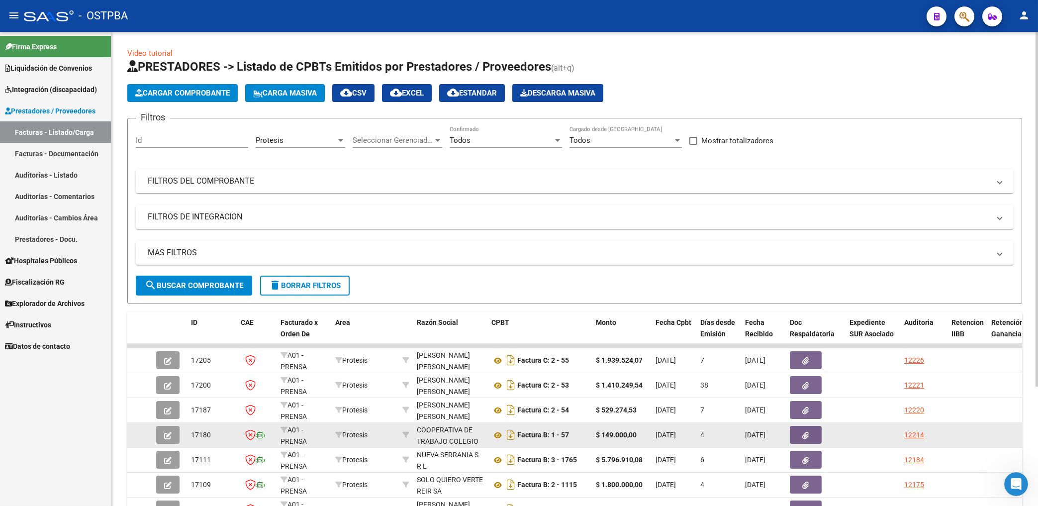
scroll to position [159, 0]
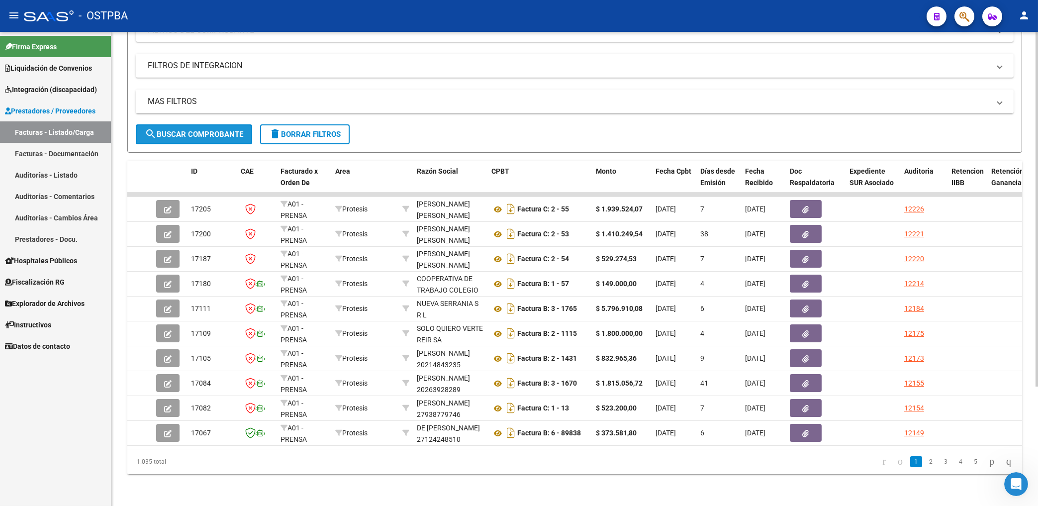
click at [215, 130] on span "search Buscar Comprobante" at bounding box center [194, 134] width 98 height 9
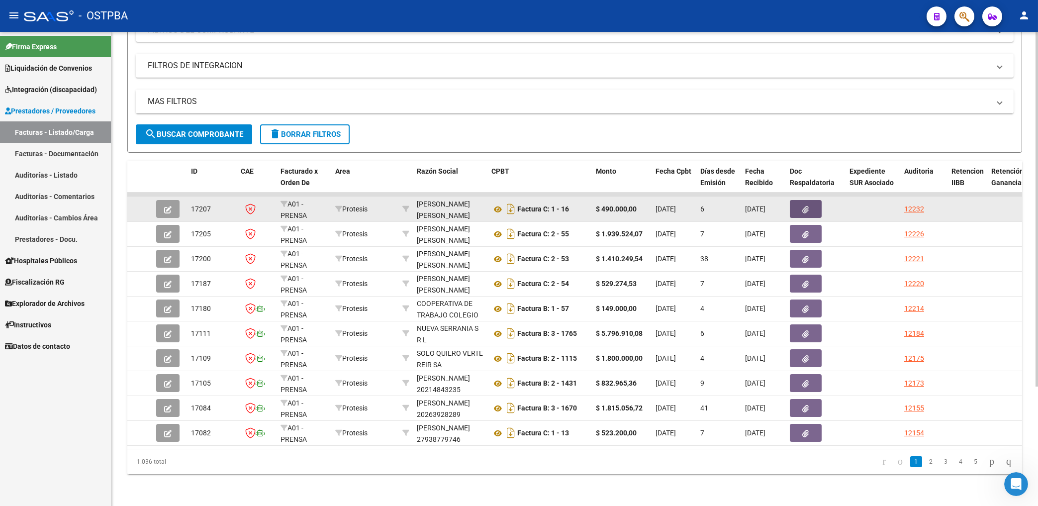
click at [805, 206] on icon "button" at bounding box center [806, 209] width 6 height 7
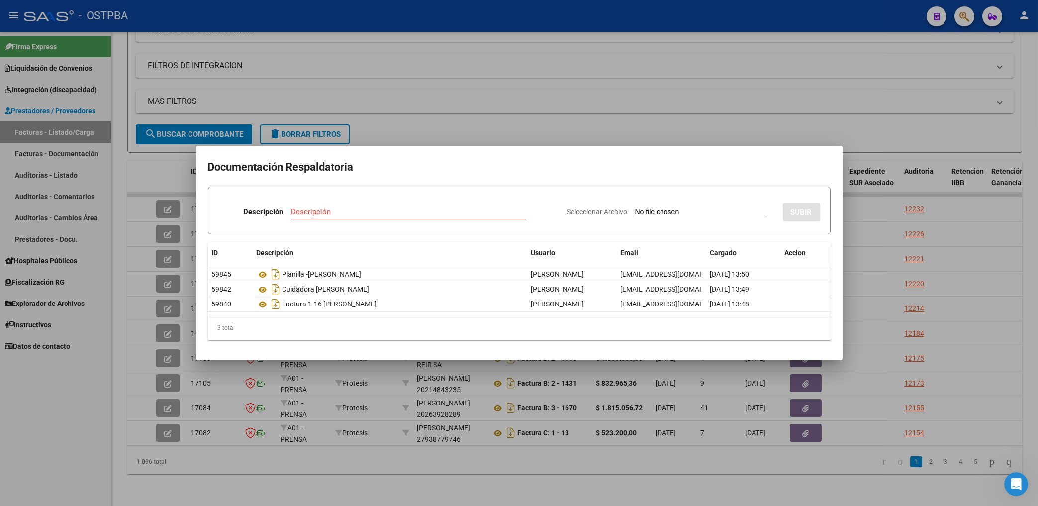
click at [463, 99] on div at bounding box center [519, 253] width 1038 height 506
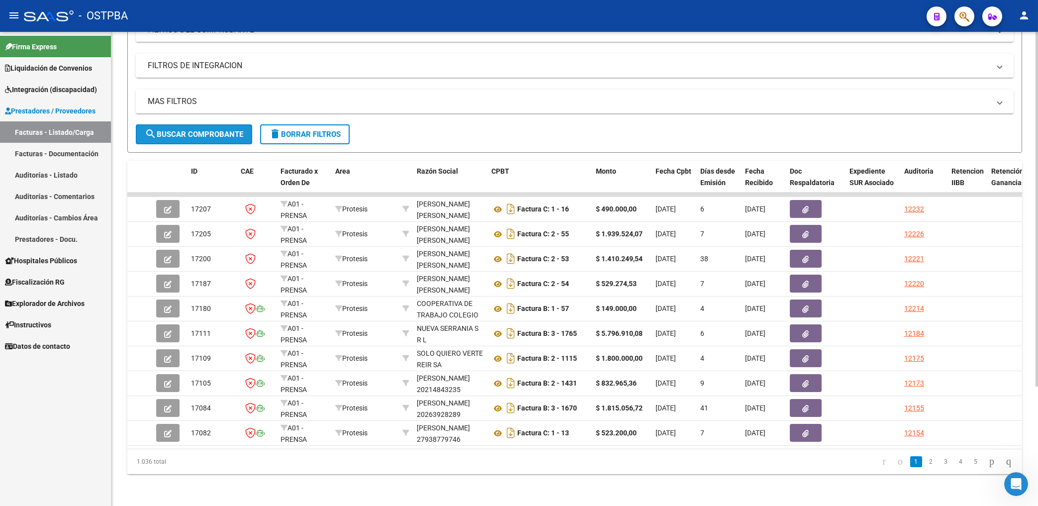
click at [228, 131] on button "search Buscar Comprobante" at bounding box center [194, 134] width 116 height 20
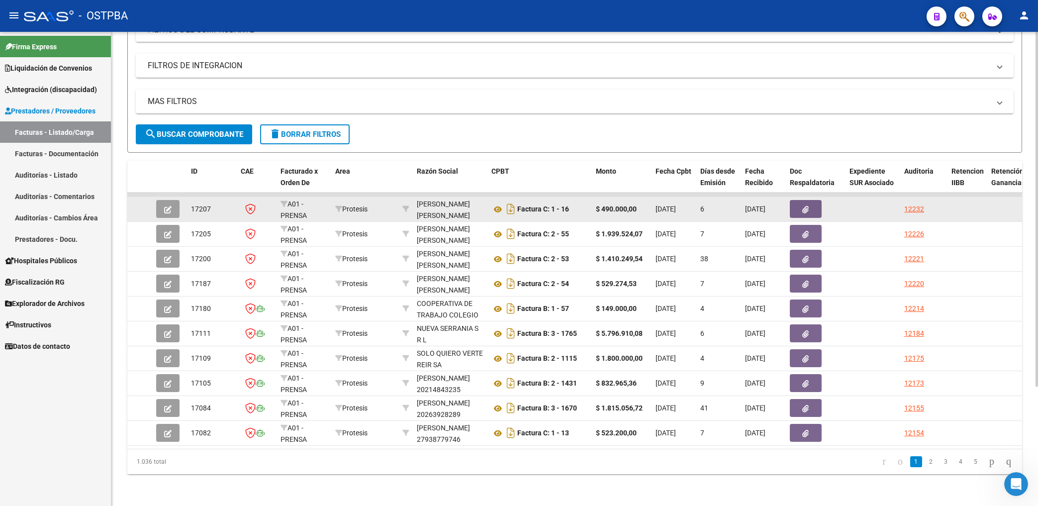
click at [806, 206] on icon "button" at bounding box center [806, 209] width 6 height 7
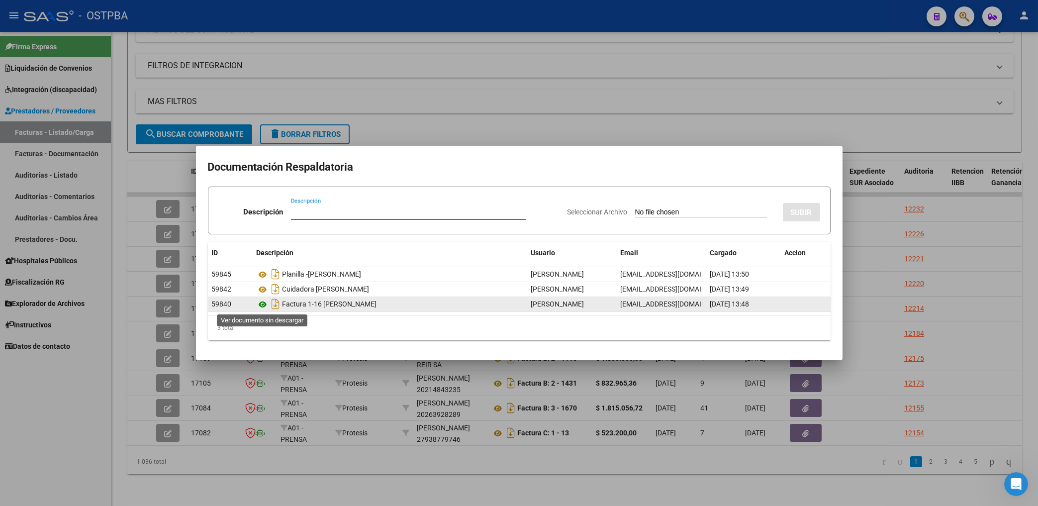
click at [263, 303] on icon at bounding box center [263, 304] width 13 height 12
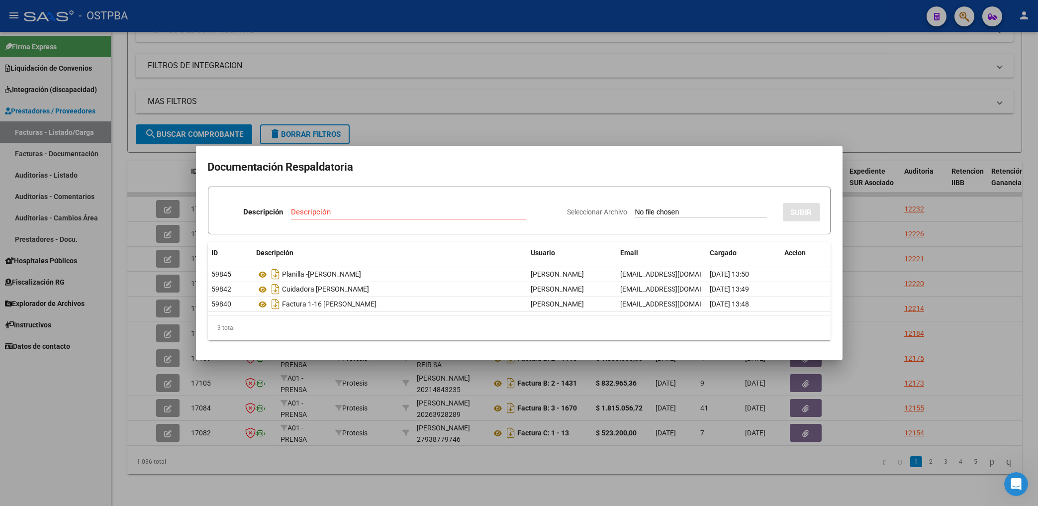
click at [583, 92] on div at bounding box center [519, 253] width 1038 height 506
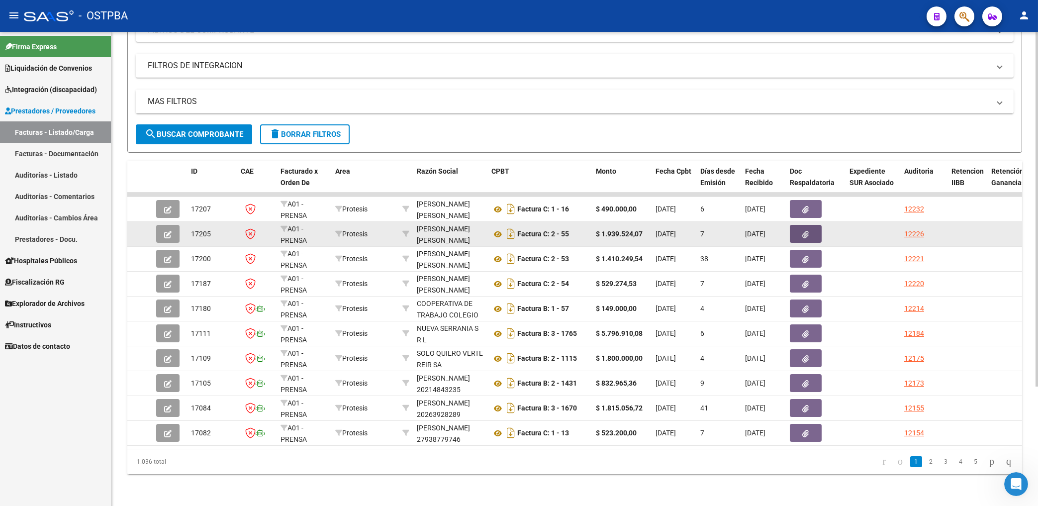
click at [808, 231] on icon "button" at bounding box center [806, 234] width 6 height 7
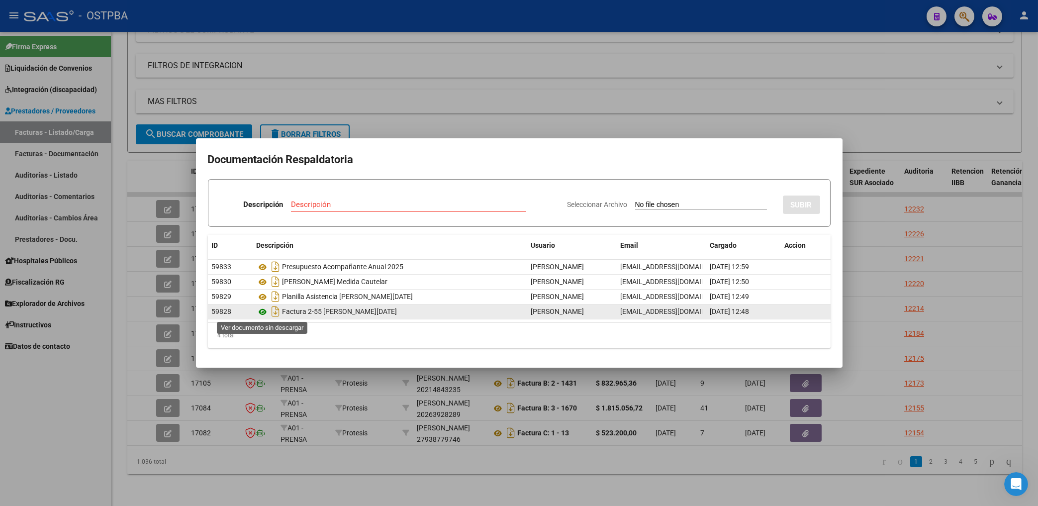
click at [266, 313] on icon at bounding box center [263, 312] width 13 height 12
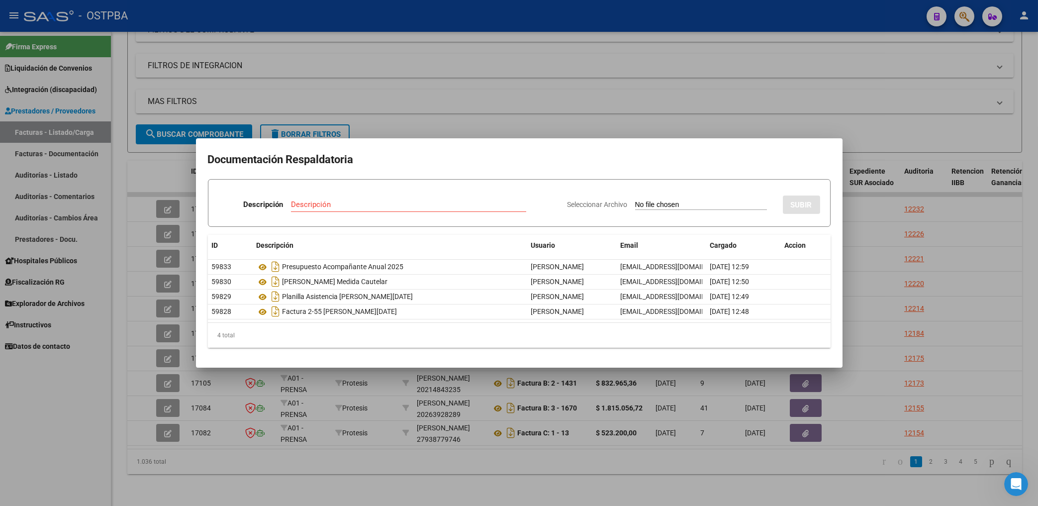
click at [619, 78] on div at bounding box center [519, 253] width 1038 height 506
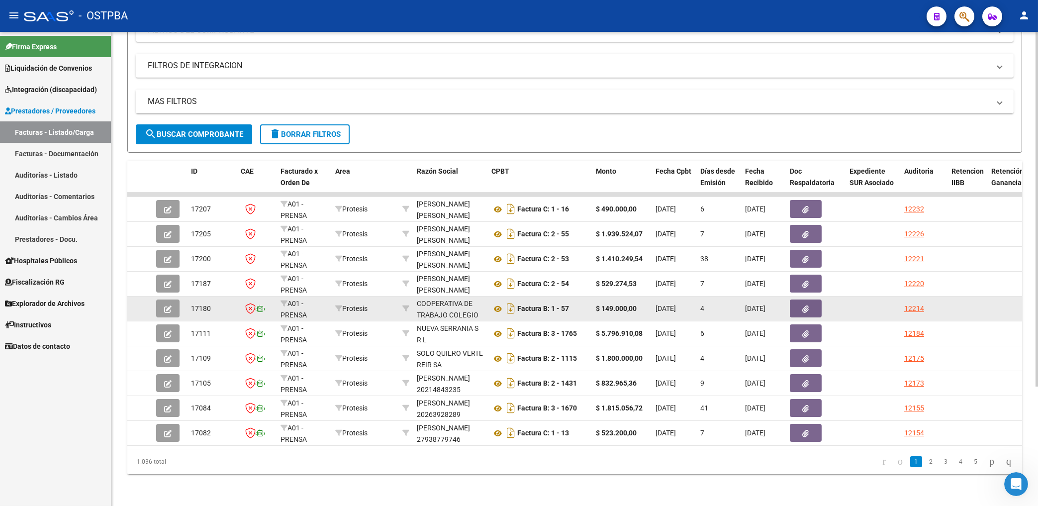
click at [810, 299] on button "button" at bounding box center [806, 308] width 32 height 18
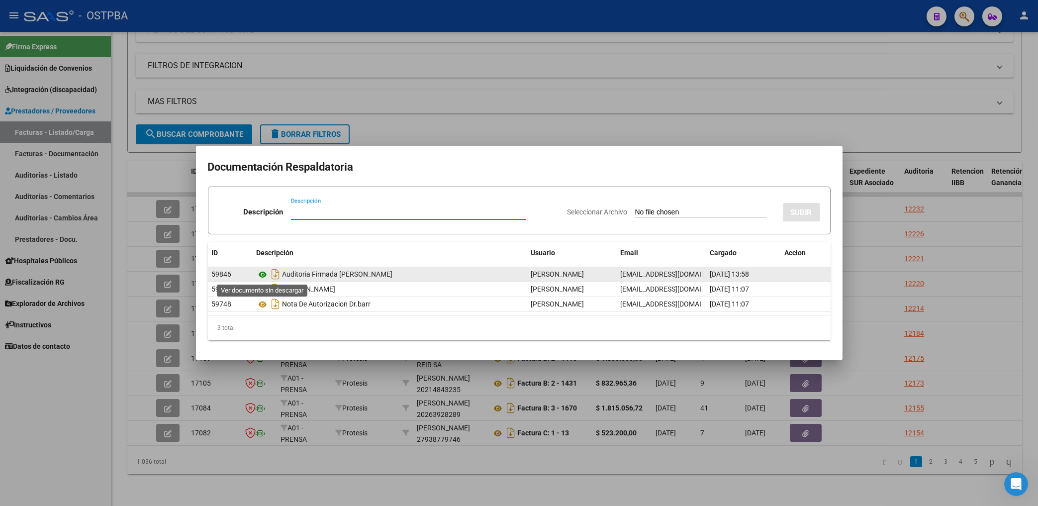
click at [262, 274] on icon at bounding box center [263, 275] width 13 height 12
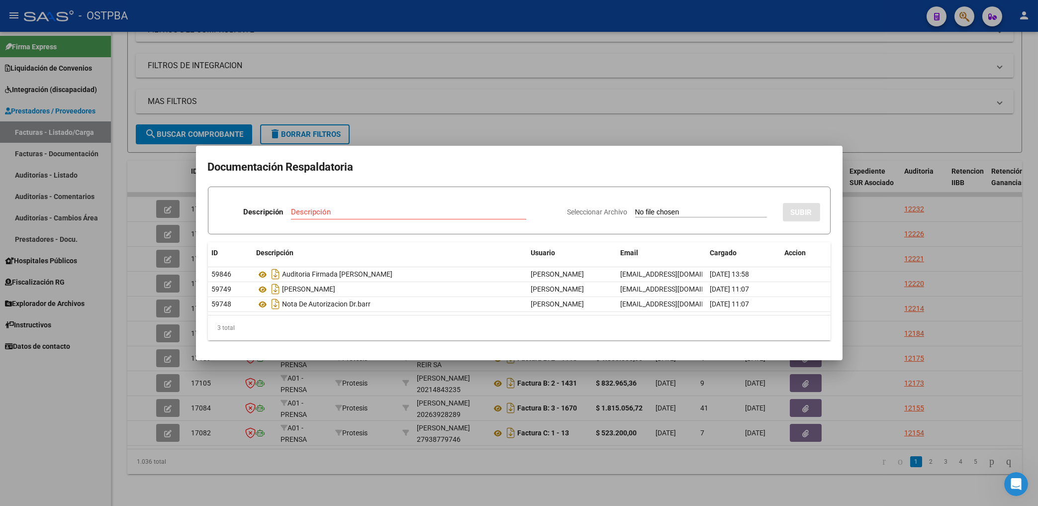
click at [454, 118] on div at bounding box center [519, 253] width 1038 height 506
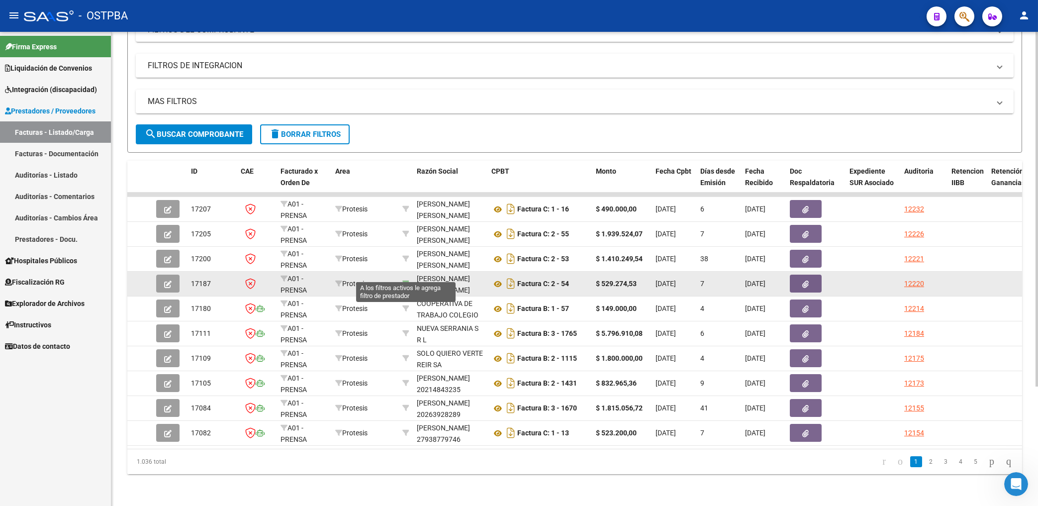
click at [405, 280] on icon at bounding box center [405, 283] width 7 height 7
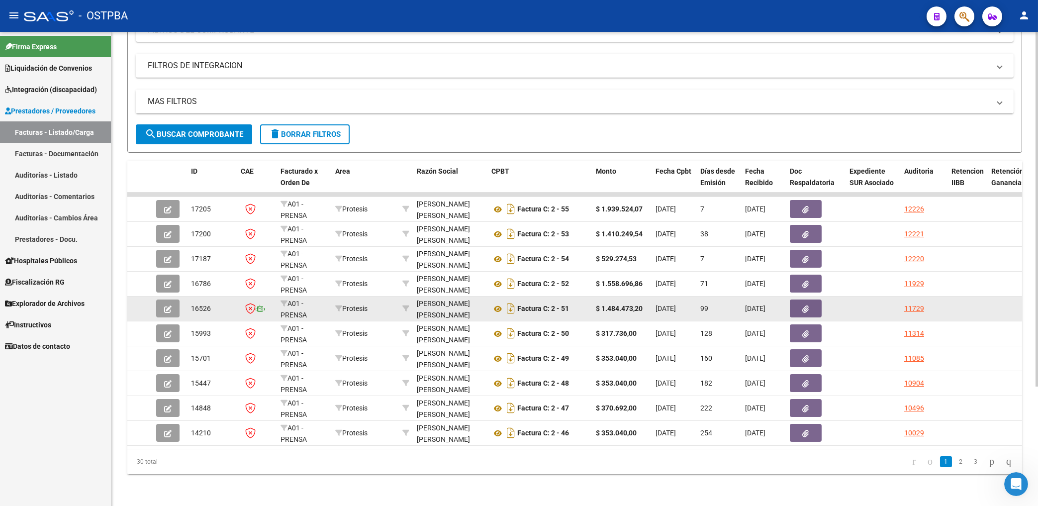
click at [815, 299] on button "button" at bounding box center [806, 308] width 32 height 18
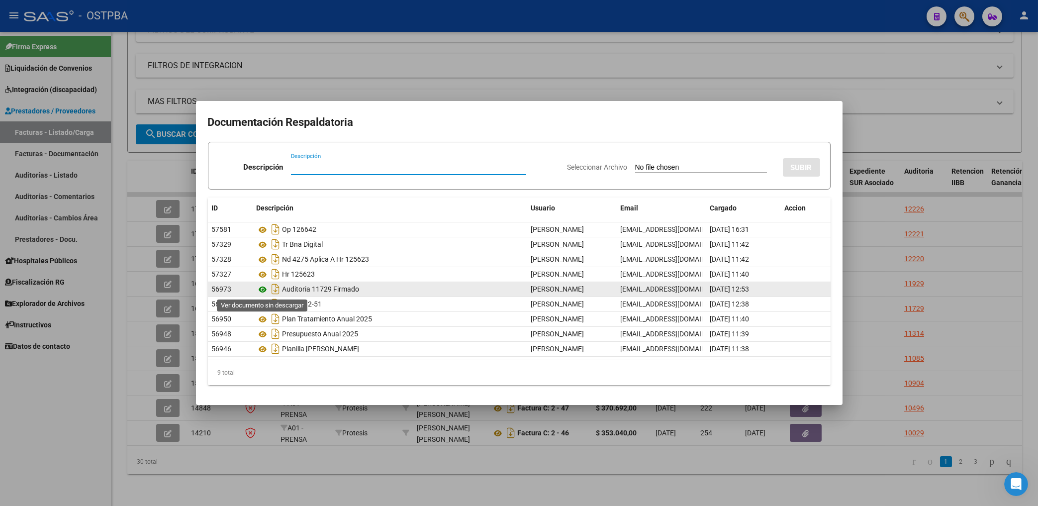
click at [261, 286] on icon at bounding box center [263, 289] width 13 height 12
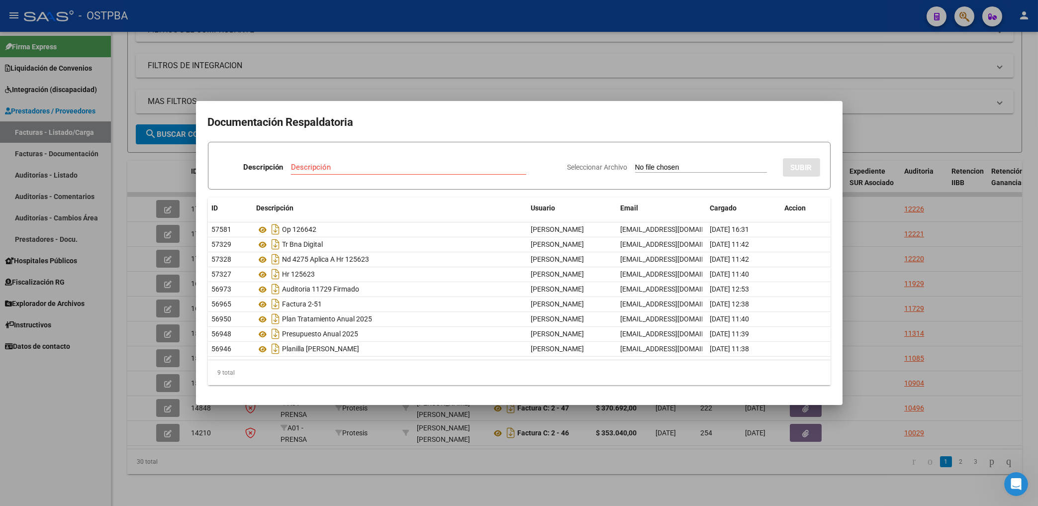
click at [455, 77] on div at bounding box center [519, 253] width 1038 height 506
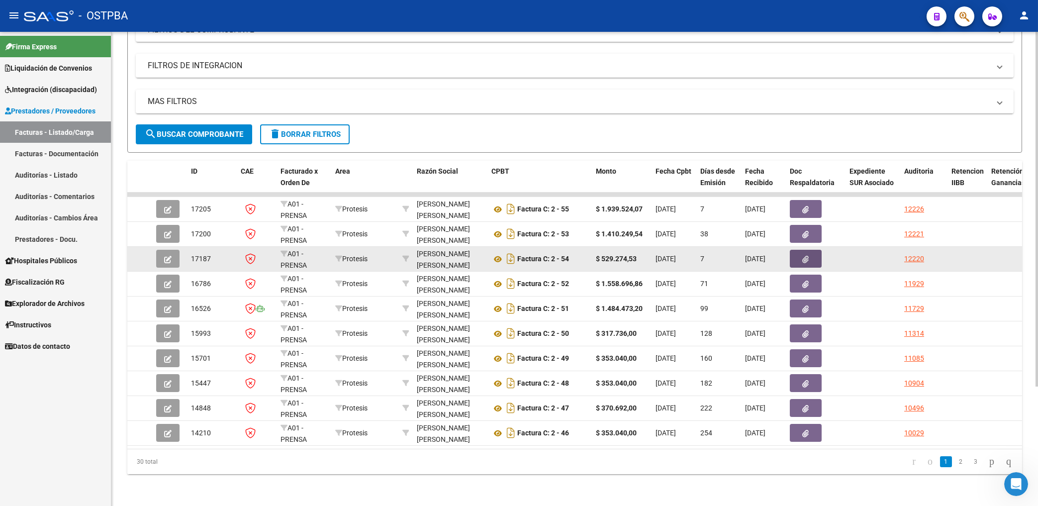
click at [817, 254] on button "button" at bounding box center [806, 259] width 32 height 18
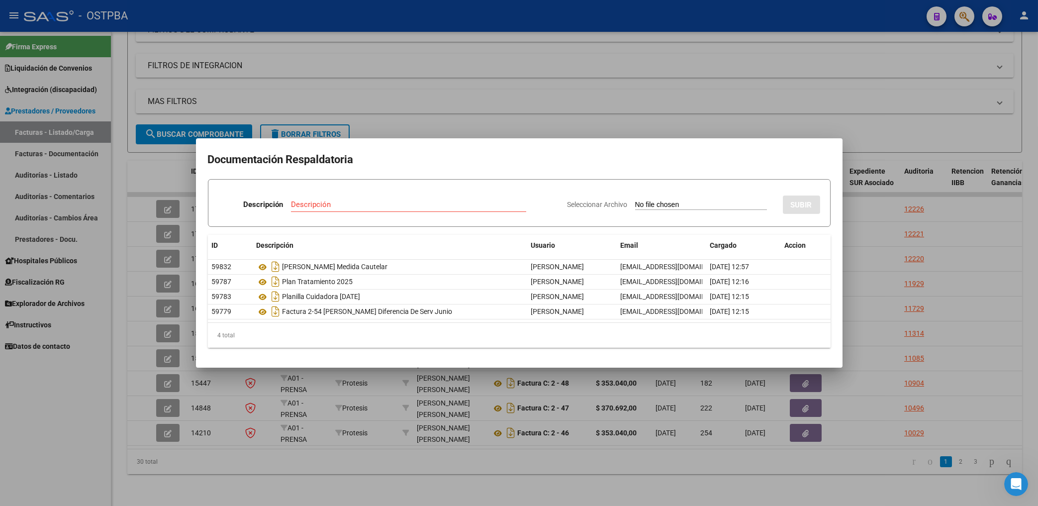
click at [676, 124] on div at bounding box center [519, 253] width 1038 height 506
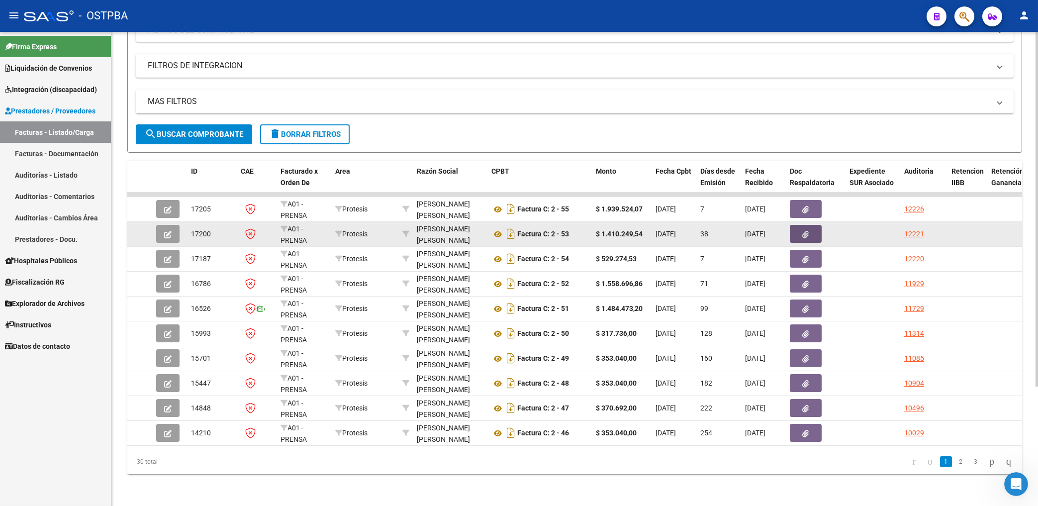
click at [798, 225] on button "button" at bounding box center [806, 234] width 32 height 18
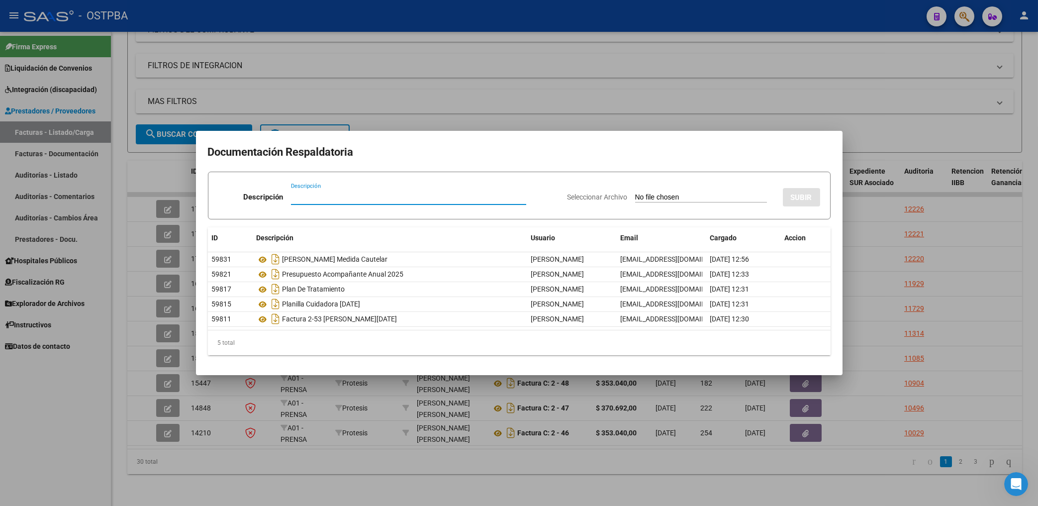
click at [581, 50] on div at bounding box center [519, 253] width 1038 height 506
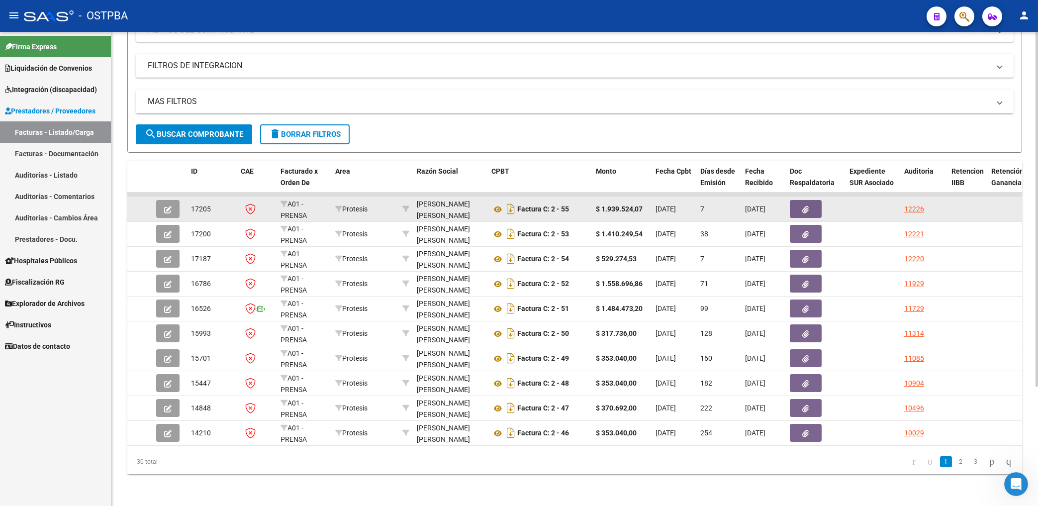
click at [805, 206] on icon "button" at bounding box center [806, 209] width 6 height 7
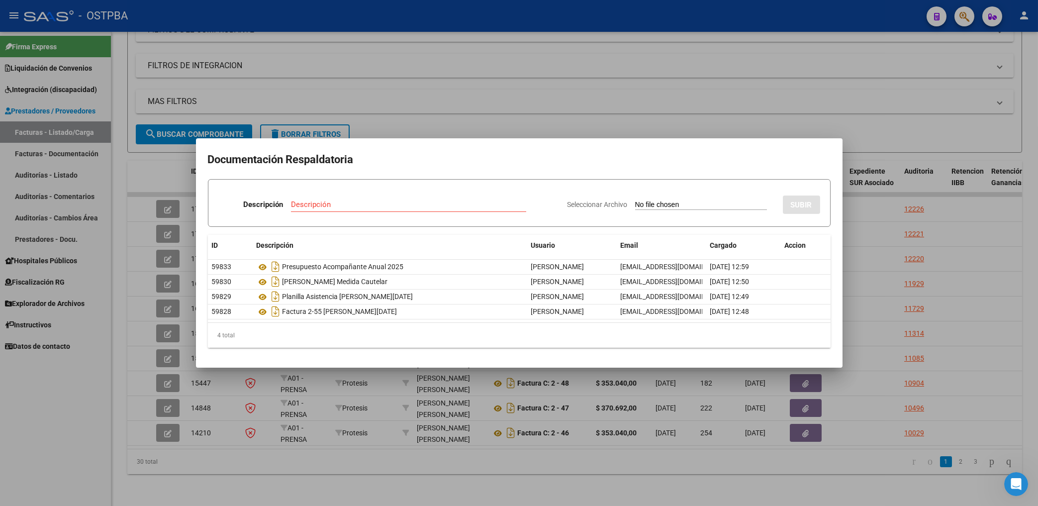
click at [567, 118] on div at bounding box center [519, 253] width 1038 height 506
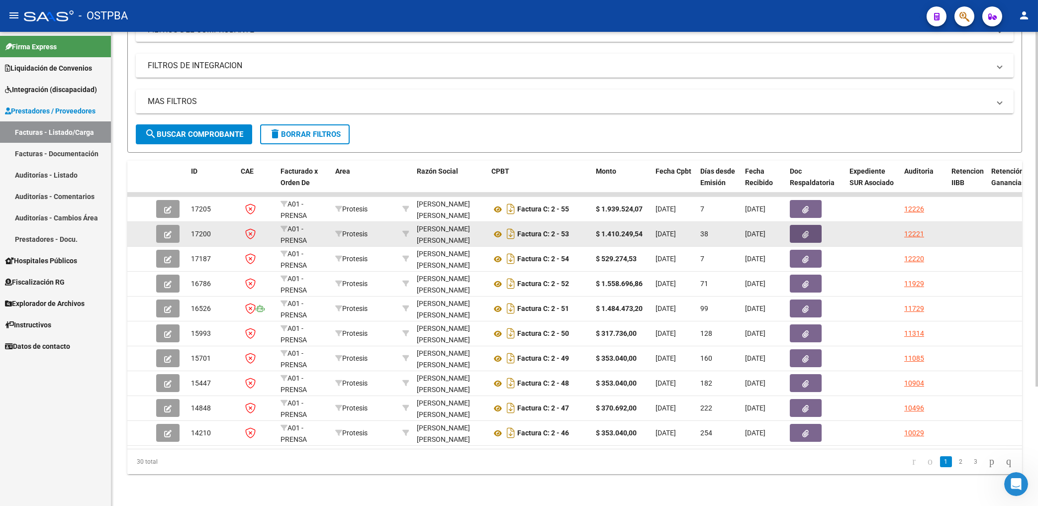
click at [798, 225] on button "button" at bounding box center [806, 234] width 32 height 18
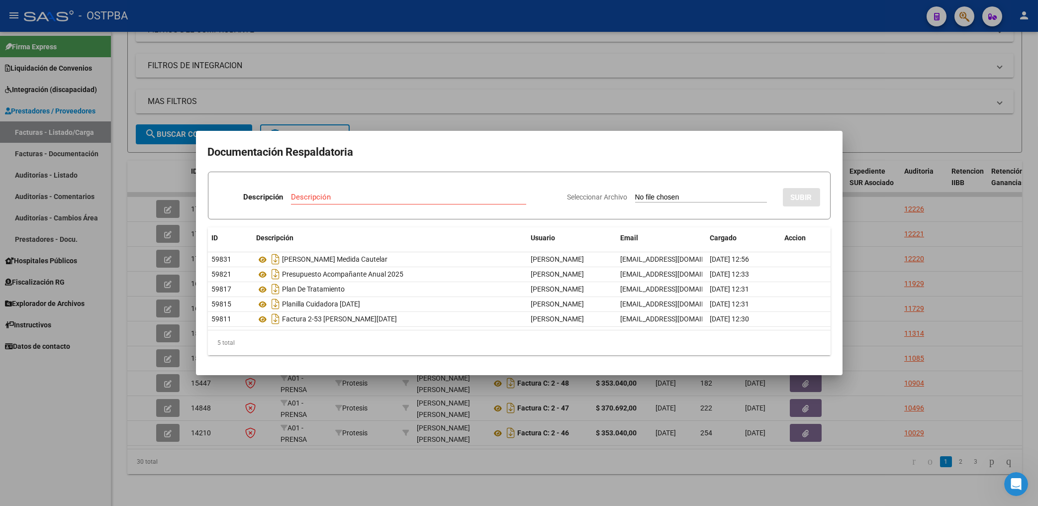
click at [589, 123] on div at bounding box center [519, 253] width 1038 height 506
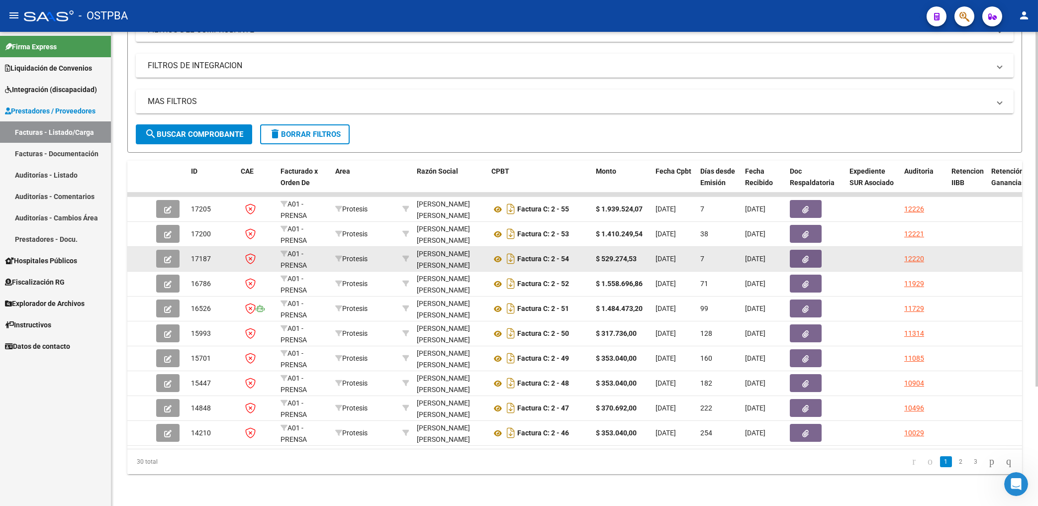
click at [803, 256] on icon "button" at bounding box center [806, 259] width 6 height 7
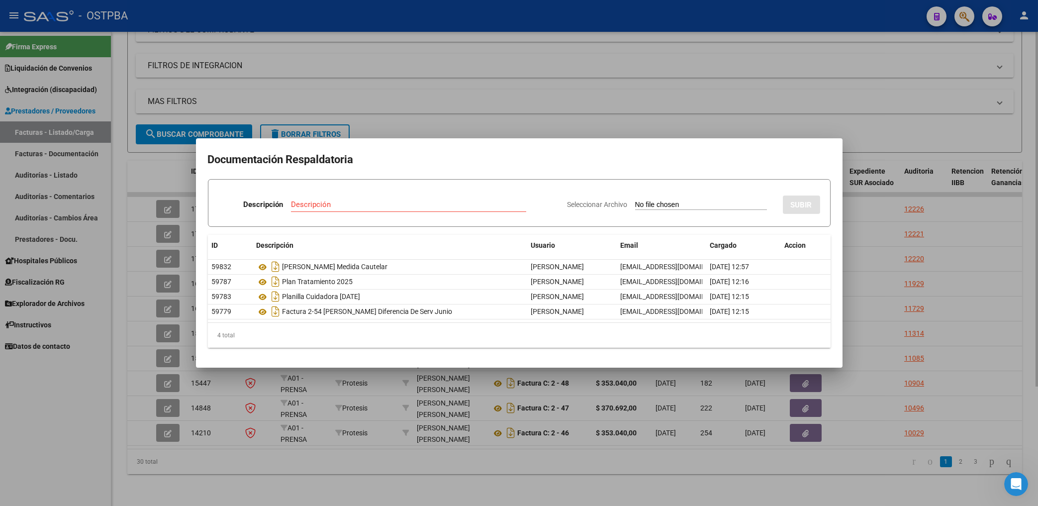
drag, startPoint x: 553, startPoint y: 94, endPoint x: 561, endPoint y: 102, distance: 11.3
click at [555, 98] on div at bounding box center [519, 253] width 1038 height 506
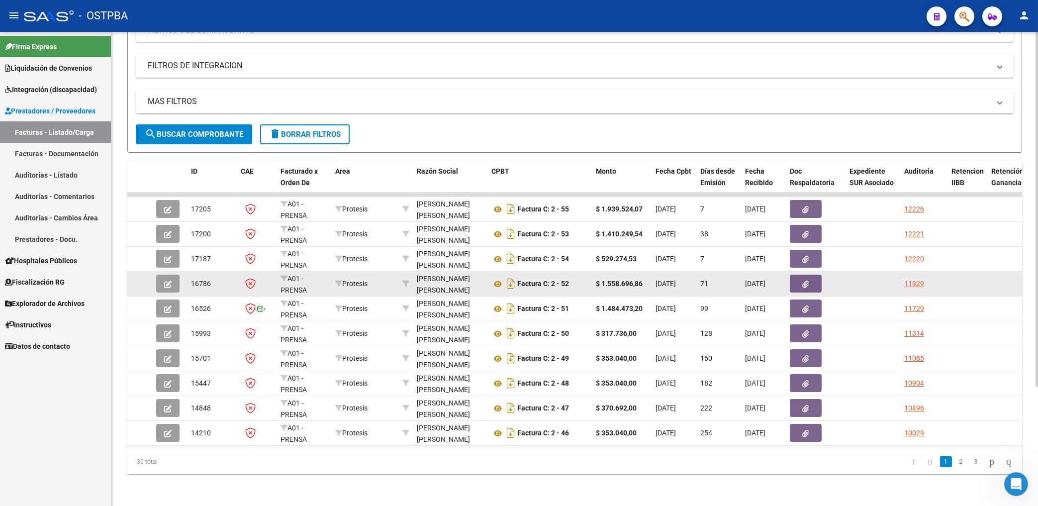
click at [806, 280] on icon "button" at bounding box center [806, 283] width 6 height 7
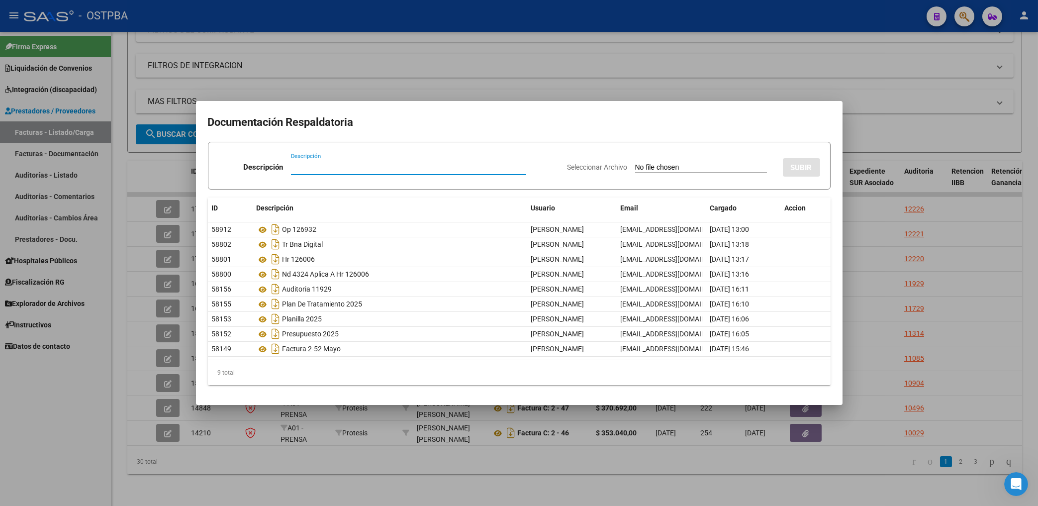
click at [550, 92] on div at bounding box center [519, 253] width 1038 height 506
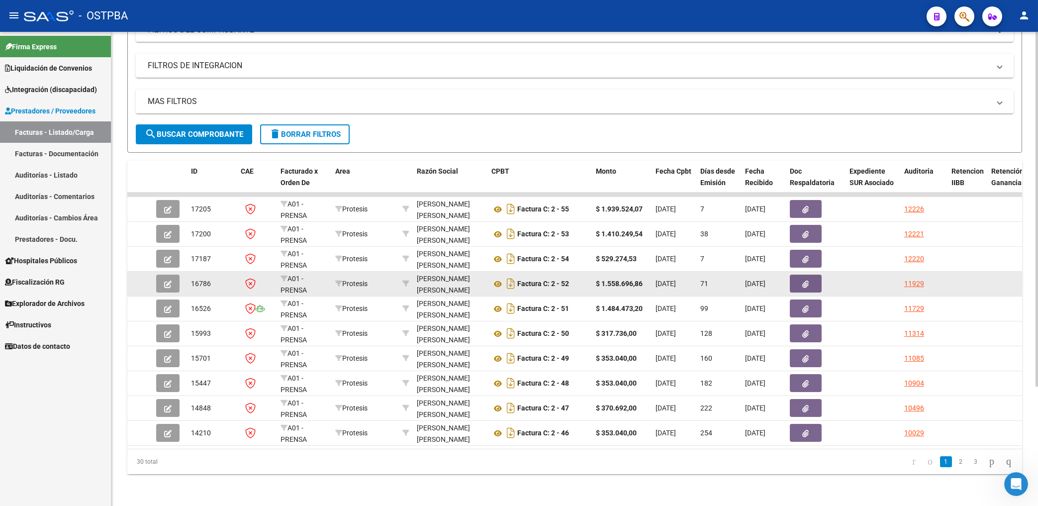
click at [801, 277] on button "button" at bounding box center [806, 283] width 32 height 18
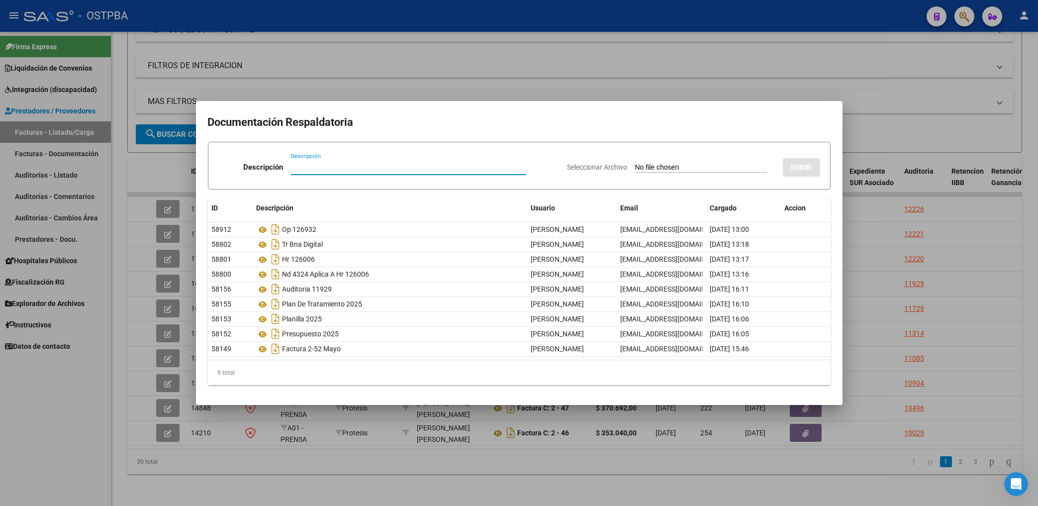
click at [638, 49] on div at bounding box center [519, 253] width 1038 height 506
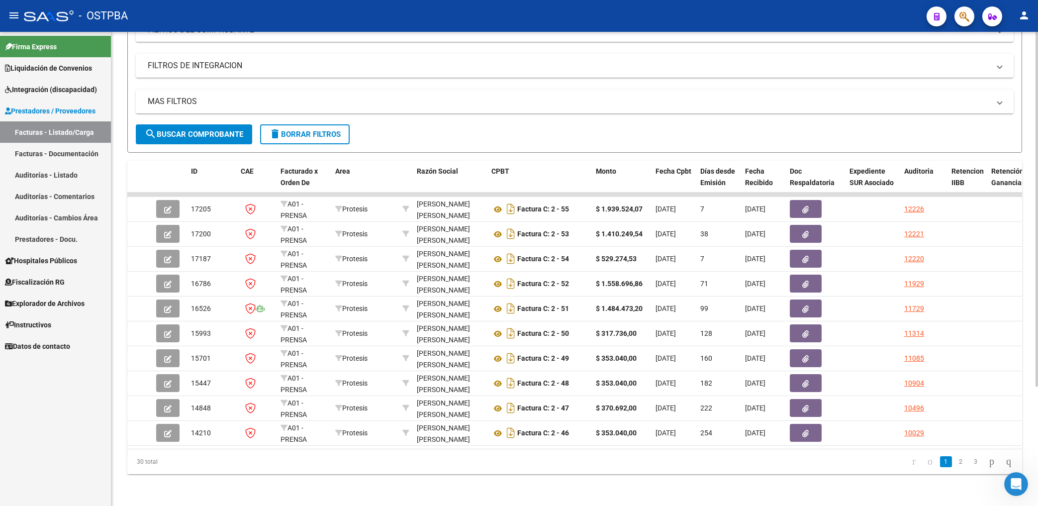
click at [211, 130] on span "search Buscar Comprobante" at bounding box center [194, 134] width 98 height 9
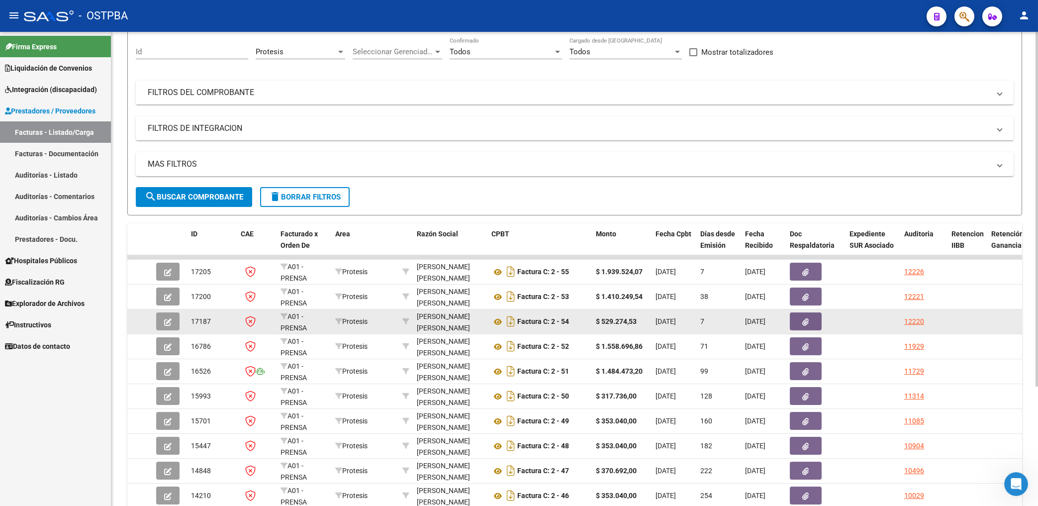
scroll to position [0, 0]
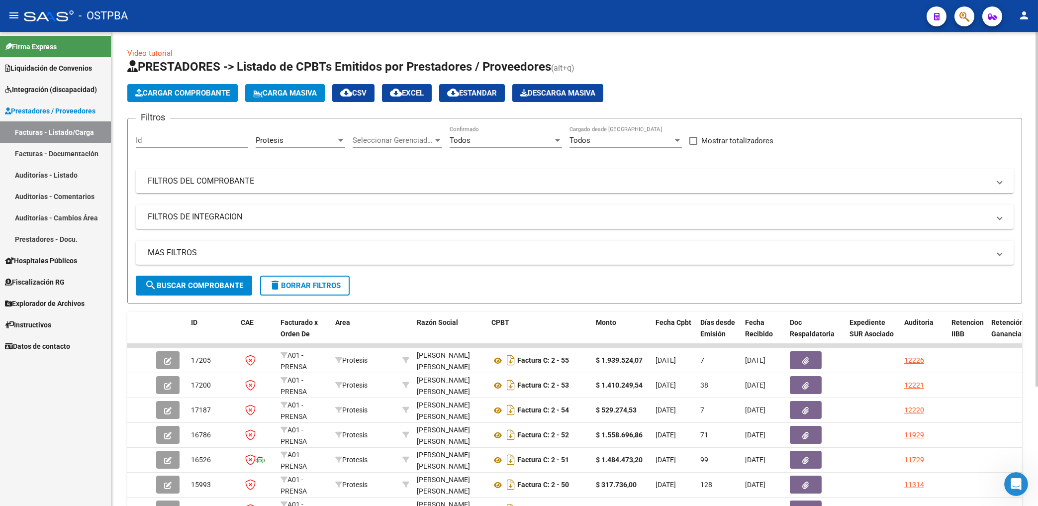
click at [638, 183] on mat-panel-title "FILTROS DEL COMPROBANTE" at bounding box center [569, 181] width 842 height 11
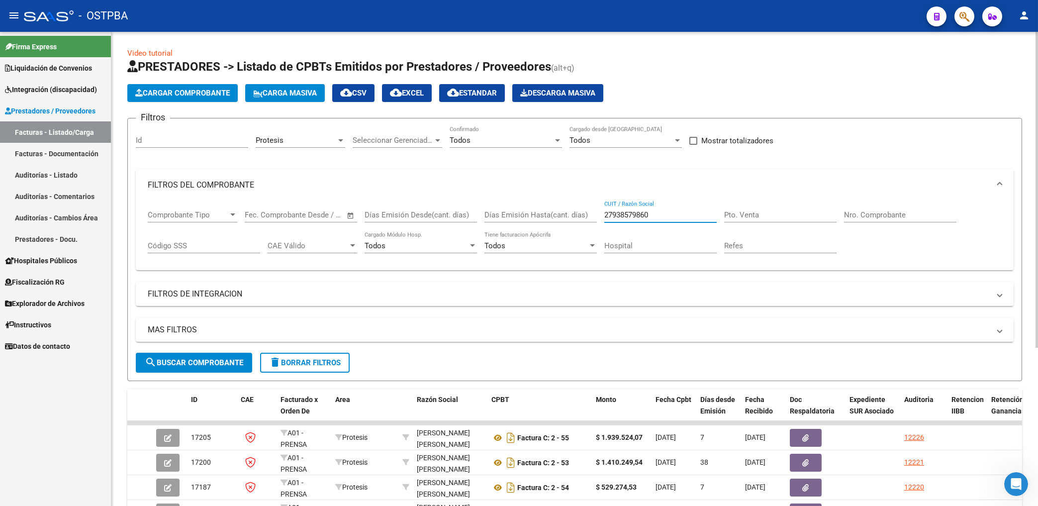
click at [677, 214] on input "27938579860" at bounding box center [660, 214] width 112 height 9
type input "2"
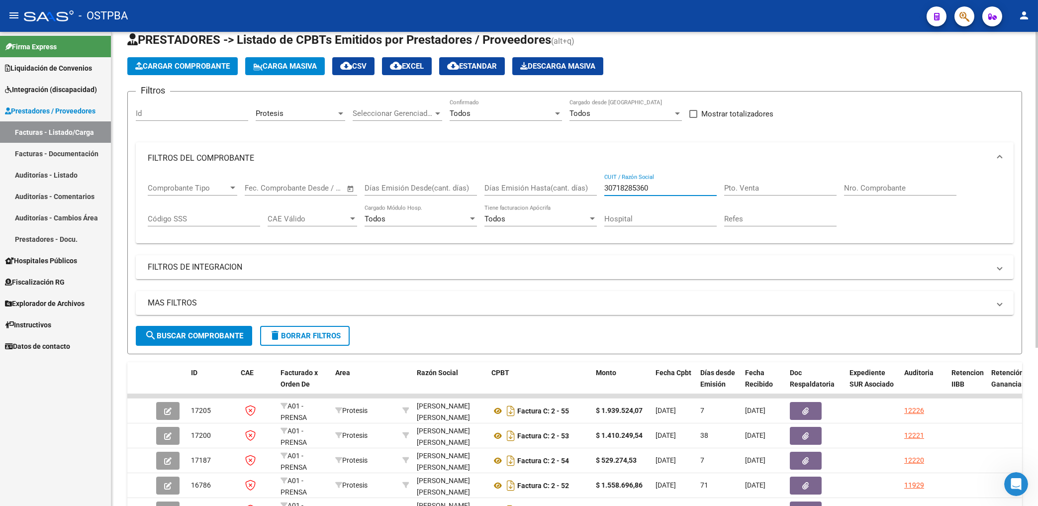
scroll to position [53, 0]
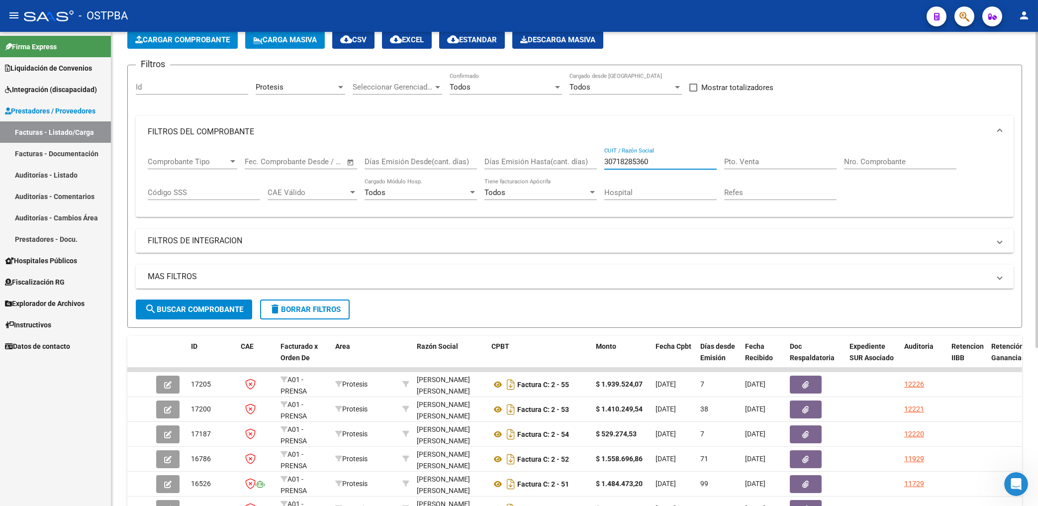
type input "30718285360"
click at [228, 307] on span "search Buscar Comprobante" at bounding box center [194, 309] width 98 height 9
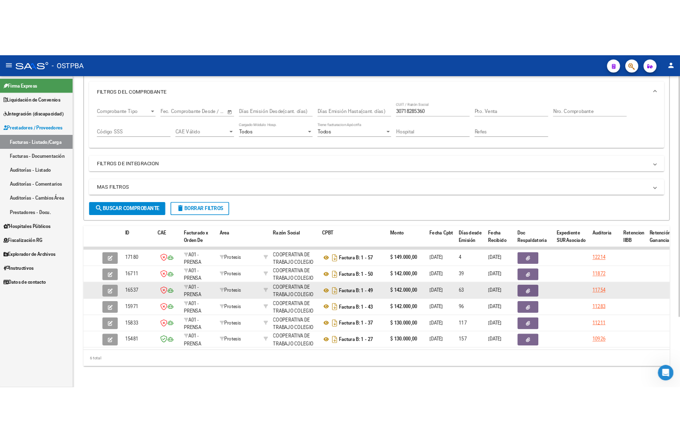
scroll to position [137, 0]
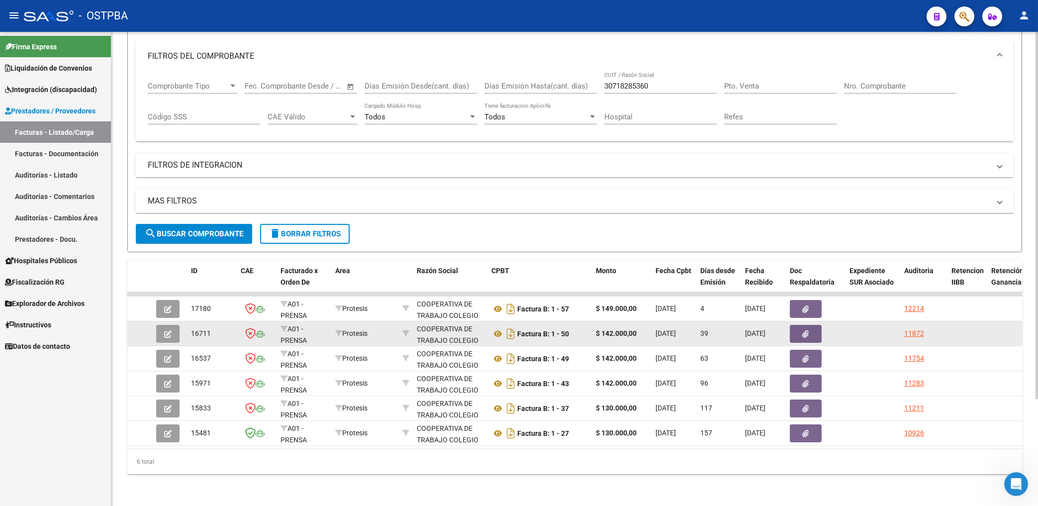
click at [811, 325] on button "button" at bounding box center [806, 334] width 32 height 18
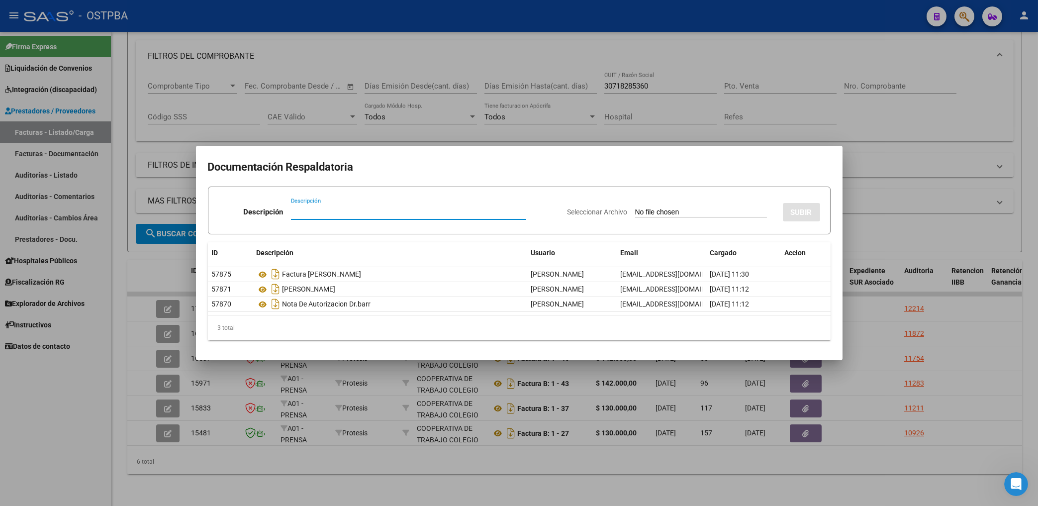
click at [691, 123] on div at bounding box center [519, 253] width 1038 height 506
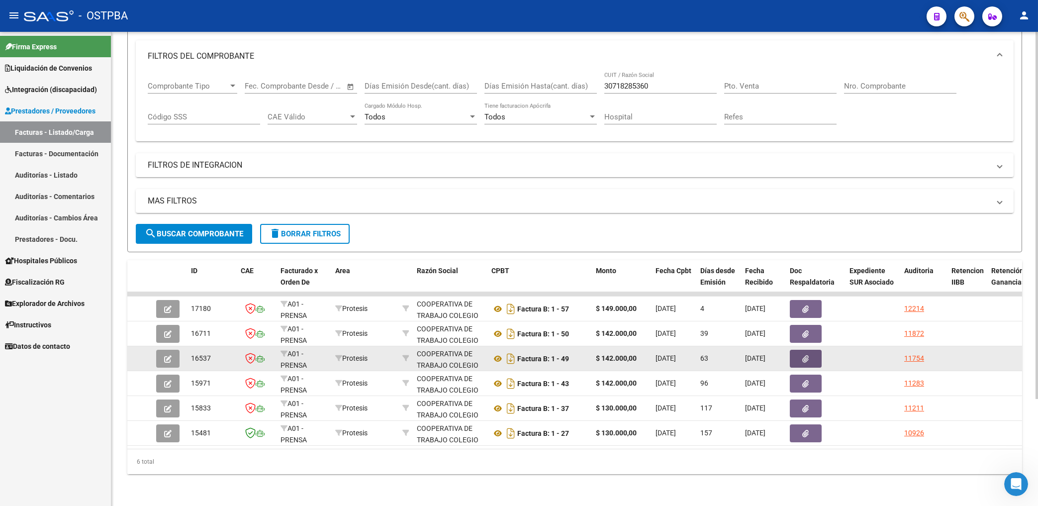
click at [810, 352] on button "button" at bounding box center [806, 359] width 32 height 18
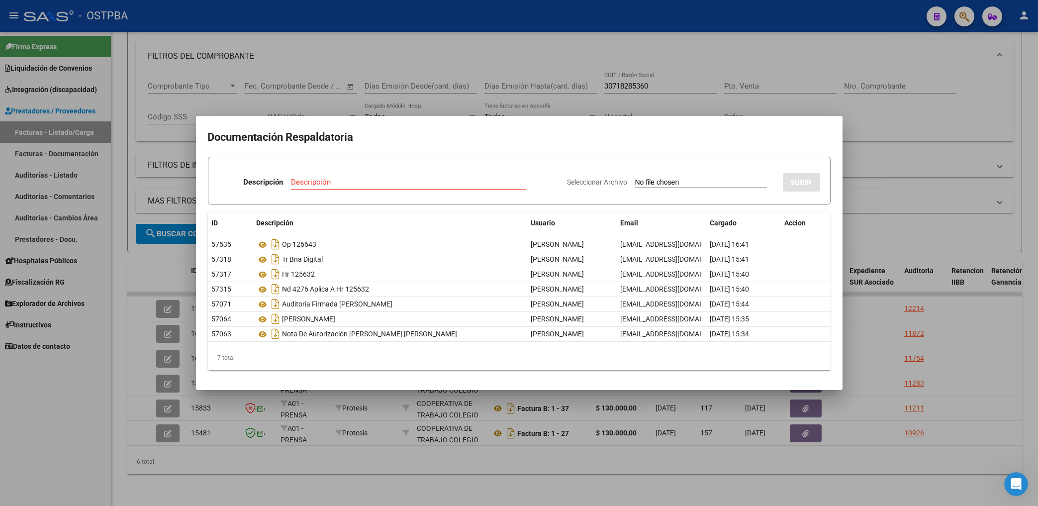
click at [548, 87] on div at bounding box center [519, 253] width 1038 height 506
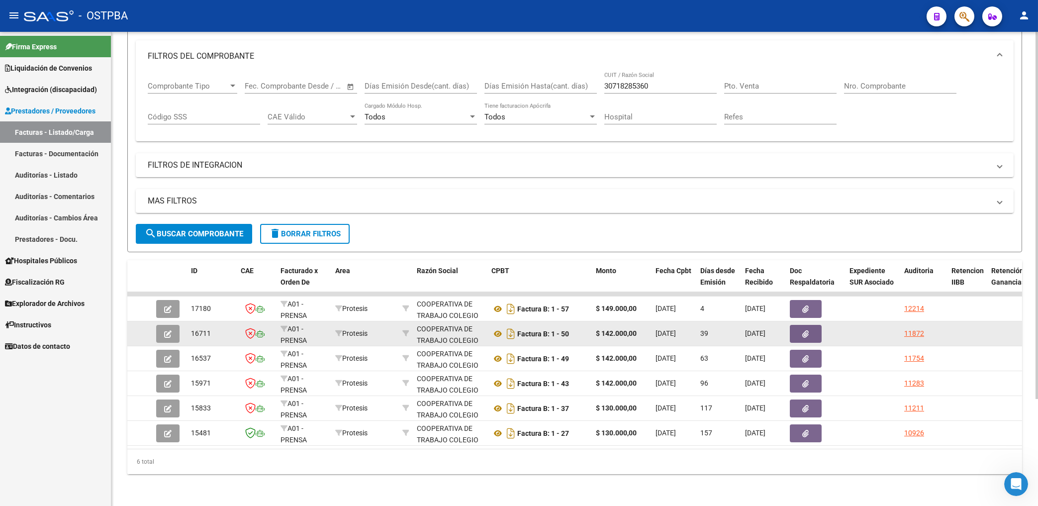
click at [805, 330] on icon "button" at bounding box center [806, 333] width 6 height 7
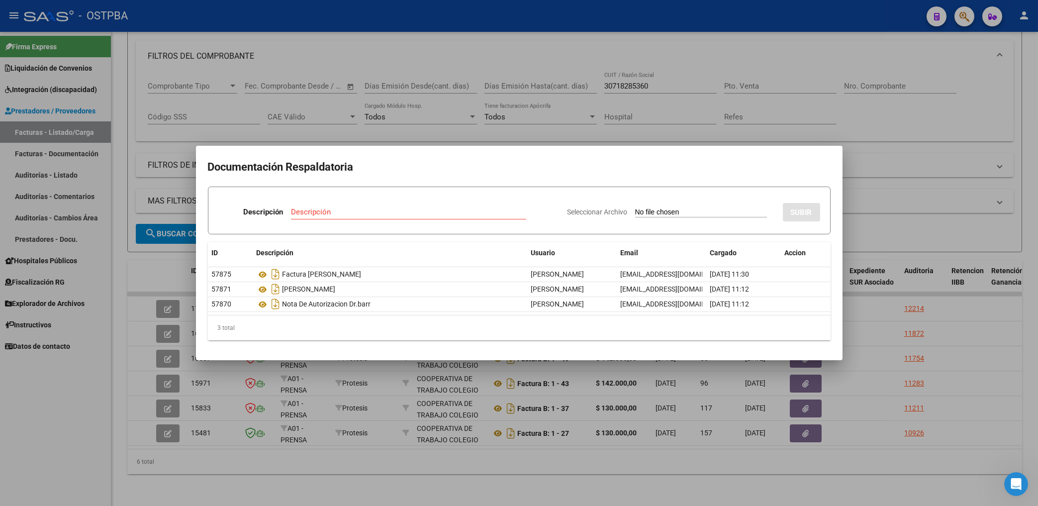
click at [315, 199] on div "Descripción Descripción" at bounding box center [388, 214] width 341 height 30
click at [304, 215] on input "Descripción" at bounding box center [408, 211] width 235 height 9
type input "HR 126074"
click at [662, 216] on input "Seleccionar Archivo" at bounding box center [701, 212] width 132 height 9
type input "C:\fakepath\HR 126074-[PERSON_NAME]-FC 50.pdf"
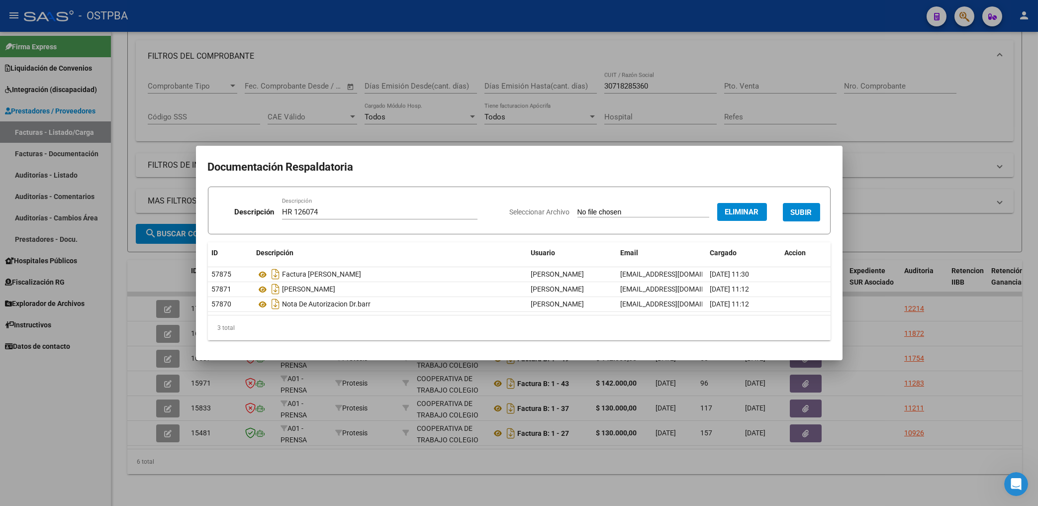
click at [805, 204] on button "SUBIR" at bounding box center [801, 212] width 37 height 18
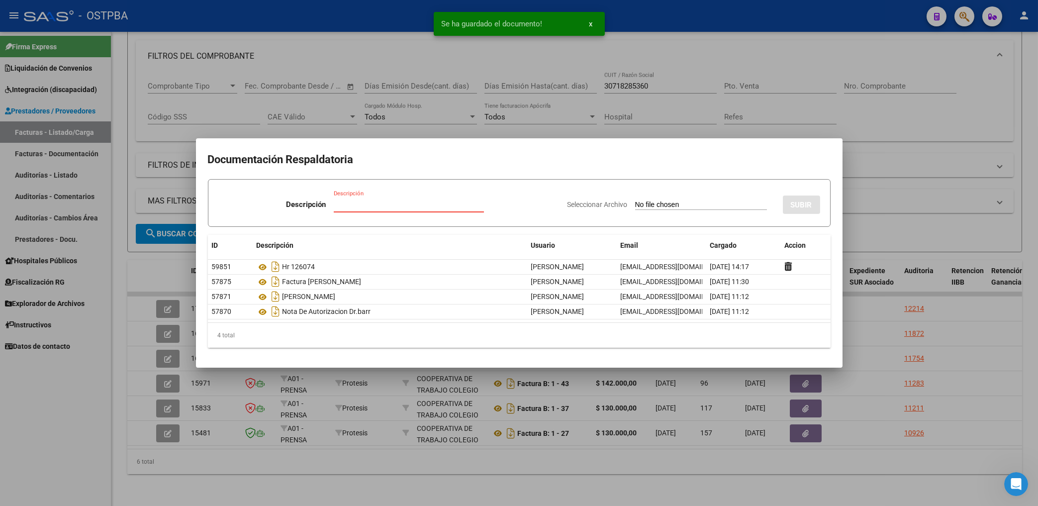
click at [348, 207] on input "Descripción" at bounding box center [409, 204] width 150 height 9
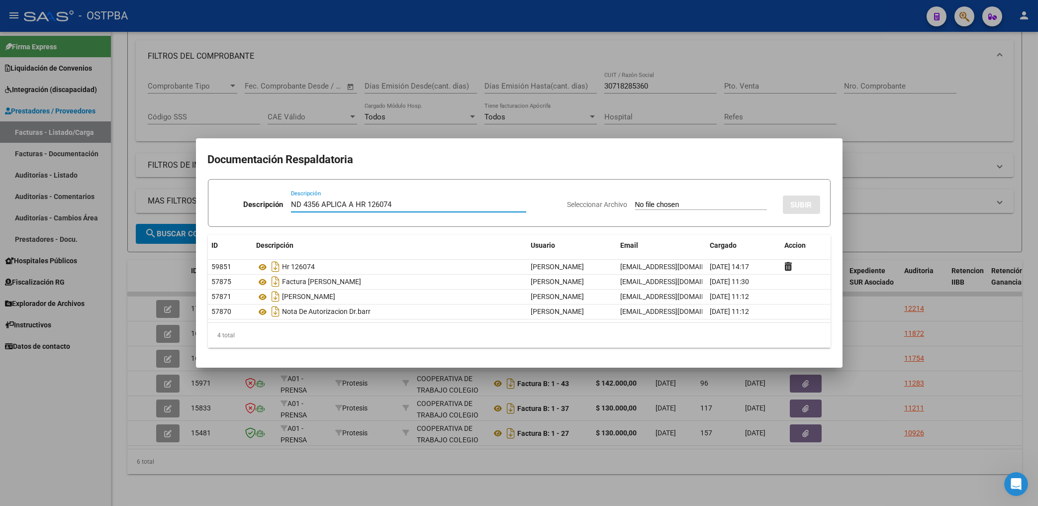
type input "ND 4356 APLICA A HR 126074"
click at [662, 205] on input "Seleccionar Archivo" at bounding box center [701, 204] width 132 height 9
type input "C:\fakepath\HR 126074-[PERSON_NAME]-FC 50.pdf"
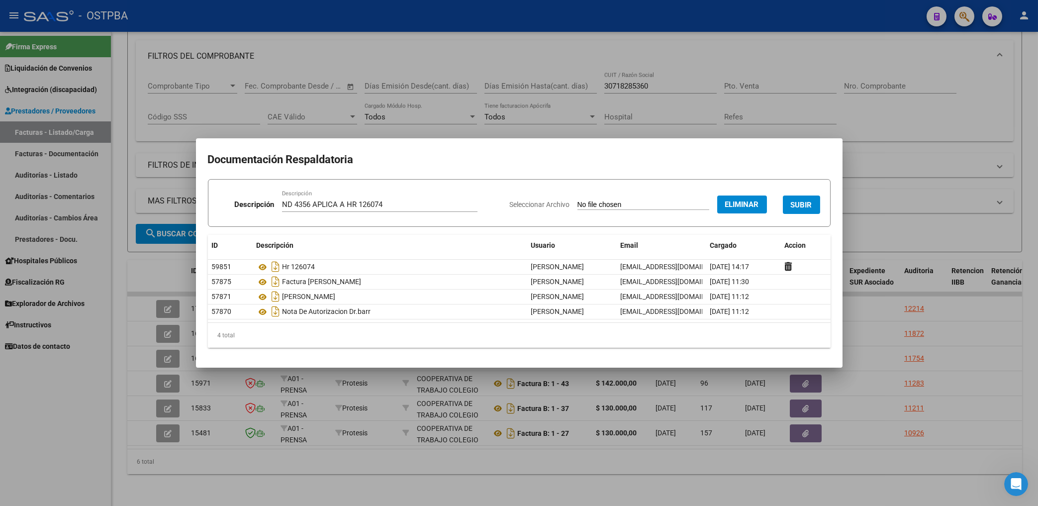
click at [811, 204] on span "SUBIR" at bounding box center [801, 204] width 21 height 9
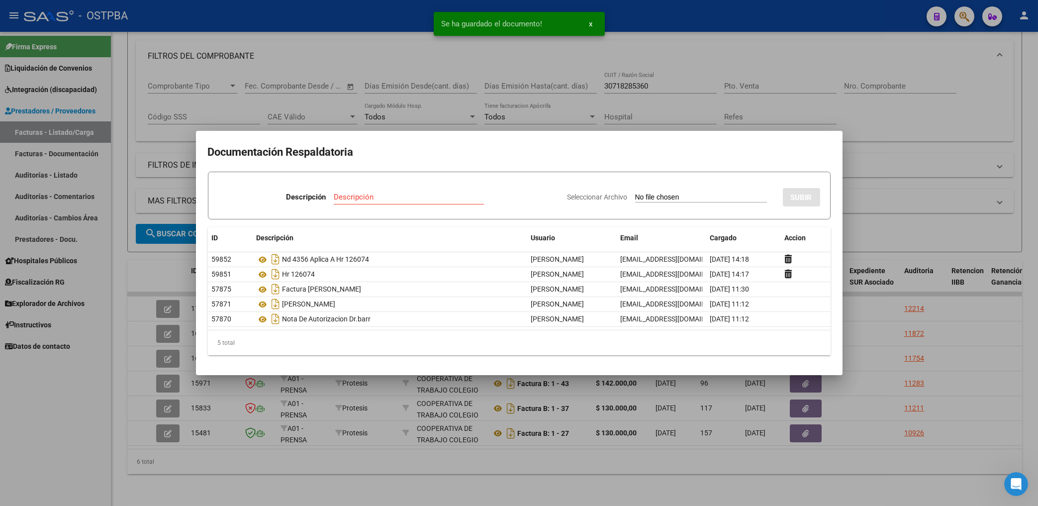
click at [362, 200] on input "Descripción" at bounding box center [409, 196] width 150 height 9
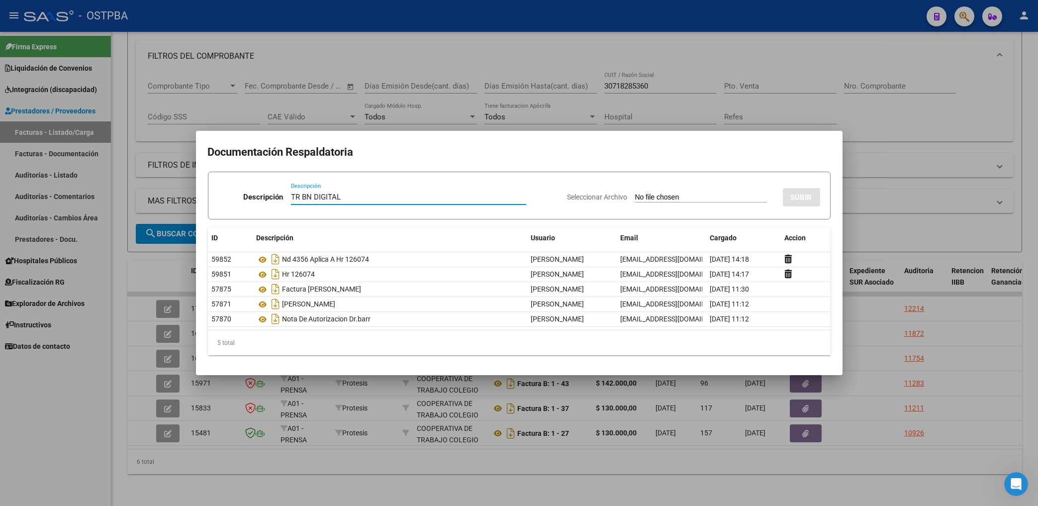
type input "TR BN DIGITAL"
click at [655, 196] on input "Seleccionar Archivo" at bounding box center [701, 197] width 132 height 9
type input "C:\fakepath\[PERSON_NAME]-FC 50.pdf"
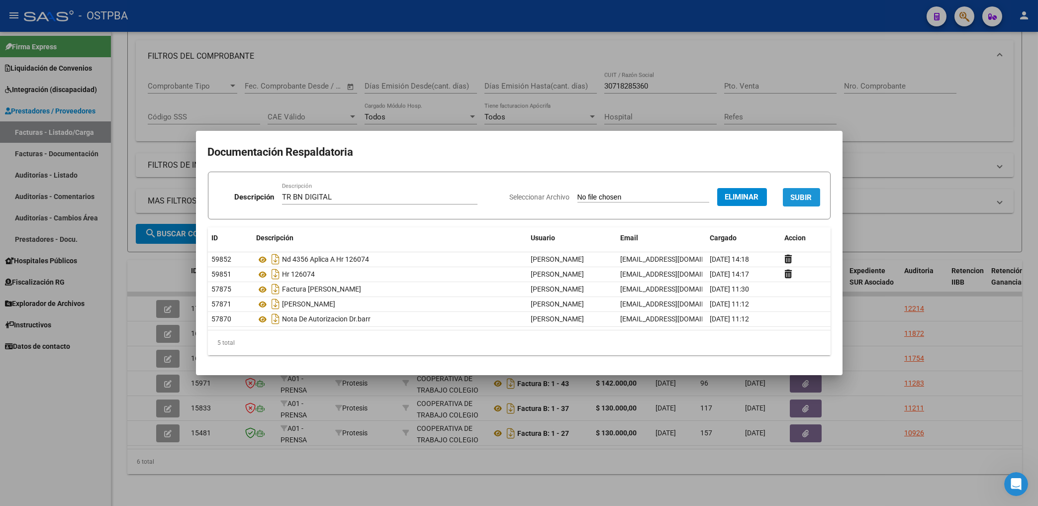
click at [806, 198] on span "SUBIR" at bounding box center [801, 197] width 21 height 9
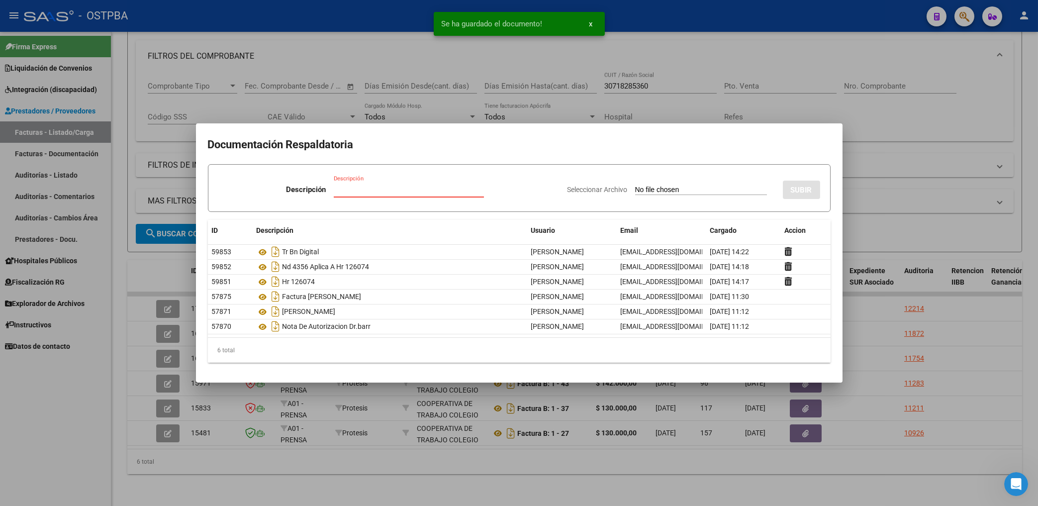
click at [356, 190] on input "Descripción" at bounding box center [409, 189] width 150 height 9
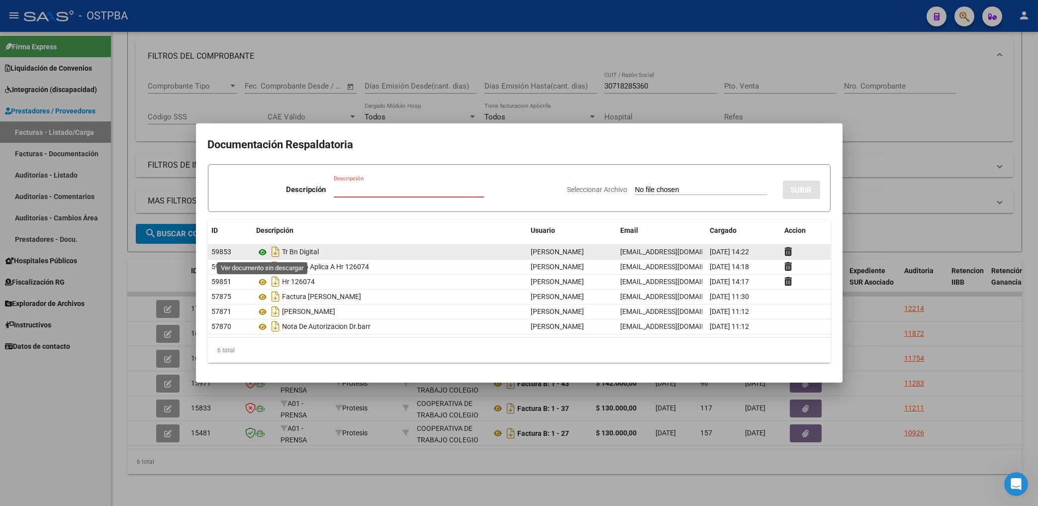
click at [264, 254] on icon at bounding box center [263, 252] width 13 height 12
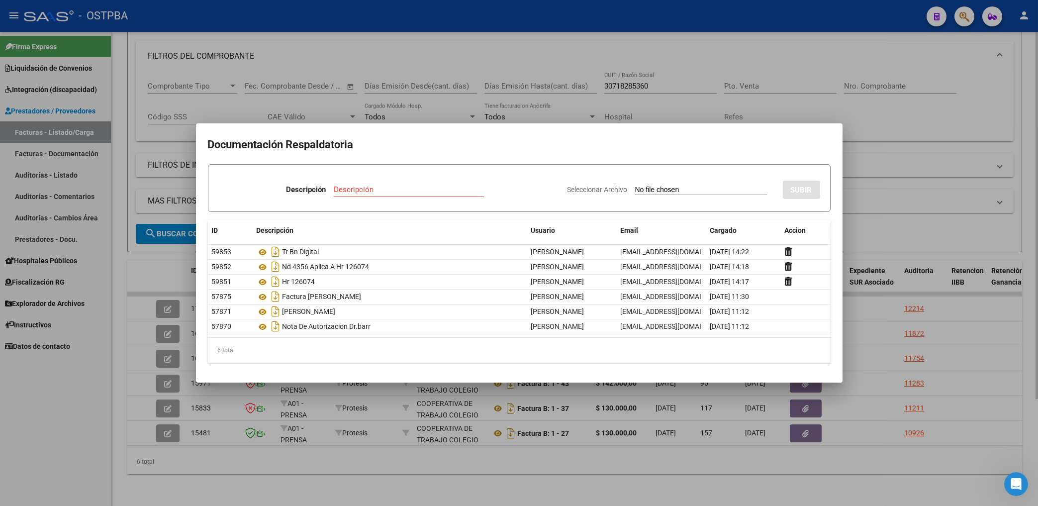
drag, startPoint x: 387, startPoint y: 44, endPoint x: 381, endPoint y: 39, distance: 8.1
click at [386, 44] on div at bounding box center [519, 253] width 1038 height 506
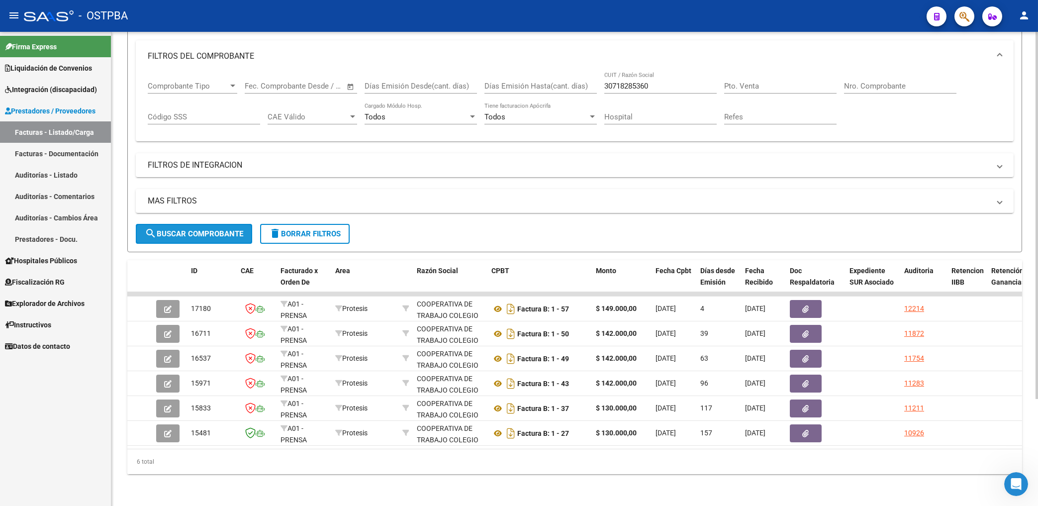
click at [224, 229] on span "search Buscar Comprobante" at bounding box center [194, 233] width 98 height 9
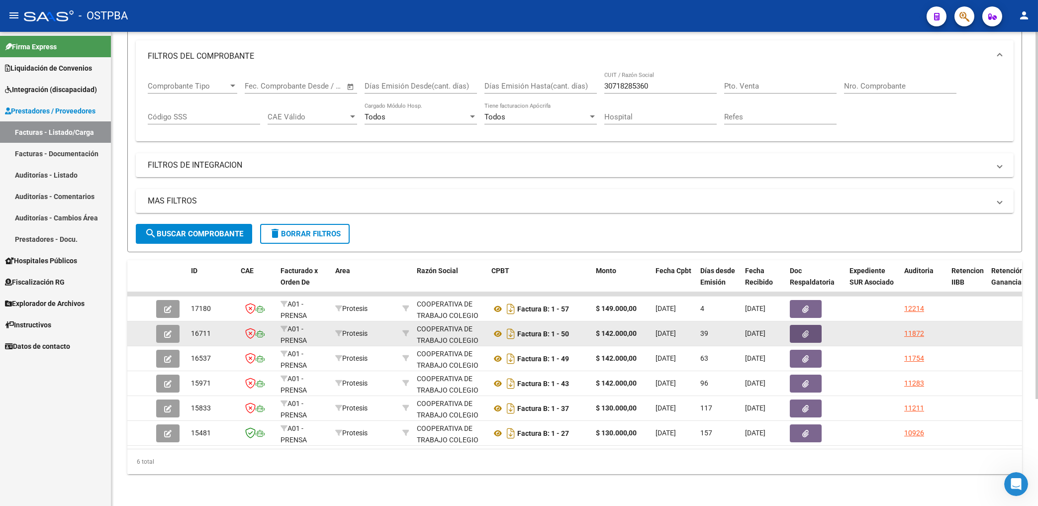
click at [808, 330] on icon "button" at bounding box center [806, 333] width 6 height 7
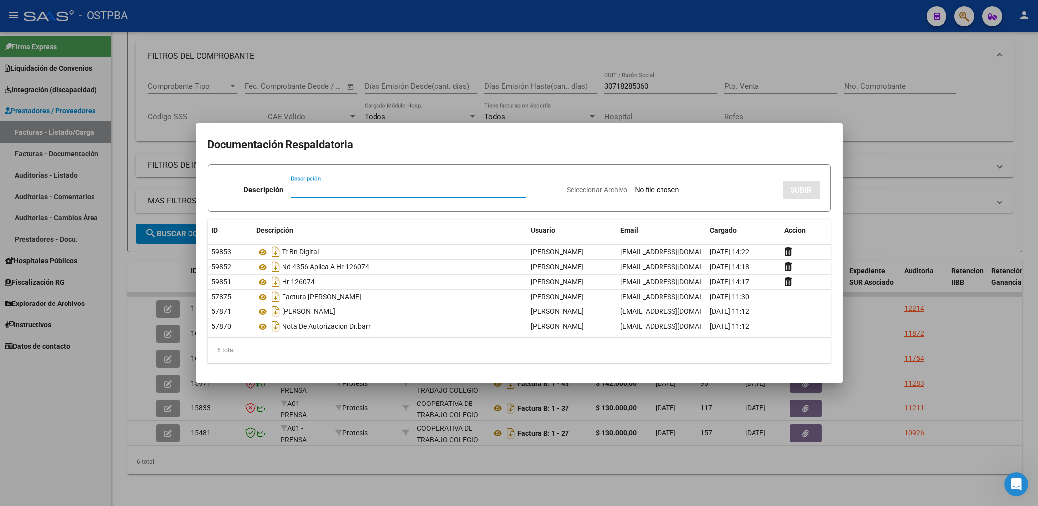
click at [53, 392] on div at bounding box center [519, 253] width 1038 height 506
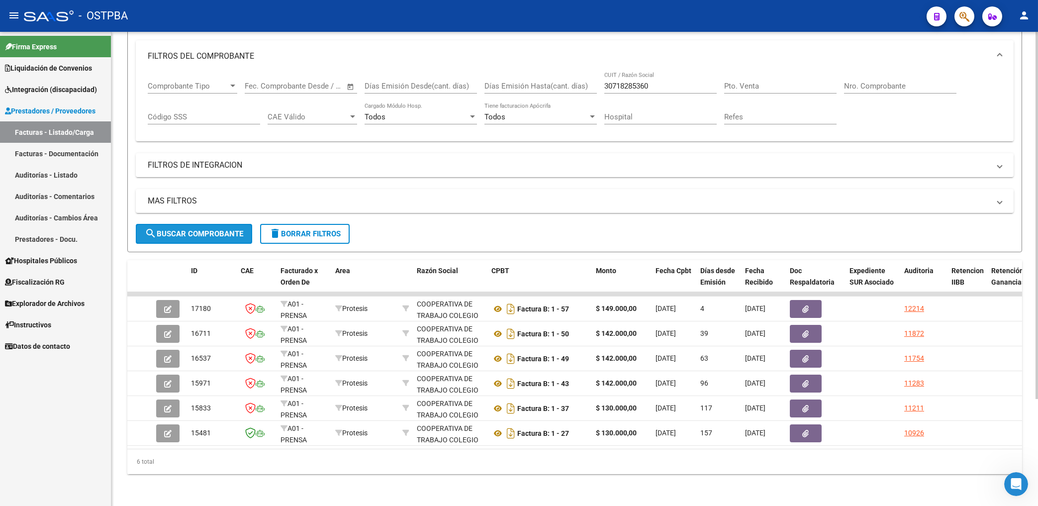
click at [222, 224] on button "search Buscar Comprobante" at bounding box center [194, 234] width 116 height 20
click at [198, 229] on span "search Buscar Comprobante" at bounding box center [194, 233] width 98 height 9
click at [199, 229] on span "search Buscar Comprobante" at bounding box center [194, 233] width 98 height 9
click at [304, 224] on button "delete Borrar Filtros" at bounding box center [305, 234] width 90 height 20
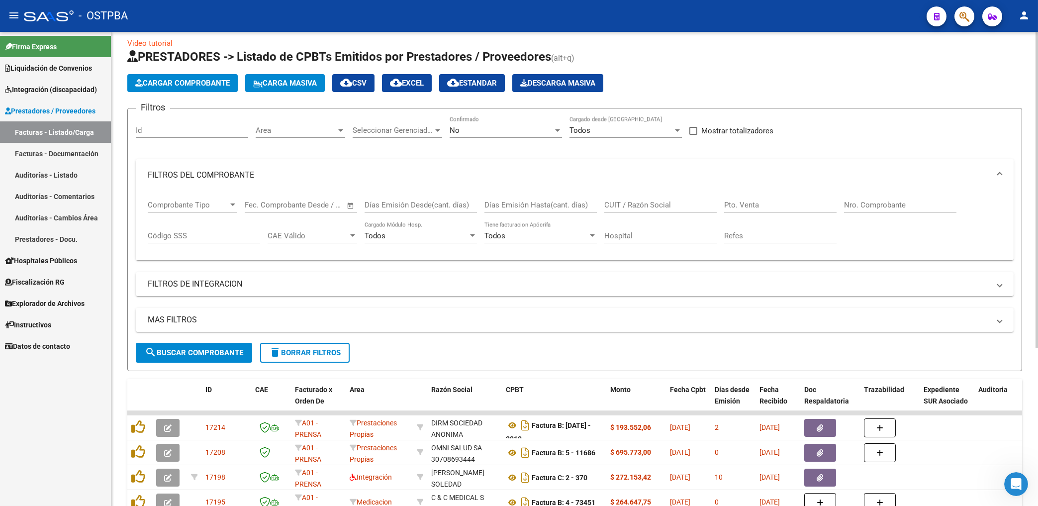
scroll to position [0, 0]
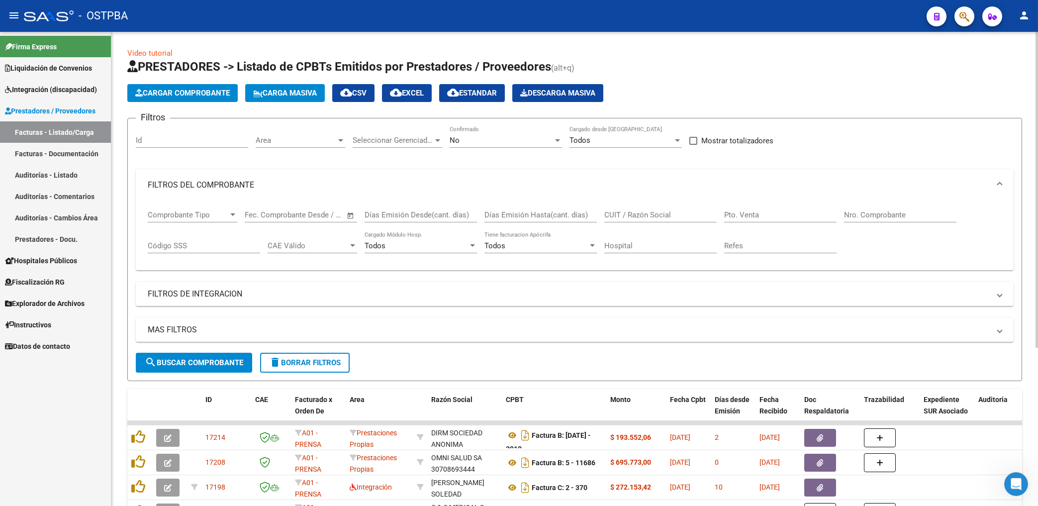
click at [321, 142] on span "Area" at bounding box center [296, 140] width 81 height 9
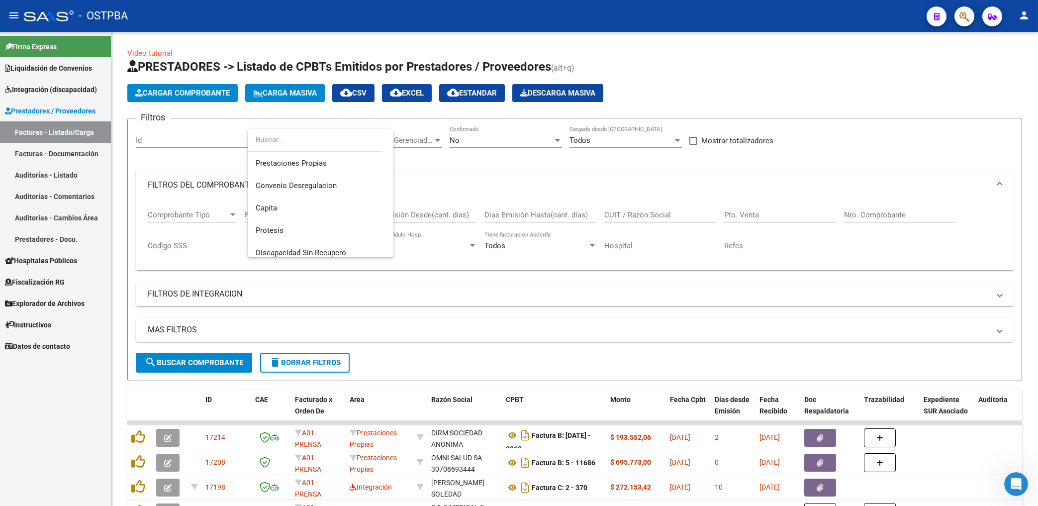
scroll to position [140, 0]
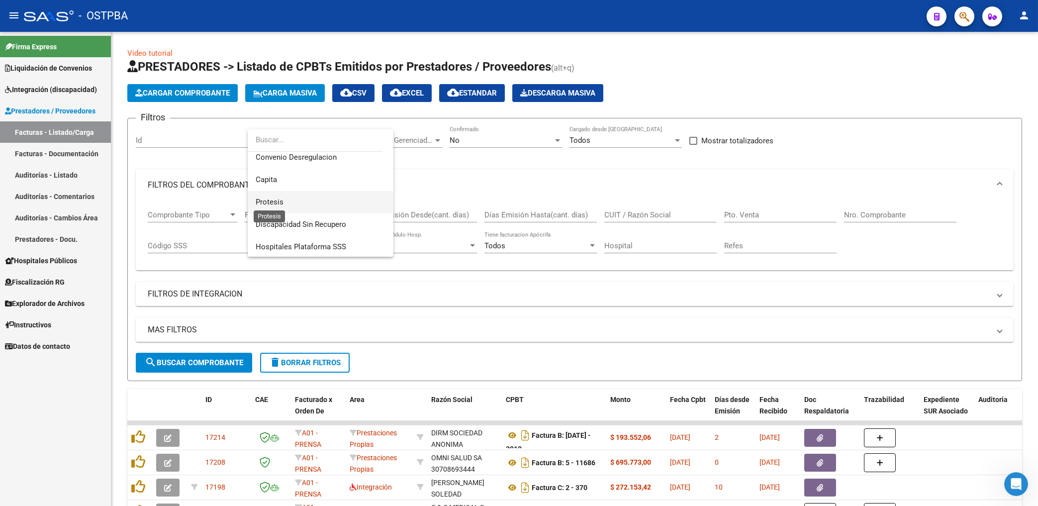
click at [268, 201] on span "Protesis" at bounding box center [270, 201] width 28 height 9
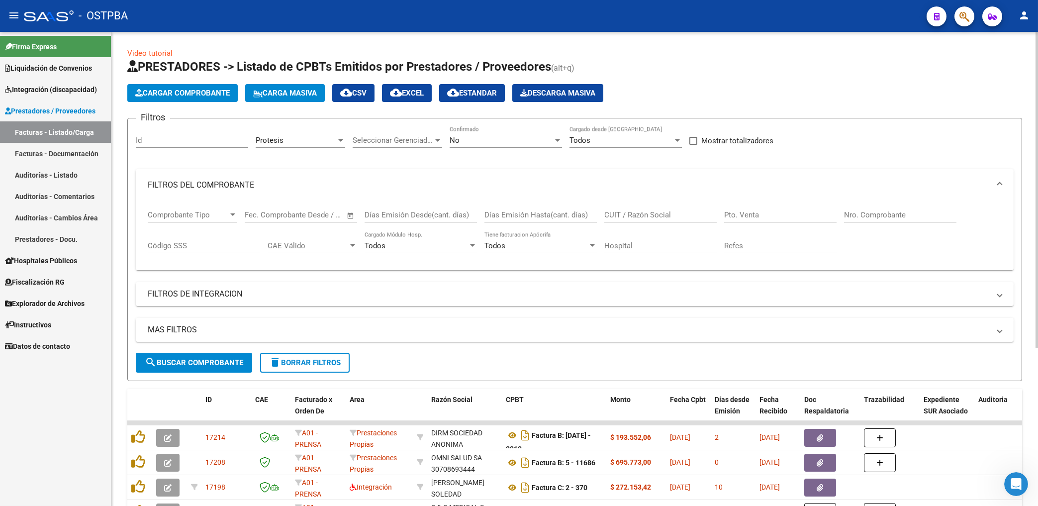
click at [478, 146] on div "No Confirmado" at bounding box center [506, 136] width 112 height 21
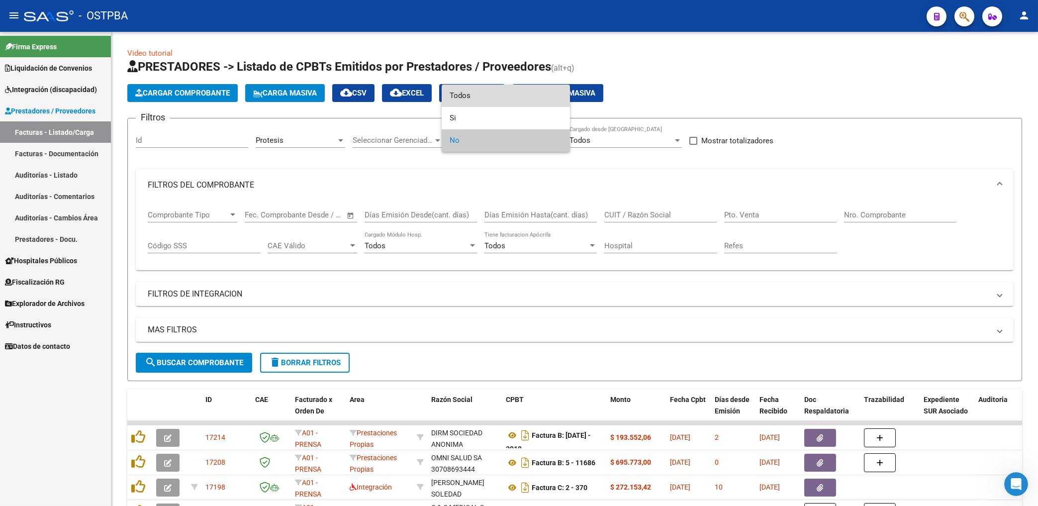
click at [466, 96] on span "Todos" at bounding box center [506, 96] width 112 height 22
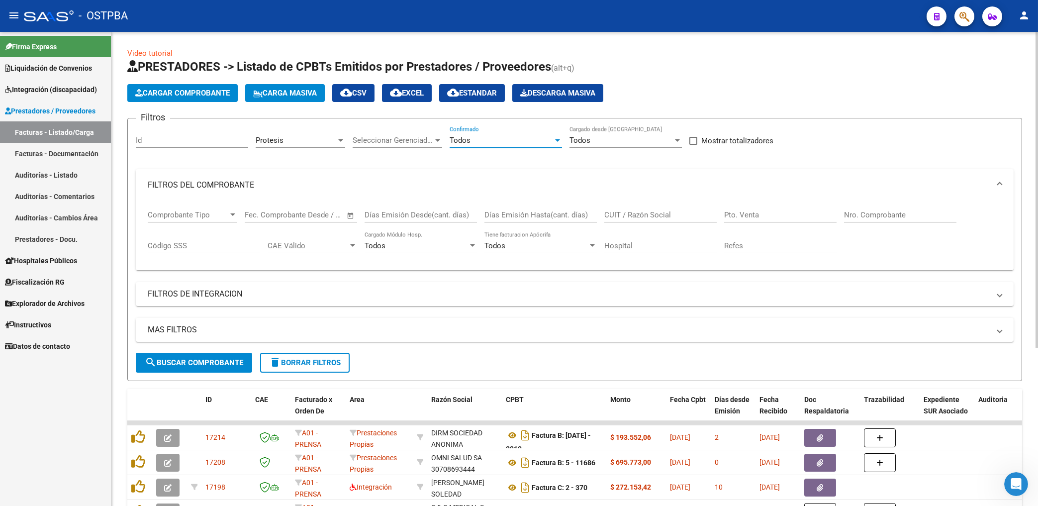
click at [626, 229] on div "CUIT / Razón Social" at bounding box center [660, 216] width 112 height 31
click at [623, 213] on input "CUIT / Razón Social" at bounding box center [660, 214] width 112 height 9
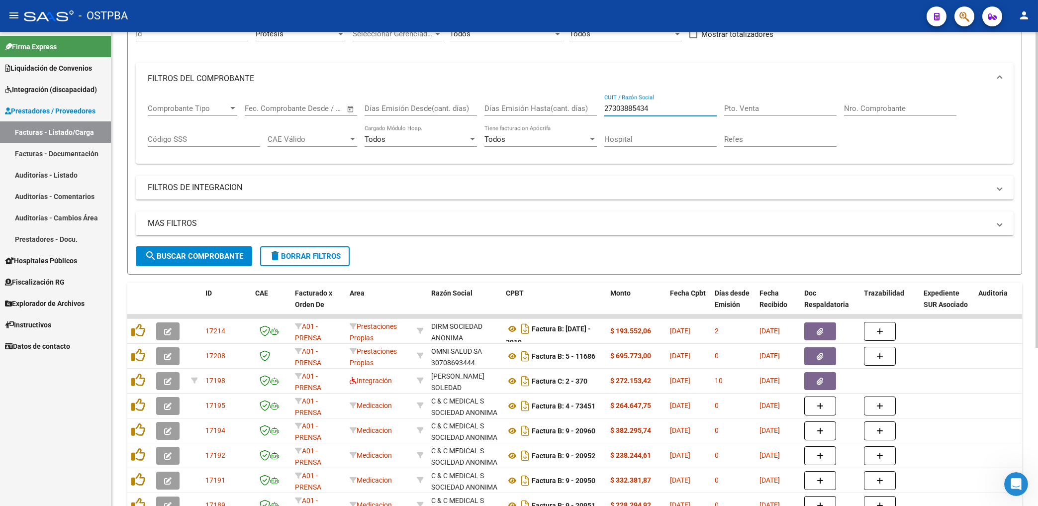
type input "27303885434"
click at [219, 258] on span "search Buscar Comprobante" at bounding box center [194, 256] width 98 height 9
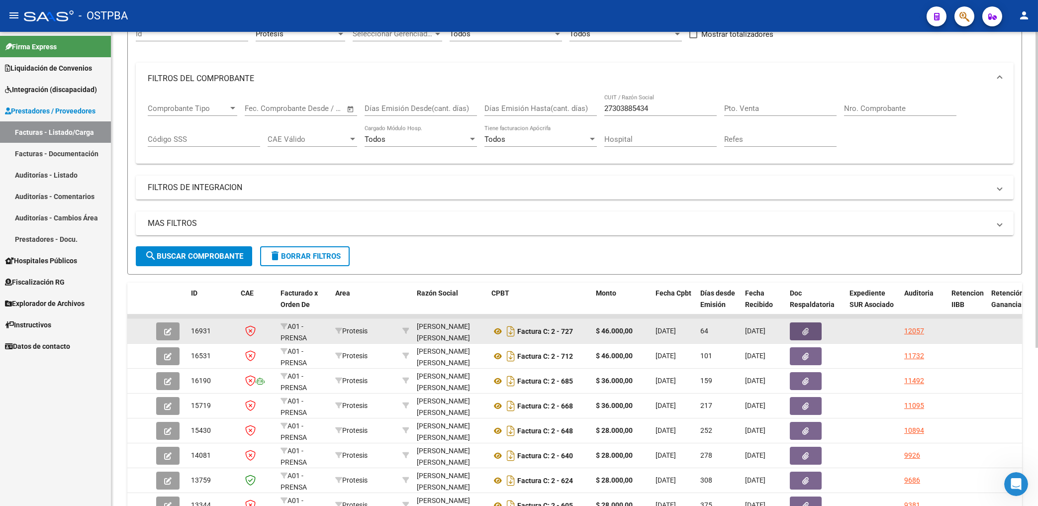
click at [811, 338] on button "button" at bounding box center [806, 331] width 32 height 18
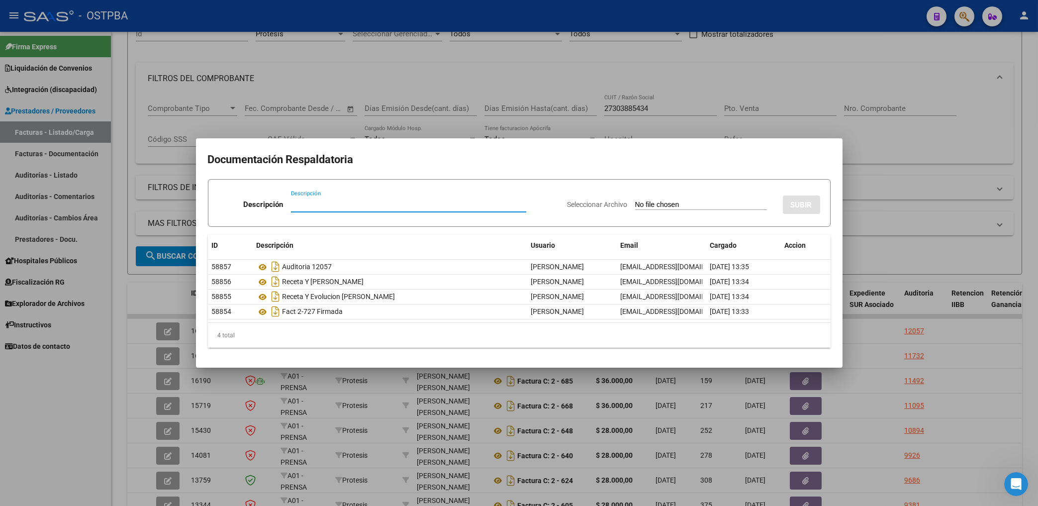
click at [315, 206] on input "Descripción" at bounding box center [408, 204] width 235 height 9
type input "HR 126075"
click at [661, 209] on input "Seleccionar Archivo" at bounding box center [701, 204] width 132 height 9
click at [575, 85] on div at bounding box center [519, 253] width 1038 height 506
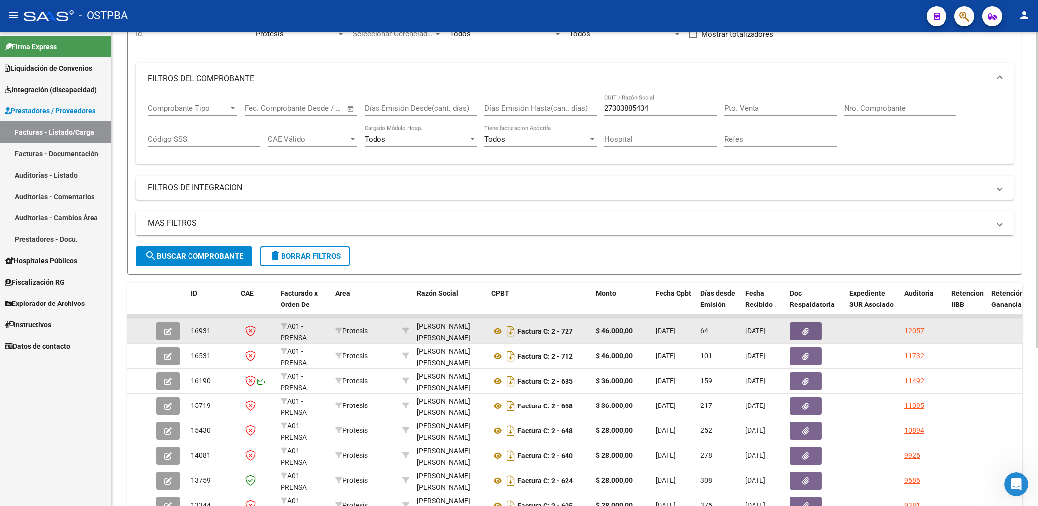
click at [815, 330] on button "button" at bounding box center [806, 331] width 32 height 18
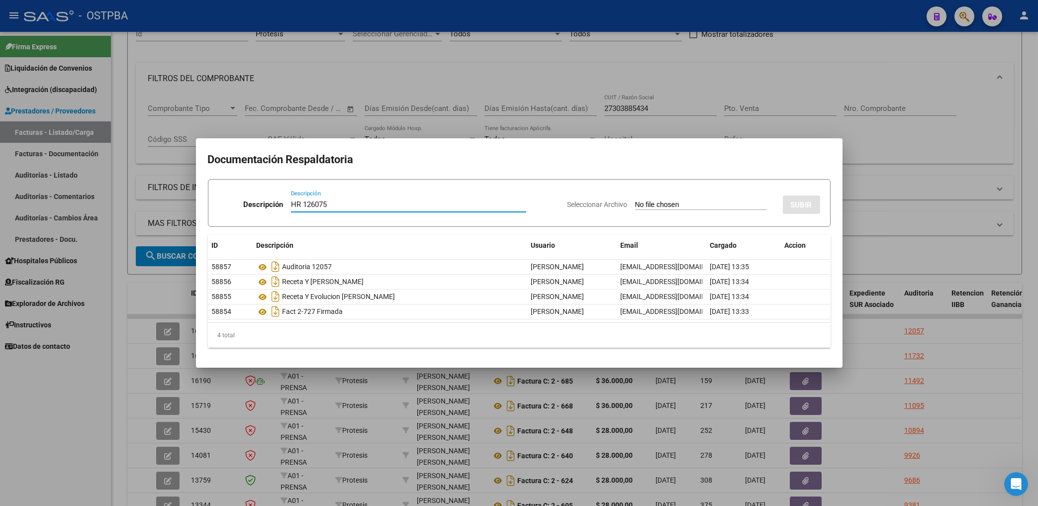
type input "HR 126075"
click at [652, 209] on input "Seleccionar Archivo" at bounding box center [701, 204] width 132 height 9
type input "C:\fakepath\HR 126075-[PERSON_NAME]-FC 727.pdf"
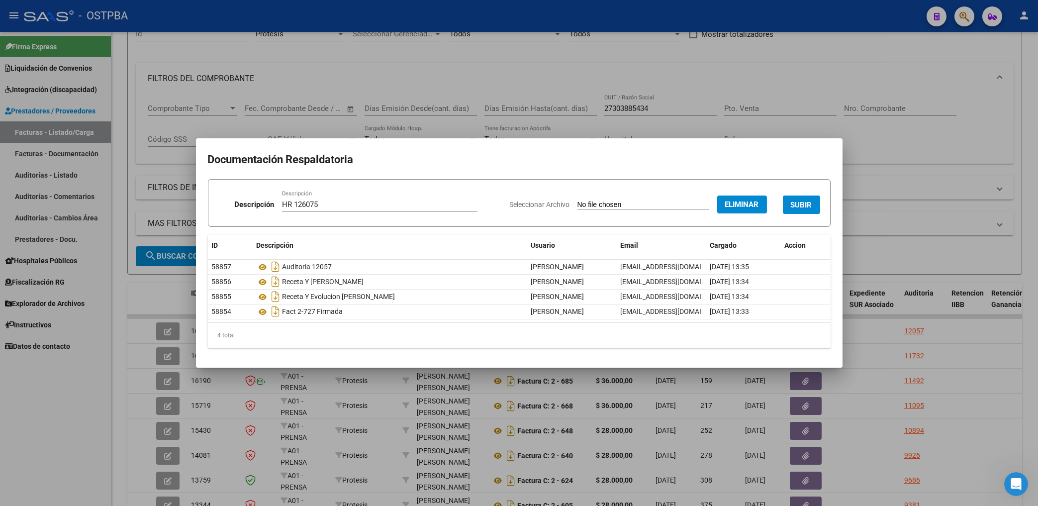
click at [807, 206] on span "SUBIR" at bounding box center [801, 204] width 21 height 9
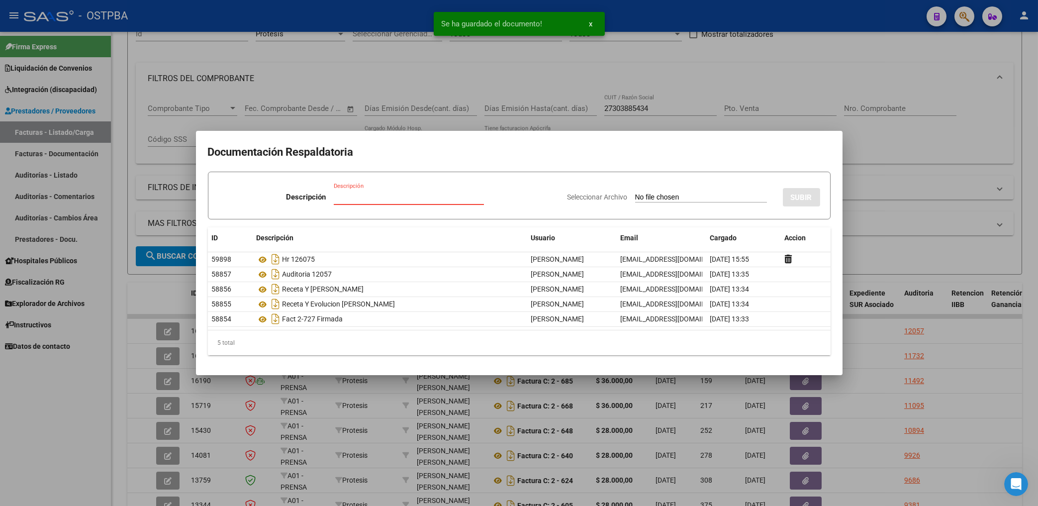
click at [356, 199] on input "Descripción" at bounding box center [409, 196] width 150 height 9
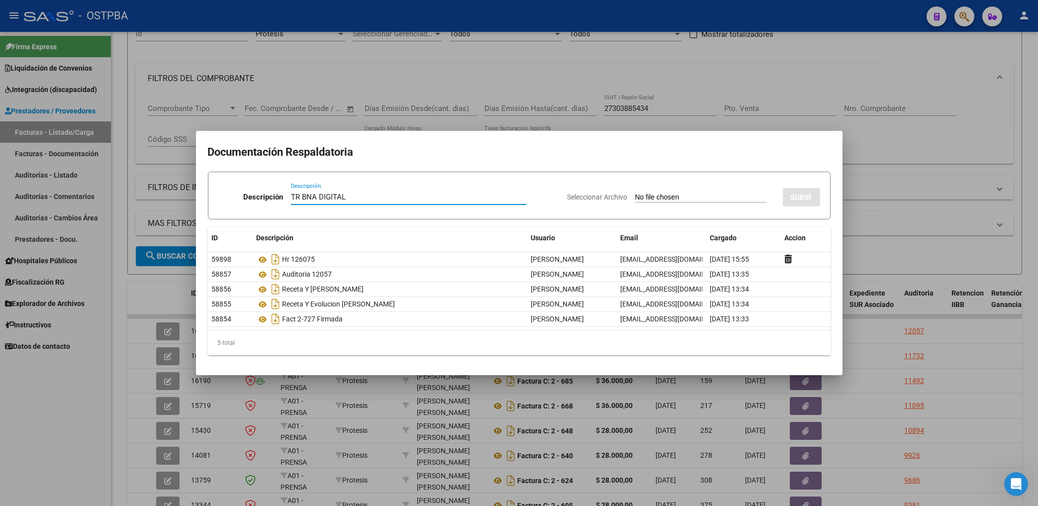
type input "TR BNA DIGITAL"
click at [667, 200] on input "Seleccionar Archivo" at bounding box center [701, 197] width 132 height 9
type input "C:\fakepath\[PERSON_NAME]-FC 727.pdf"
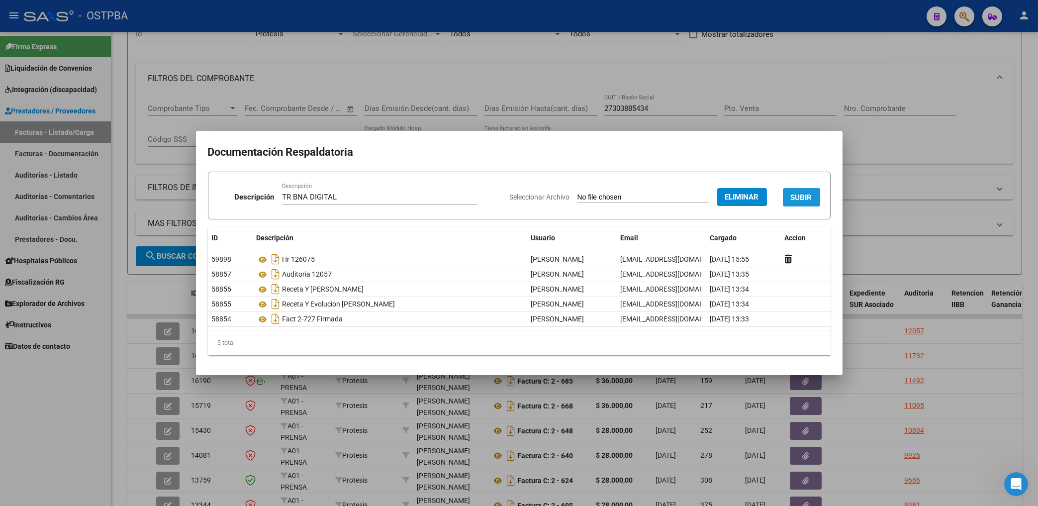
click at [796, 200] on span "SUBIR" at bounding box center [801, 197] width 21 height 9
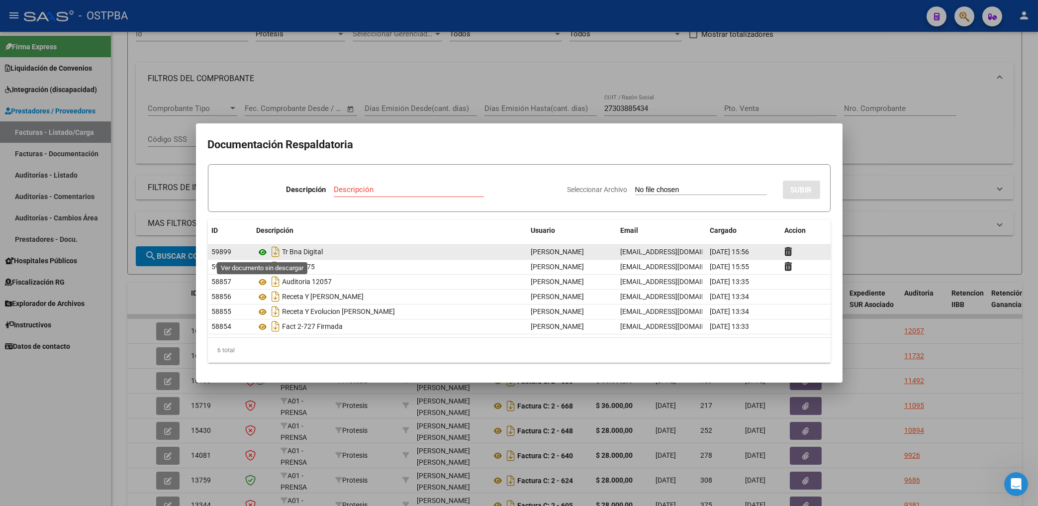
click at [264, 255] on icon at bounding box center [263, 252] width 13 height 12
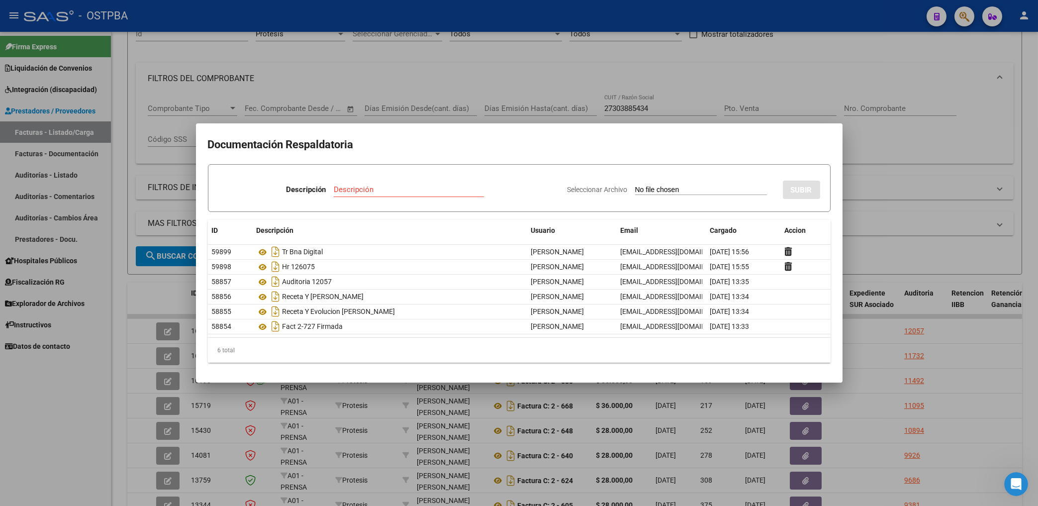
click at [513, 75] on div at bounding box center [519, 253] width 1038 height 506
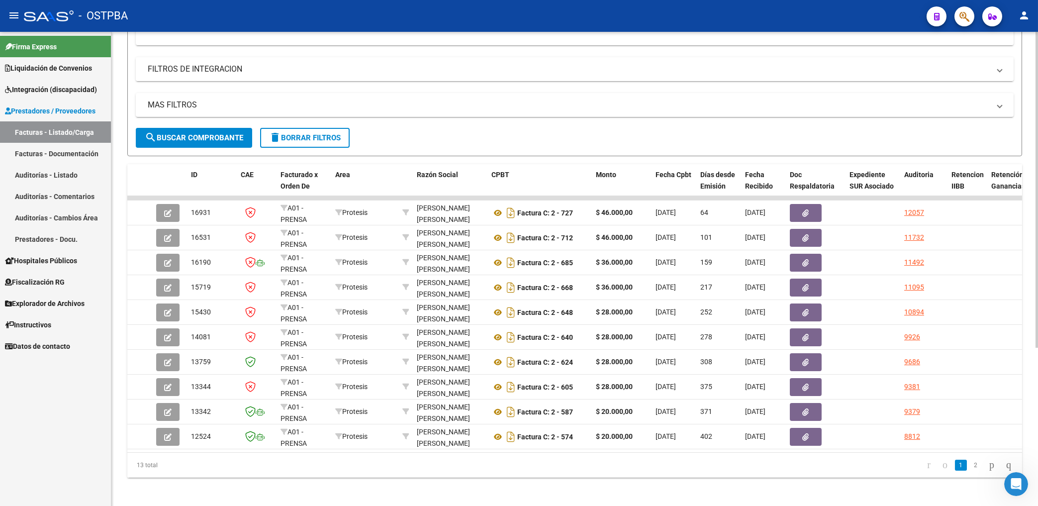
scroll to position [237, 0]
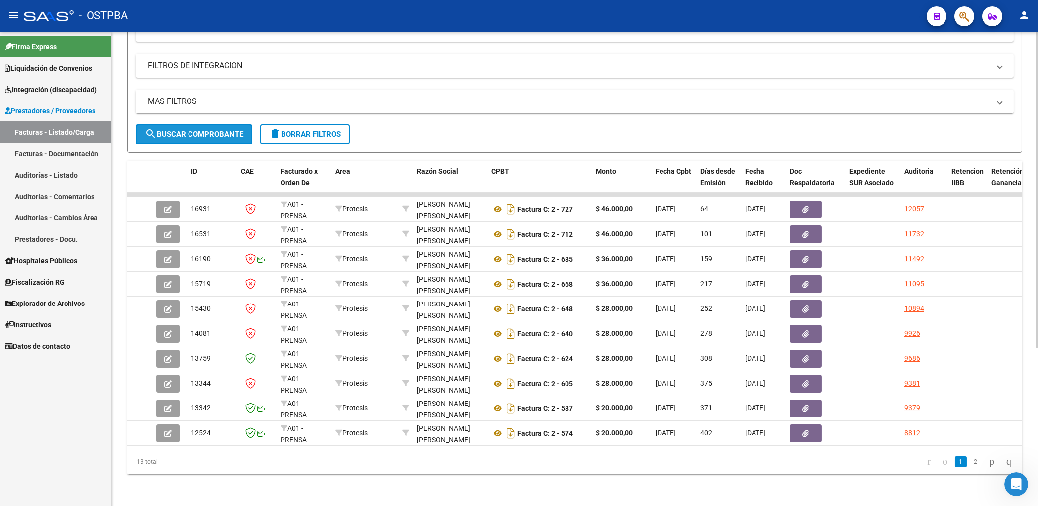
click at [202, 130] on span "search Buscar Comprobante" at bounding box center [194, 134] width 98 height 9
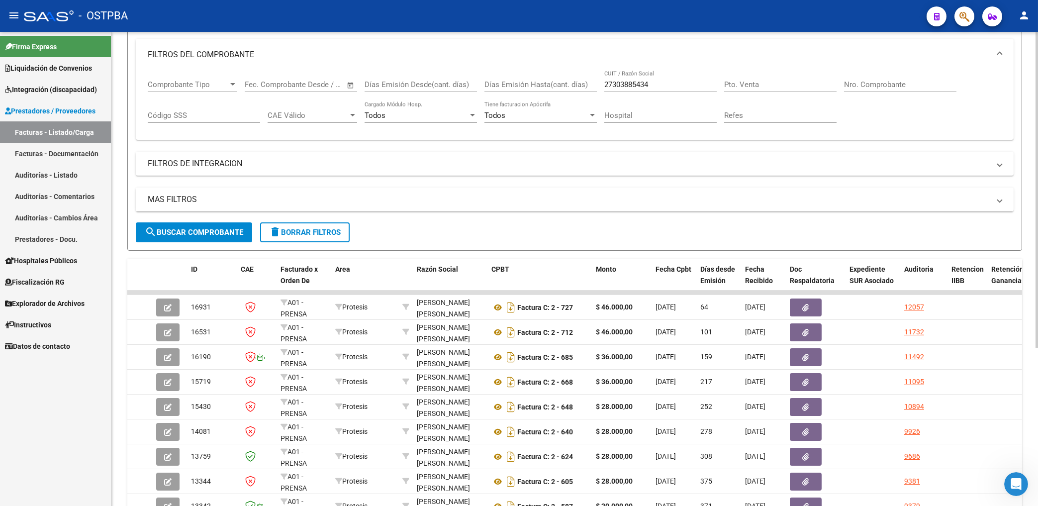
scroll to position [77, 0]
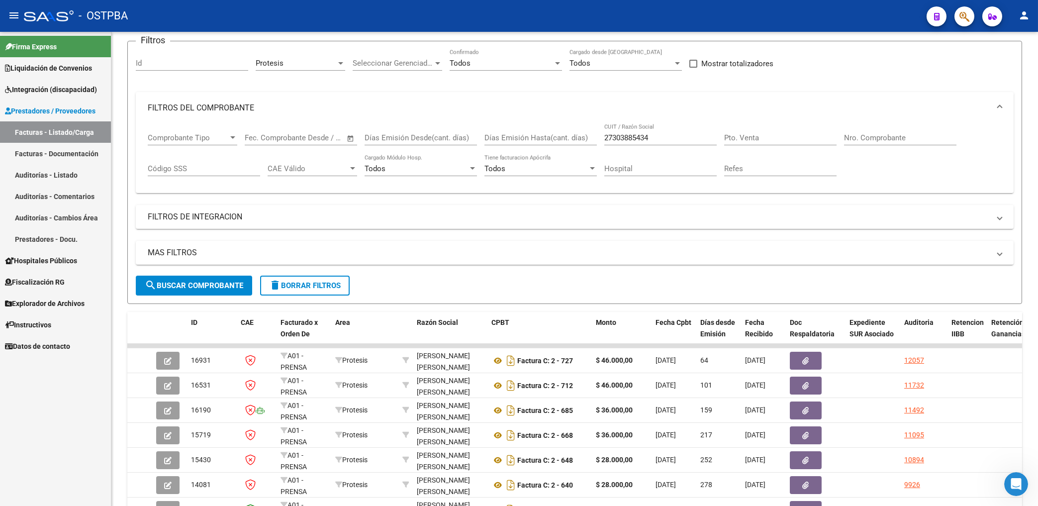
click at [50, 298] on span "Explorador de Archivos" at bounding box center [45, 303] width 80 height 11
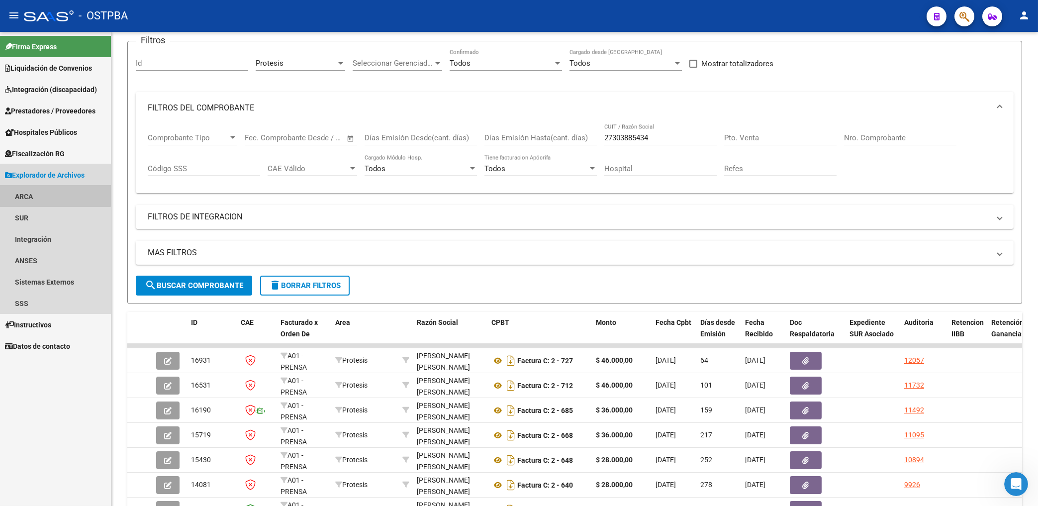
click at [33, 194] on link "ARCA" at bounding box center [55, 195] width 111 height 21
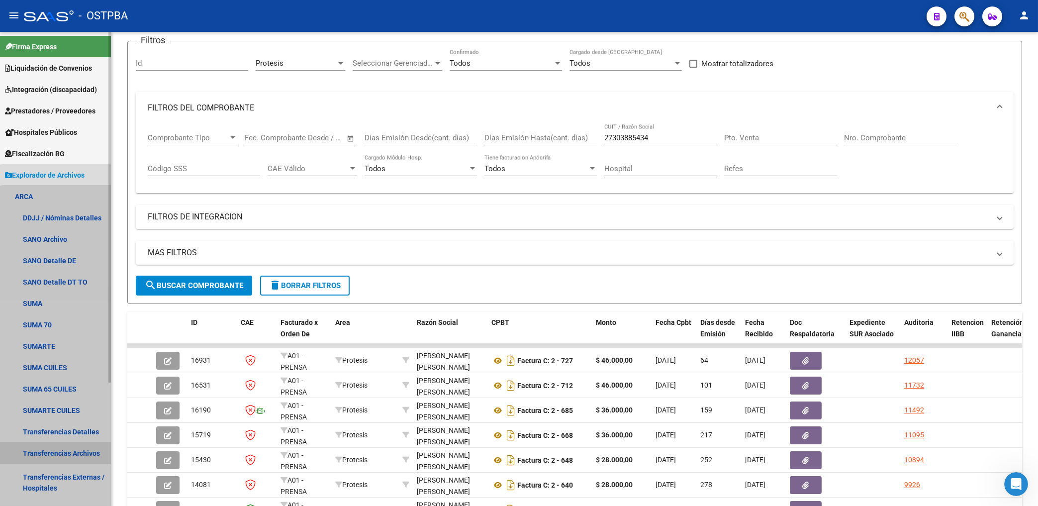
click at [79, 452] on link "Transferencias Archivos" at bounding box center [55, 452] width 111 height 21
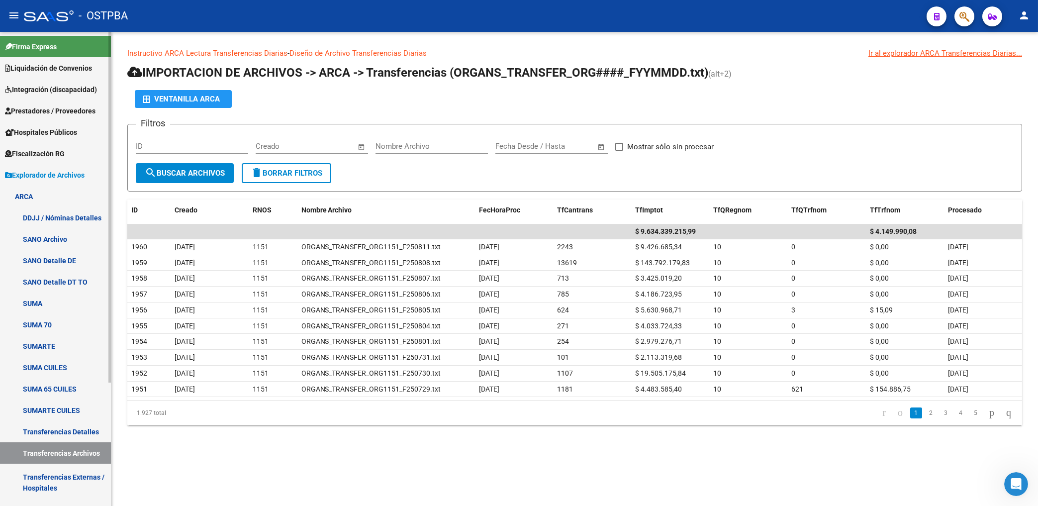
click at [90, 475] on link "Transferencias Externas / Hospitales" at bounding box center [55, 482] width 111 height 38
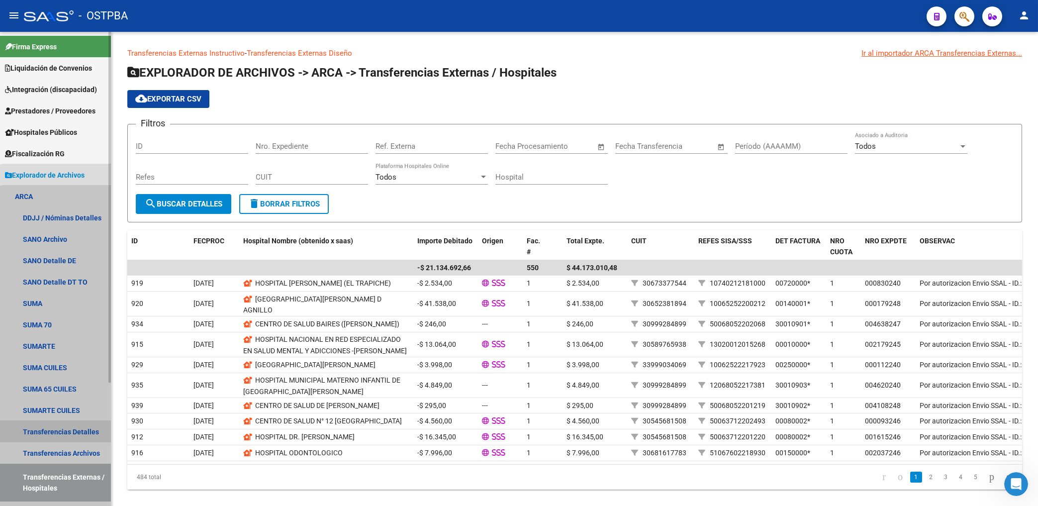
click at [59, 427] on link "Transferencias Detalles" at bounding box center [55, 431] width 111 height 21
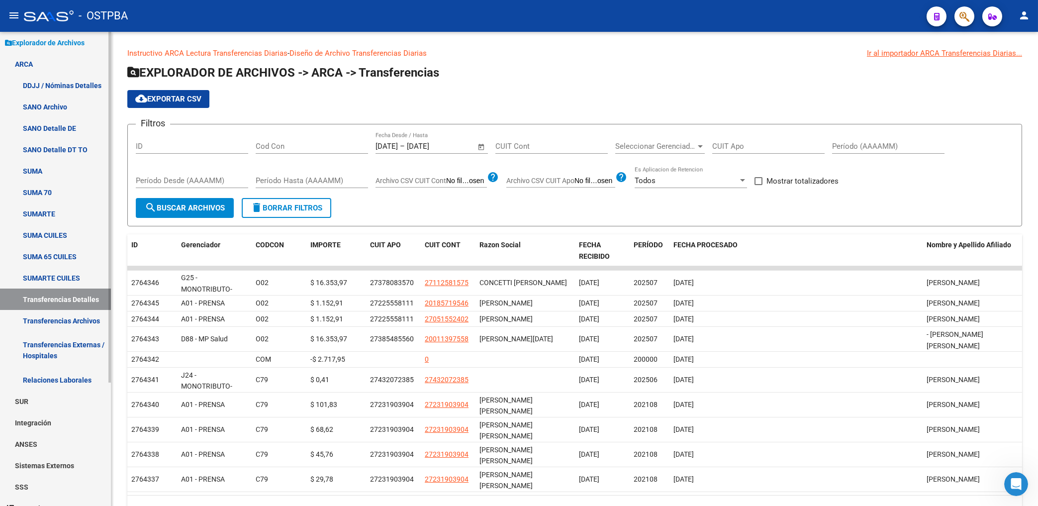
scroll to position [160, 0]
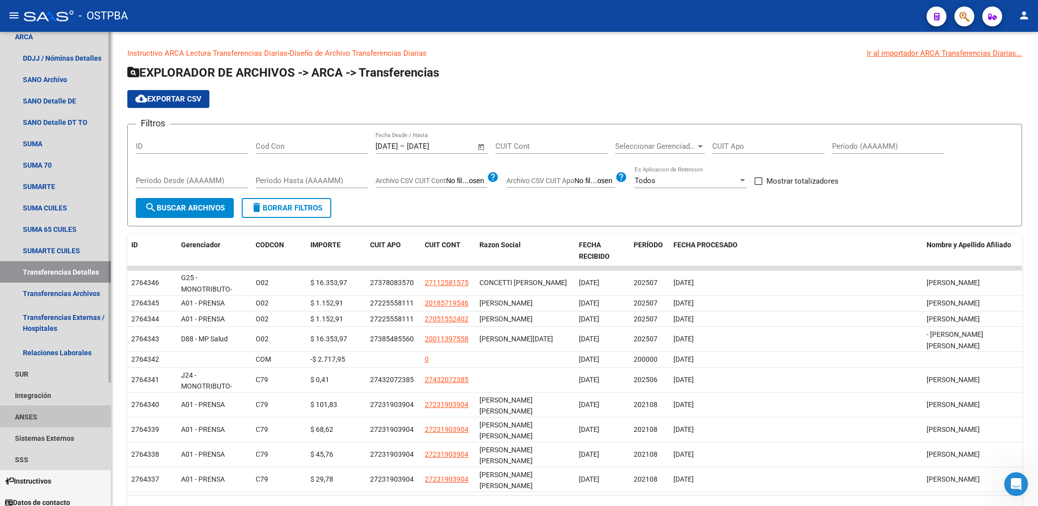
click at [32, 416] on link "ANSES" at bounding box center [55, 416] width 111 height 21
click at [43, 438] on link "Jubilados" at bounding box center [55, 437] width 111 height 21
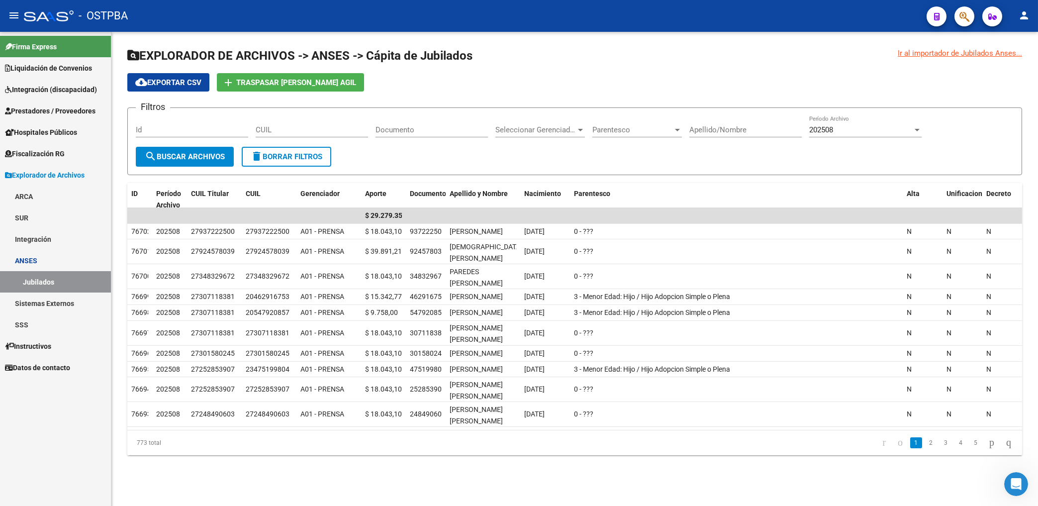
click at [44, 173] on span "Explorador de Archivos" at bounding box center [45, 175] width 80 height 11
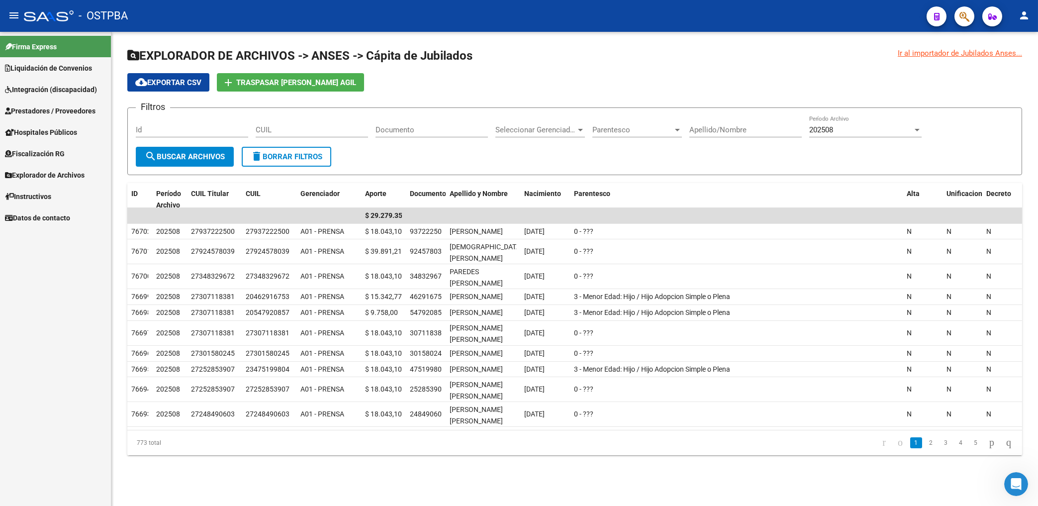
click at [48, 113] on span "Prestadores / Proveedores" at bounding box center [50, 110] width 91 height 11
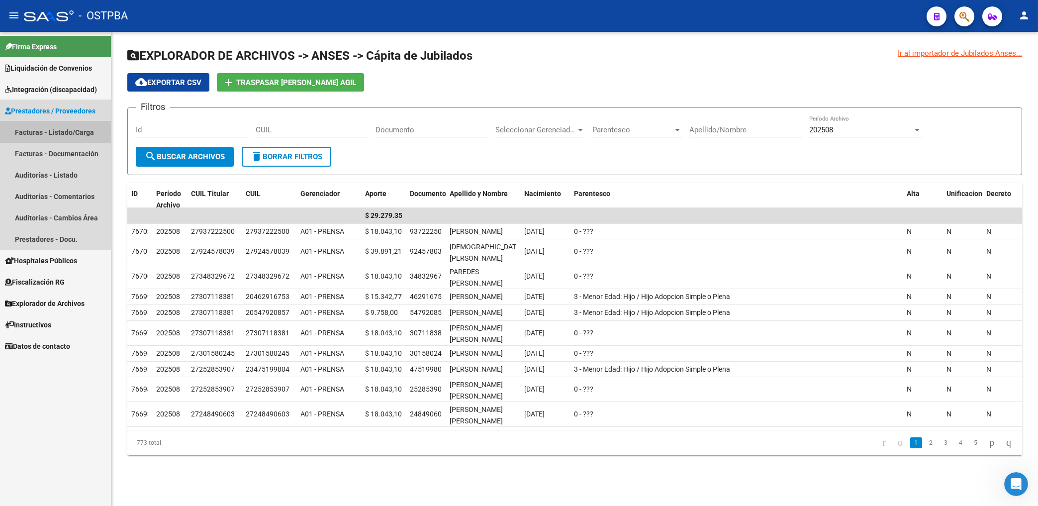
click at [56, 134] on link "Facturas - Listado/Carga" at bounding box center [55, 131] width 111 height 21
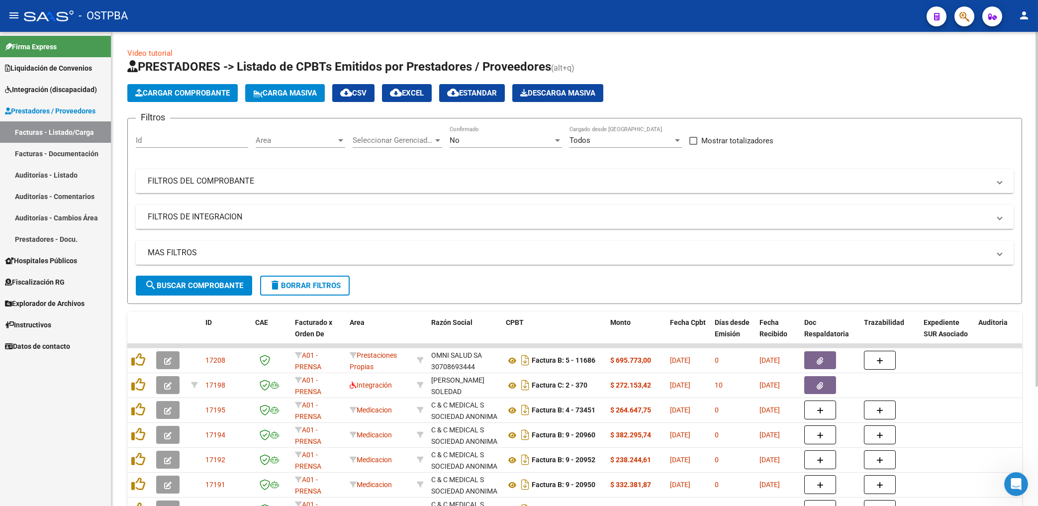
click at [303, 141] on span "Area" at bounding box center [296, 140] width 81 height 9
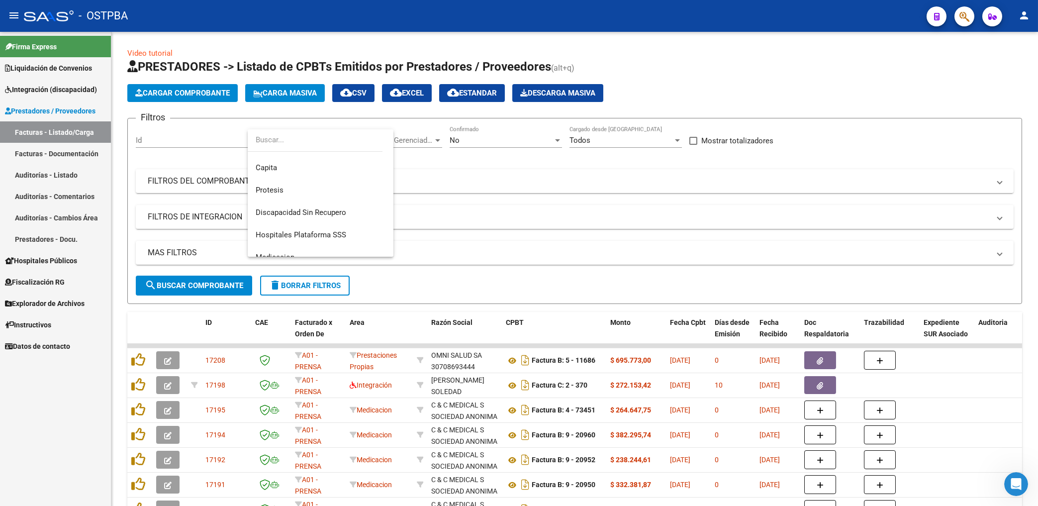
scroll to position [159, 0]
click at [266, 188] on span "Protesis" at bounding box center [321, 183] width 130 height 22
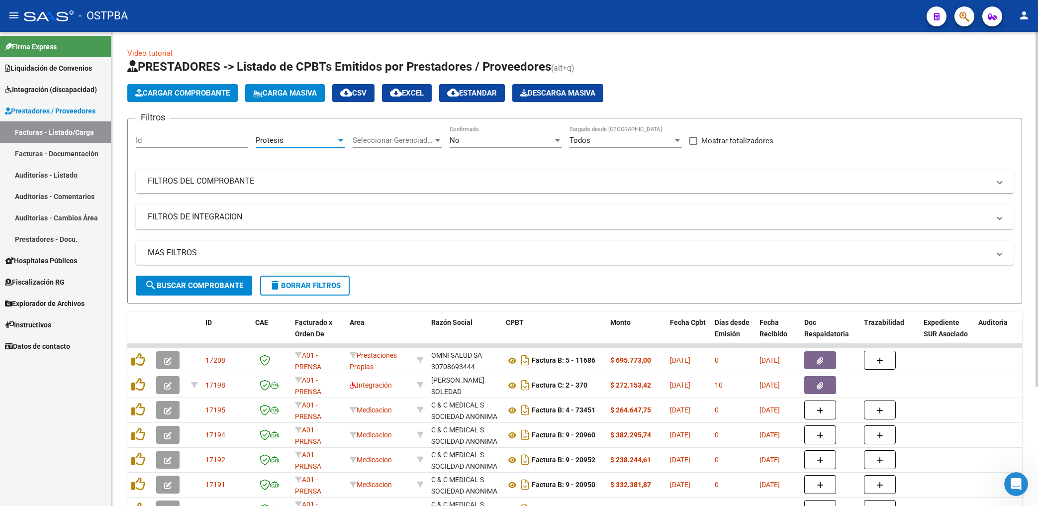
click at [468, 149] on div "No Confirmado" at bounding box center [506, 141] width 112 height 31
click at [466, 142] on div "No" at bounding box center [501, 140] width 103 height 9
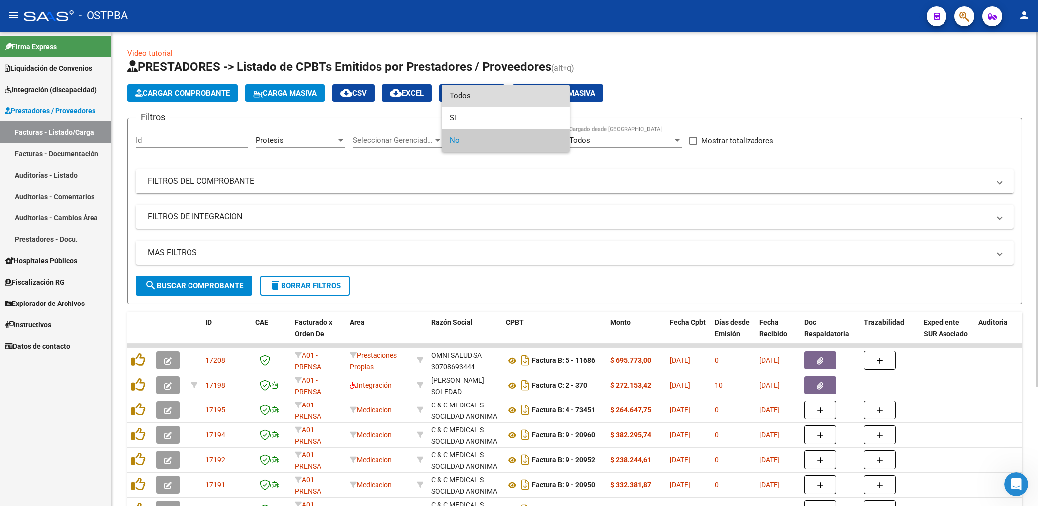
drag, startPoint x: 457, startPoint y: 96, endPoint x: 486, endPoint y: 129, distance: 43.7
click at [459, 97] on span "Todos" at bounding box center [506, 96] width 112 height 22
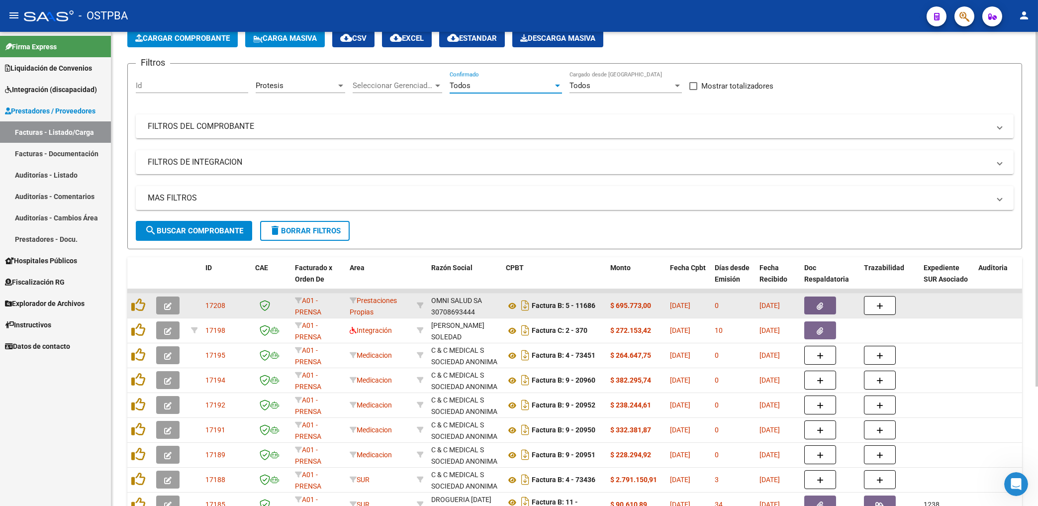
scroll to position [106, 0]
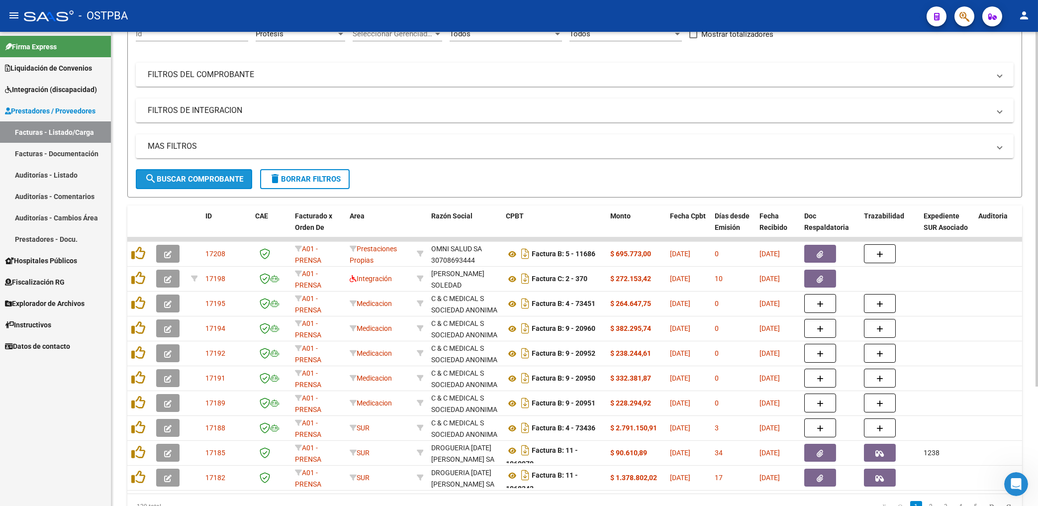
click at [170, 183] on button "search Buscar Comprobante" at bounding box center [194, 179] width 116 height 20
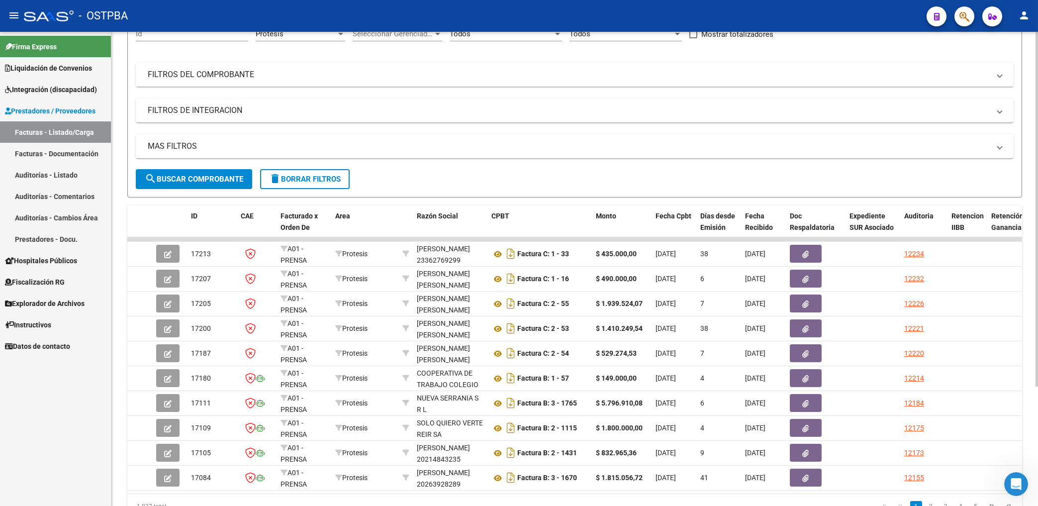
click at [619, 73] on mat-panel-title "FILTROS DEL COMPROBANTE" at bounding box center [569, 74] width 842 height 11
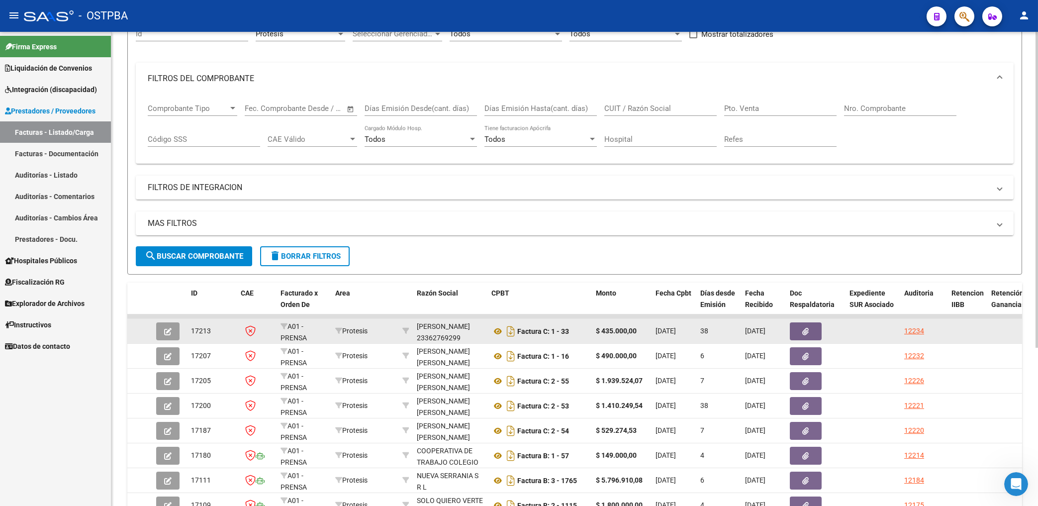
click at [805, 325] on button "button" at bounding box center [806, 331] width 32 height 18
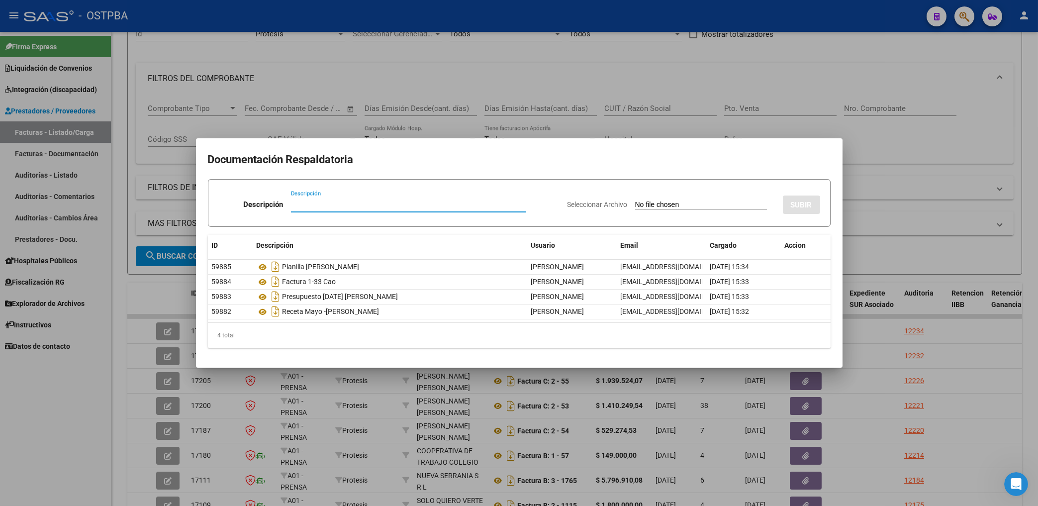
click at [520, 61] on div at bounding box center [519, 253] width 1038 height 506
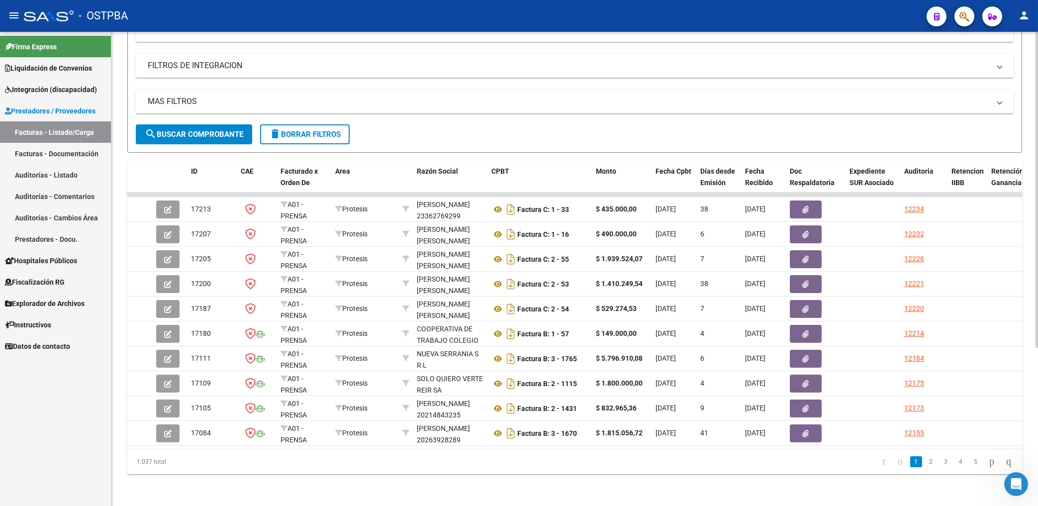
scroll to position [237, 0]
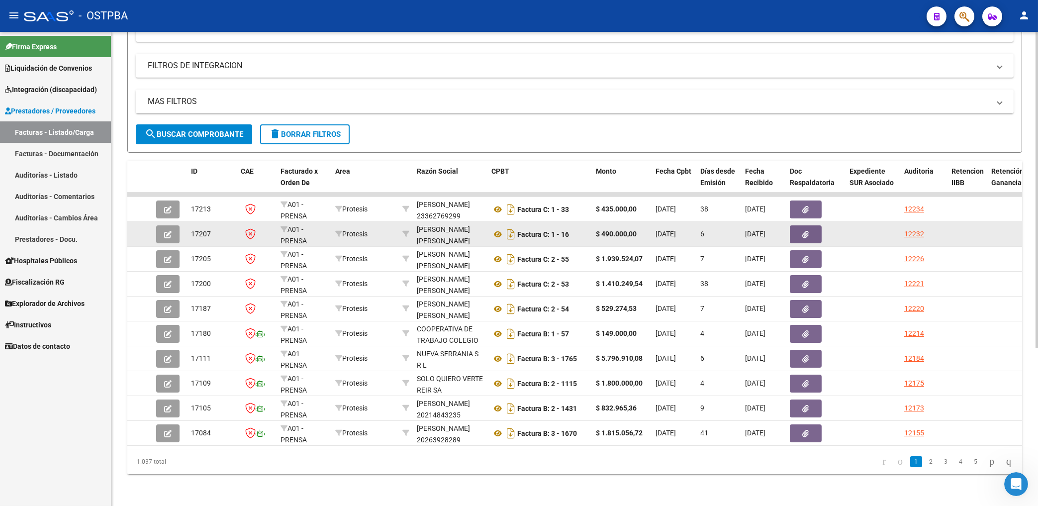
click at [815, 226] on button "button" at bounding box center [806, 234] width 32 height 18
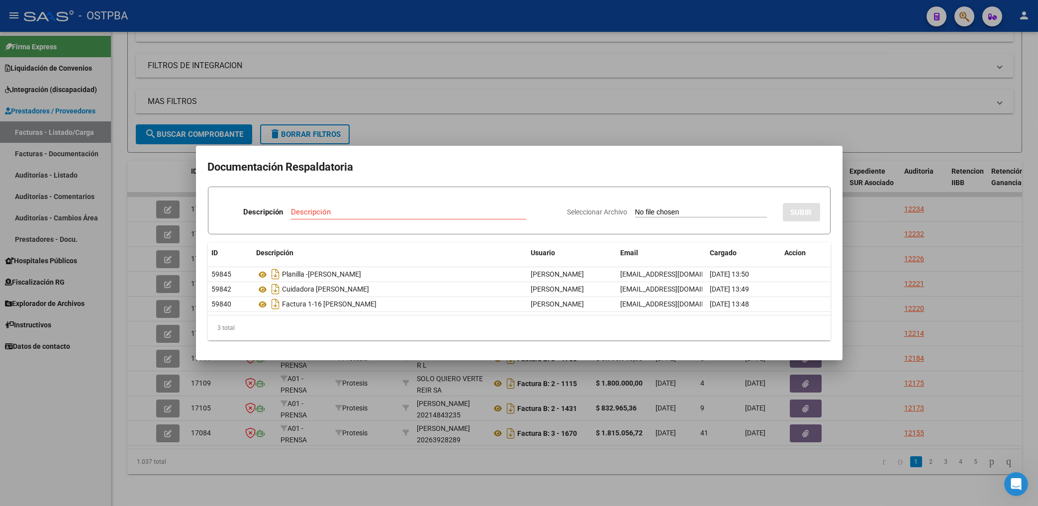
click at [580, 99] on div at bounding box center [519, 253] width 1038 height 506
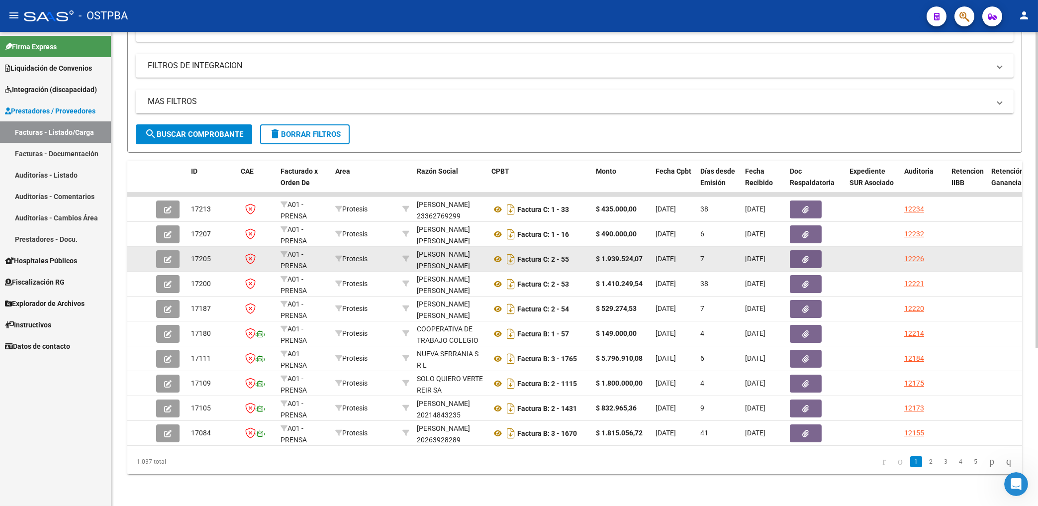
click at [813, 250] on button "button" at bounding box center [806, 259] width 32 height 18
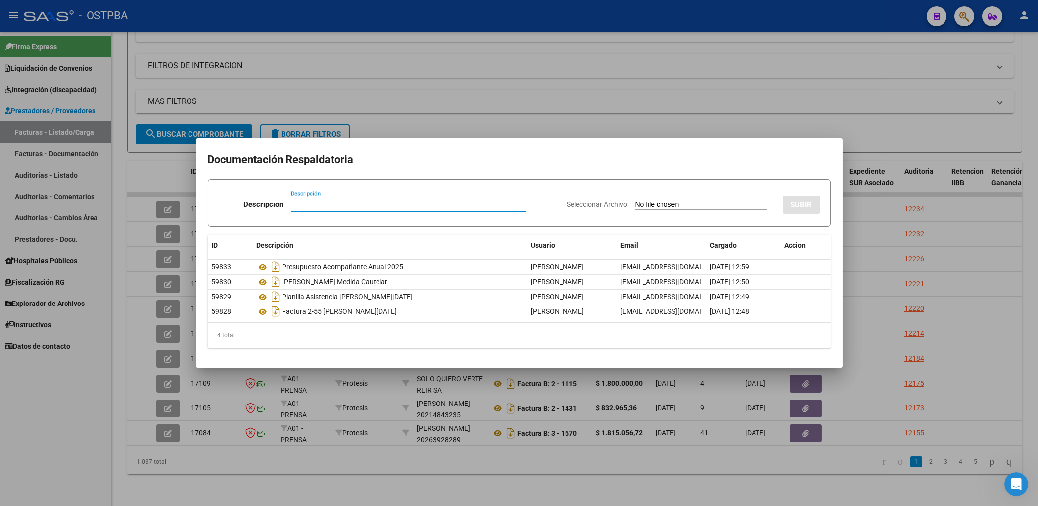
click at [460, 106] on div at bounding box center [519, 253] width 1038 height 506
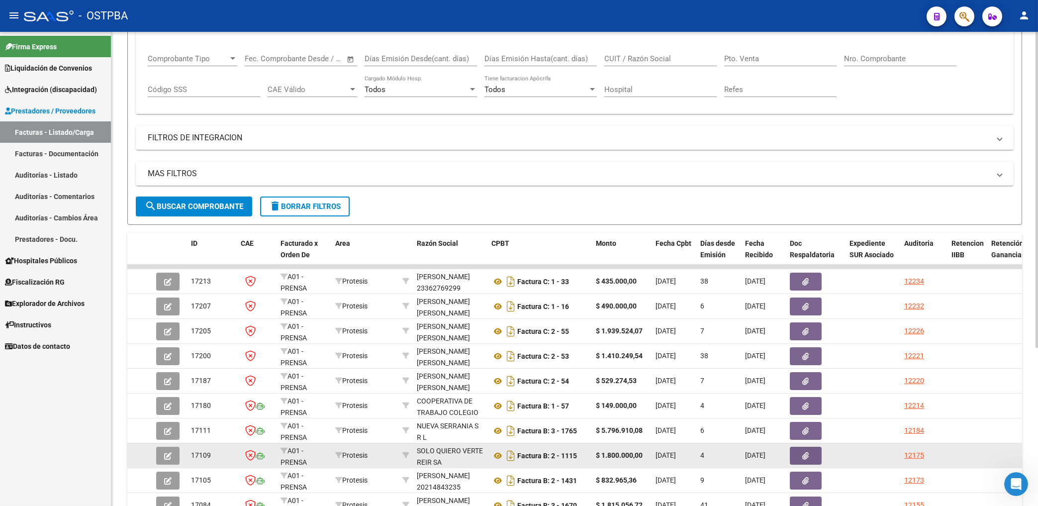
scroll to position [24, 0]
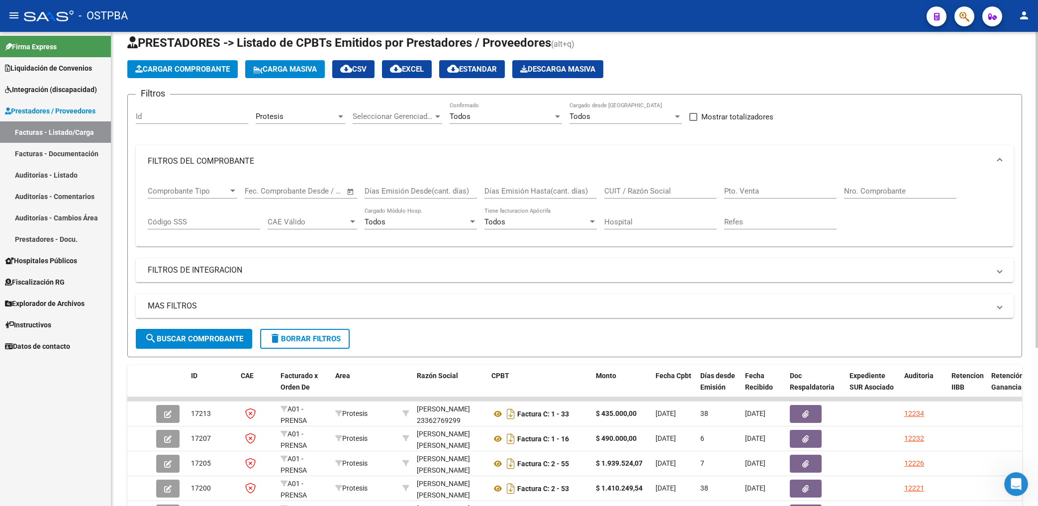
click at [611, 191] on input "CUIT / Razón Social" at bounding box center [660, 190] width 112 height 9
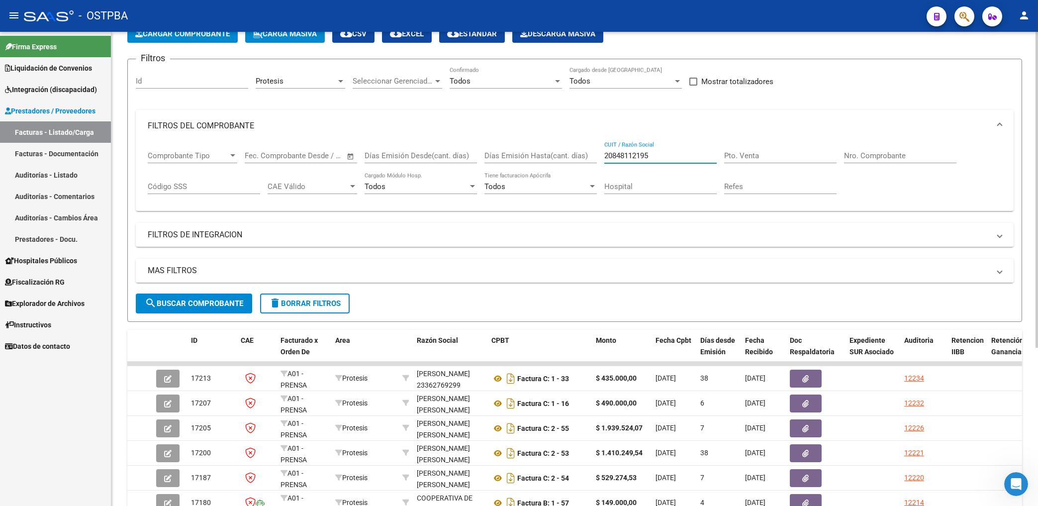
scroll to position [77, 0]
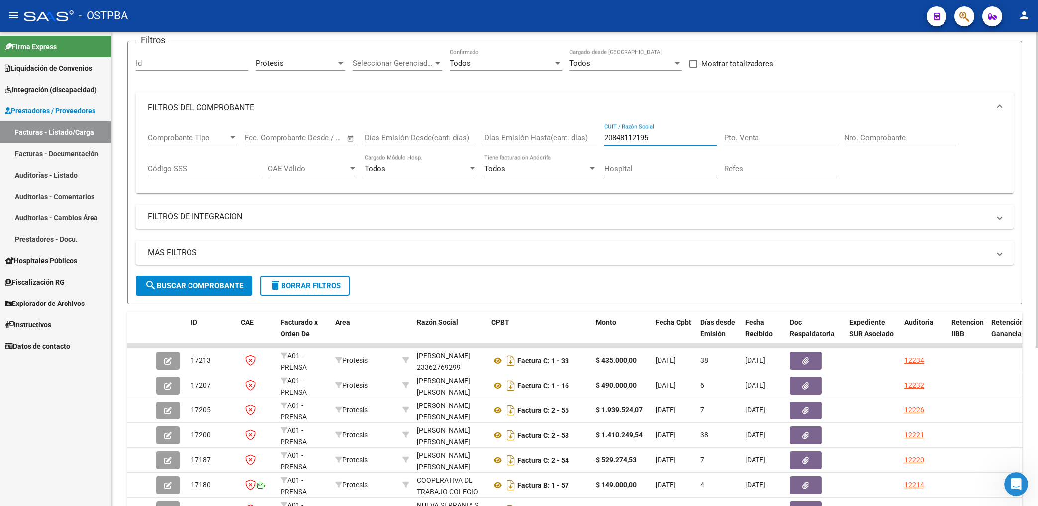
type input "20848112195"
click at [199, 288] on span "search Buscar Comprobante" at bounding box center [194, 285] width 98 height 9
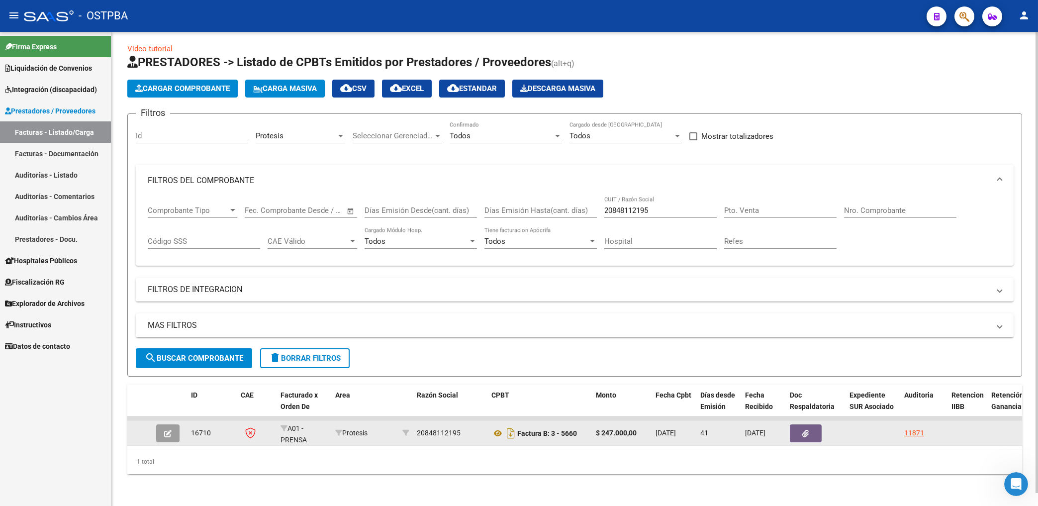
scroll to position [13, 0]
click at [806, 430] on button "button" at bounding box center [806, 433] width 32 height 18
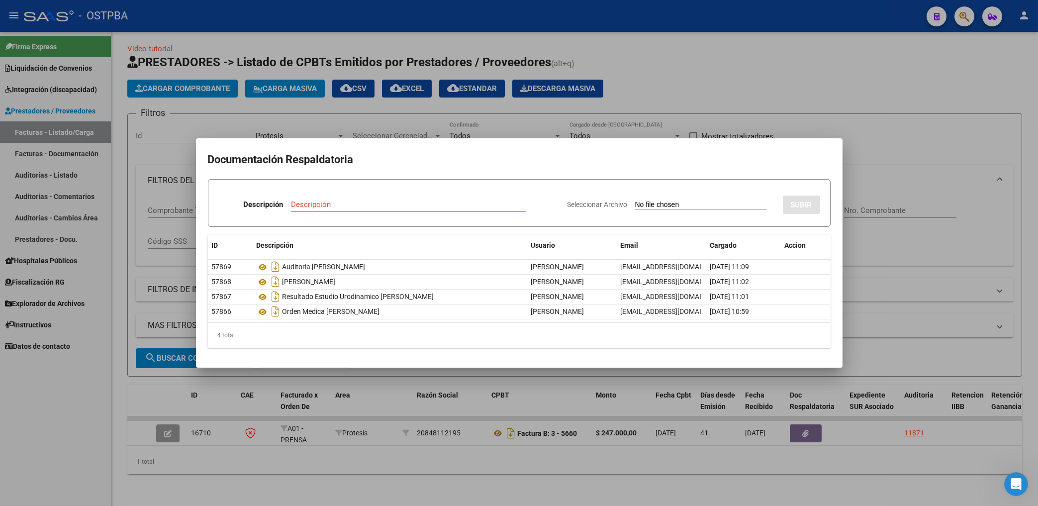
click at [652, 73] on div at bounding box center [519, 253] width 1038 height 506
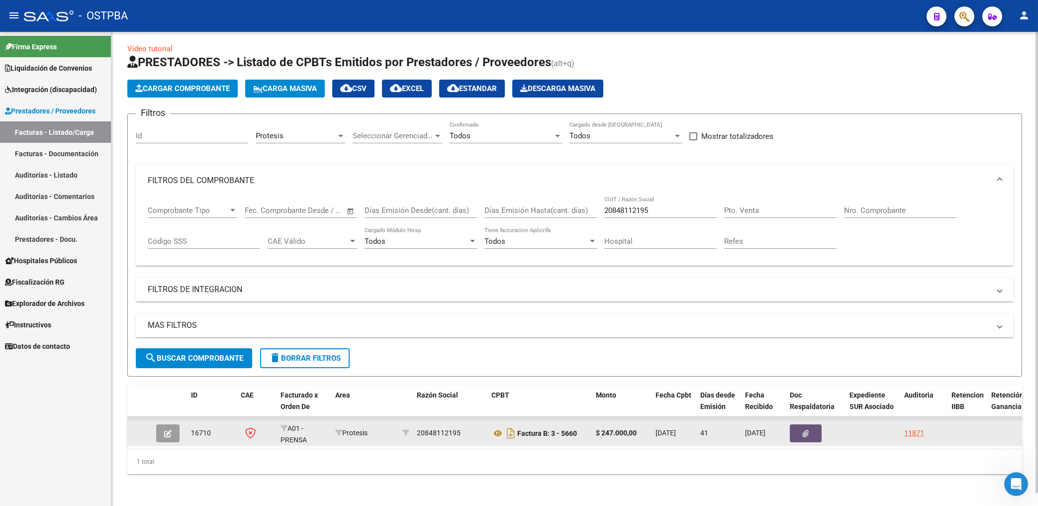
click at [805, 430] on icon "button" at bounding box center [806, 433] width 6 height 7
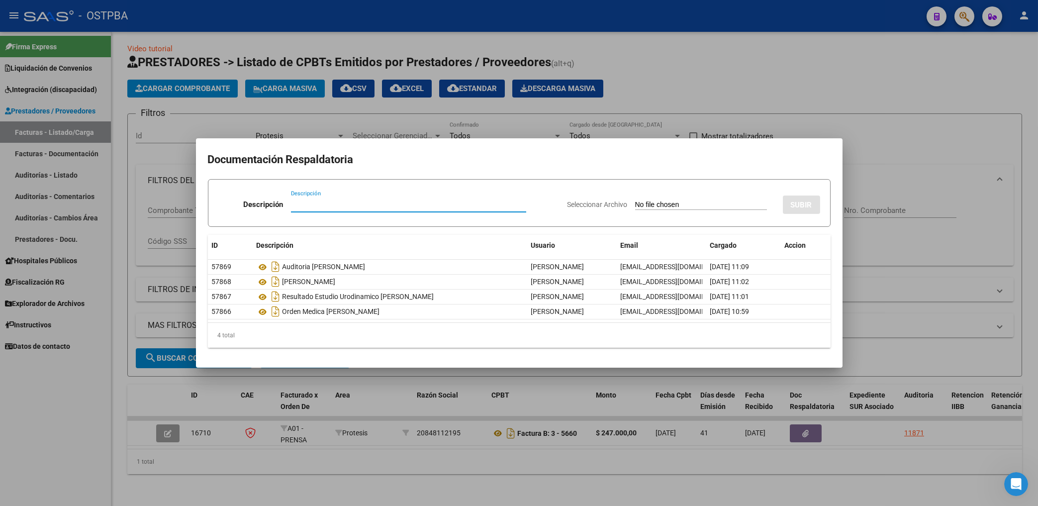
click at [300, 208] on input "Descripción" at bounding box center [408, 204] width 235 height 9
type input "ND 4357 APLICA A HR 126076"
click at [653, 203] on input "Seleccionar Archivo" at bounding box center [701, 204] width 132 height 9
type input "C:\fakepath\ND 4357-[PERSON_NAME]-FC 5660.pdf"
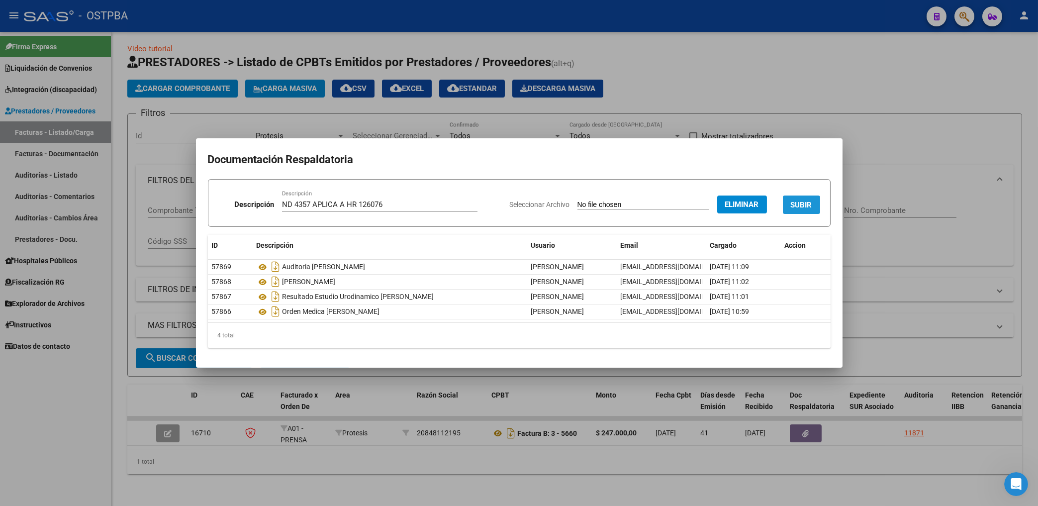
click at [810, 210] on button "SUBIR" at bounding box center [801, 204] width 37 height 18
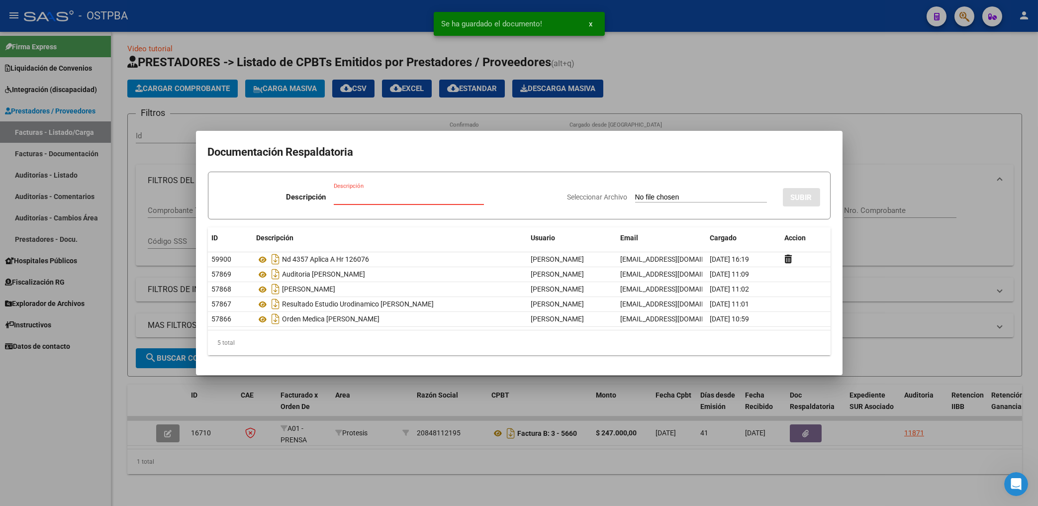
click at [349, 201] on input "Descripción" at bounding box center [409, 196] width 150 height 9
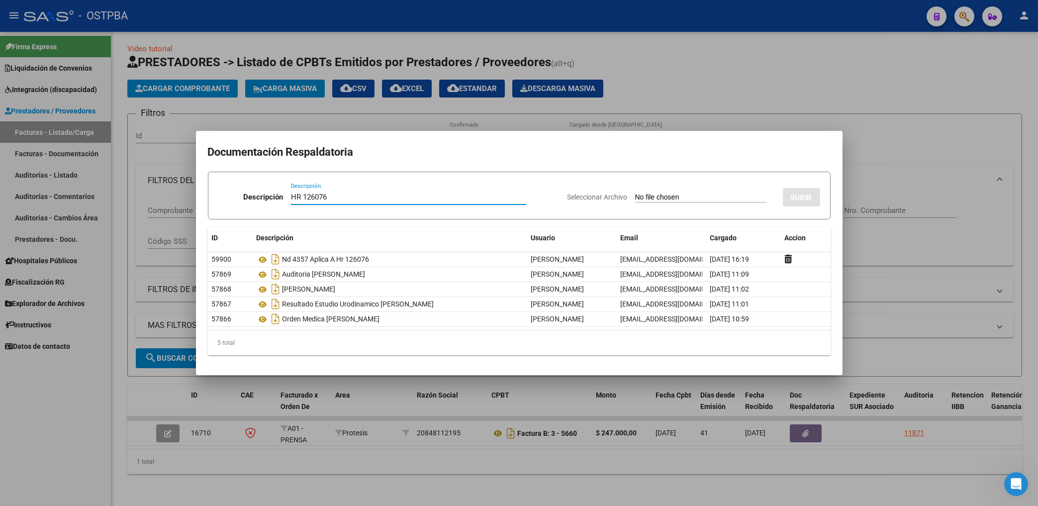
type input "HR 126076"
click at [646, 200] on input "Seleccionar Archivo" at bounding box center [701, 197] width 132 height 9
type input "C:\fakepath\HR 126076-[PERSON_NAME]-FC 5660.pdf"
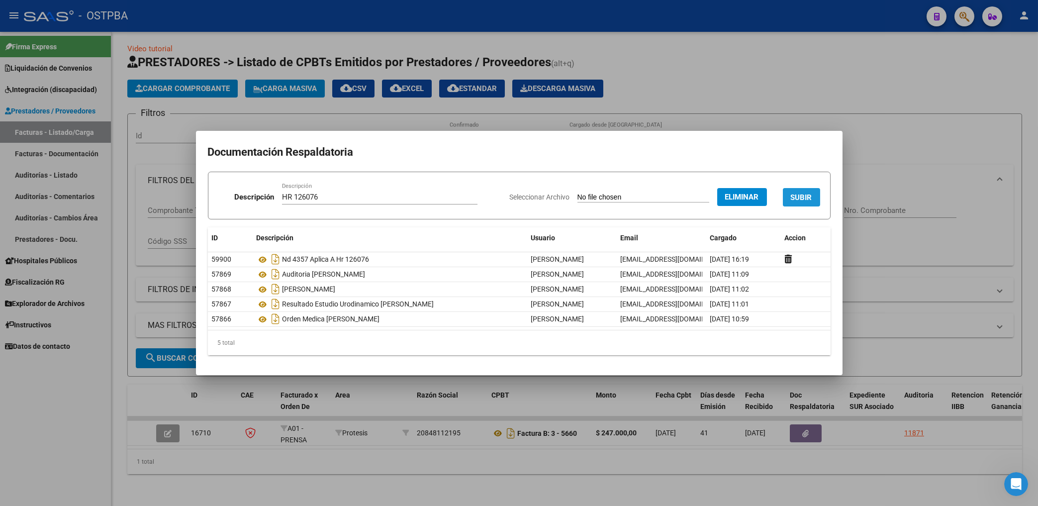
click at [808, 196] on span "SUBIR" at bounding box center [801, 197] width 21 height 9
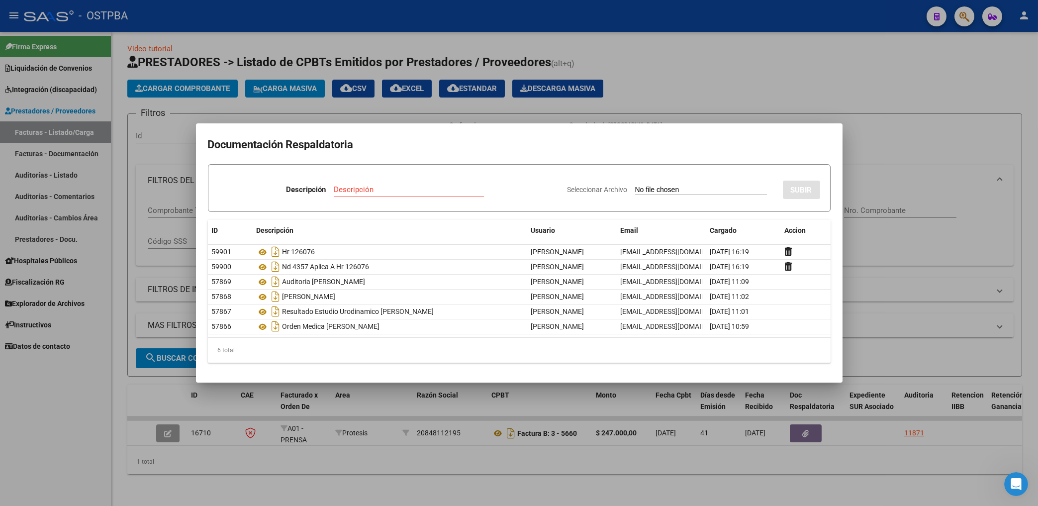
click at [654, 104] on div at bounding box center [519, 253] width 1038 height 506
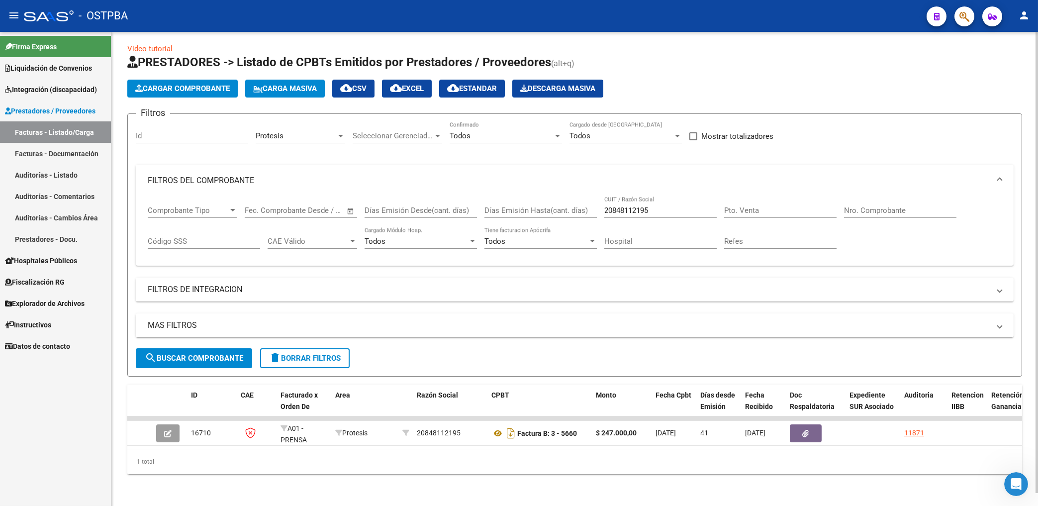
click at [330, 354] on span "delete Borrar Filtros" at bounding box center [305, 358] width 72 height 9
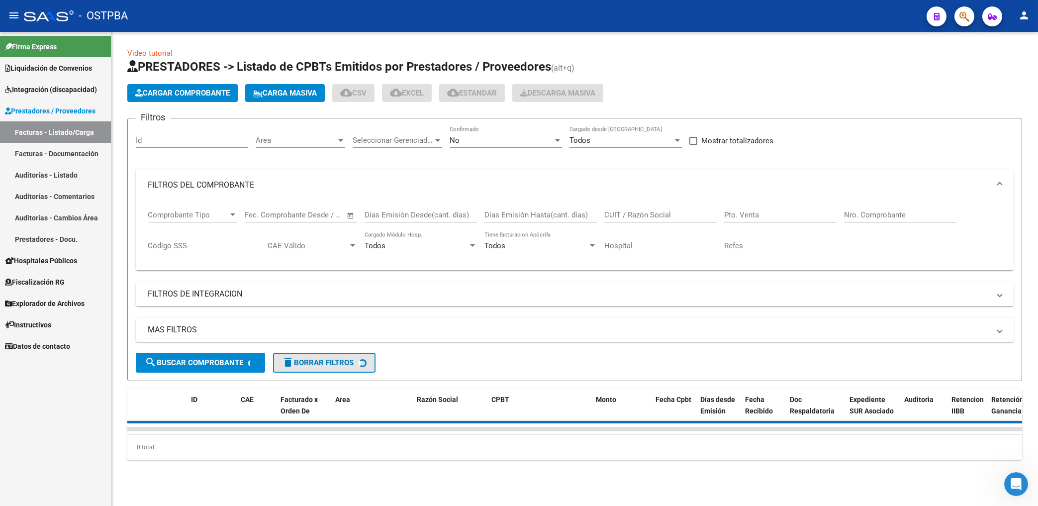
scroll to position [0, 0]
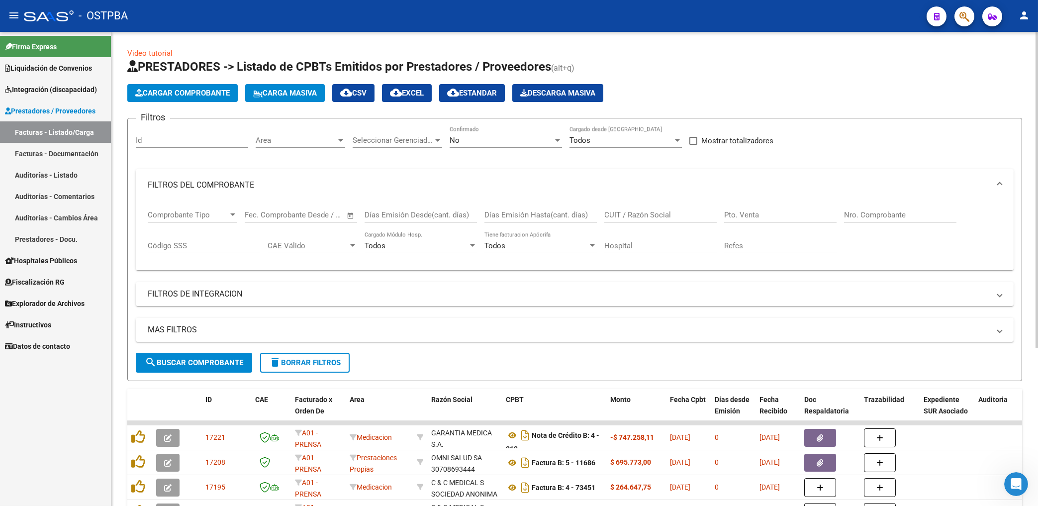
click at [286, 149] on div "Area Area" at bounding box center [301, 141] width 90 height 31
click at [285, 142] on span "Area" at bounding box center [296, 140] width 81 height 9
drag, startPoint x: 268, startPoint y: 176, endPoint x: 285, endPoint y: 183, distance: 19.1
click at [275, 182] on span "Protesis" at bounding box center [270, 178] width 28 height 9
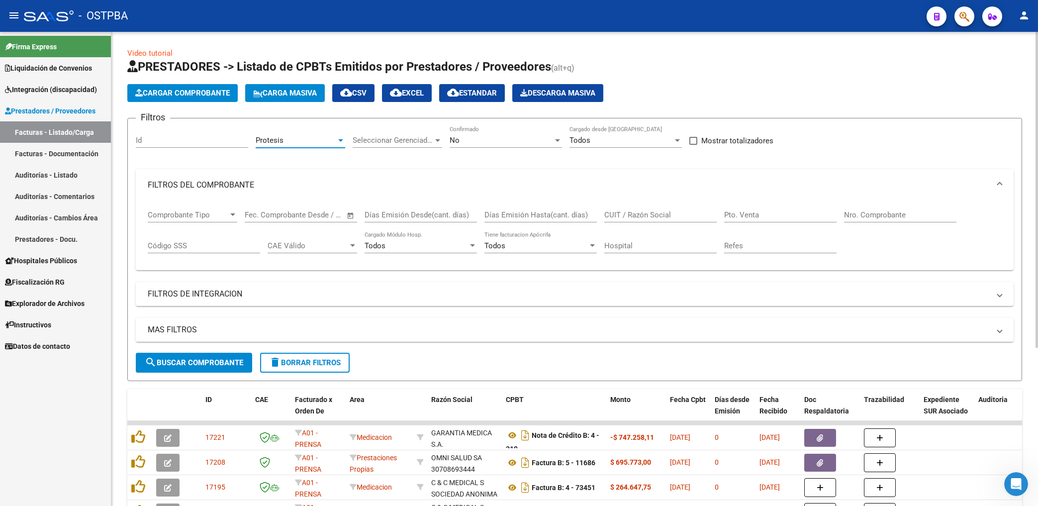
click at [453, 143] on span "No" at bounding box center [455, 140] width 10 height 9
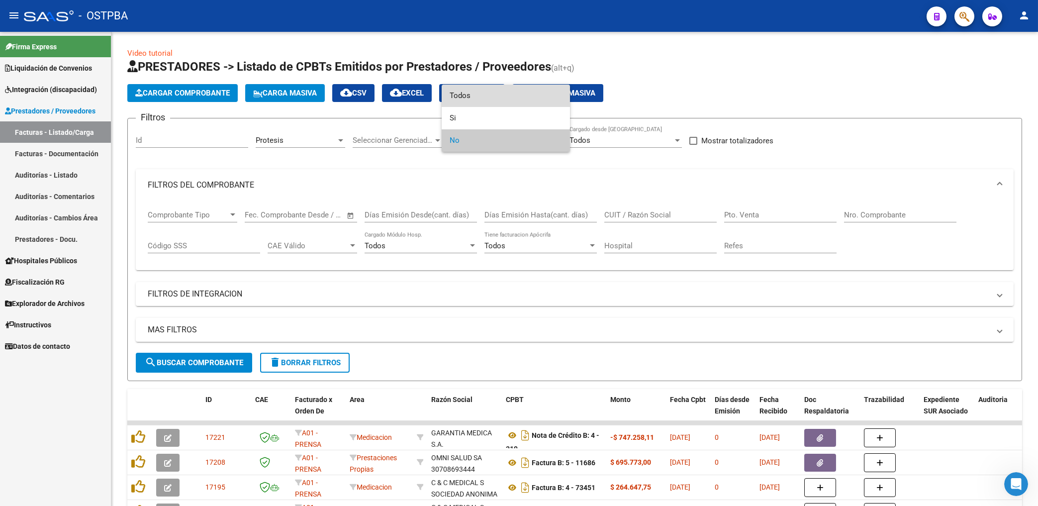
drag, startPoint x: 457, startPoint y: 96, endPoint x: 509, endPoint y: 159, distance: 80.5
click at [458, 96] on span "Todos" at bounding box center [506, 96] width 112 height 22
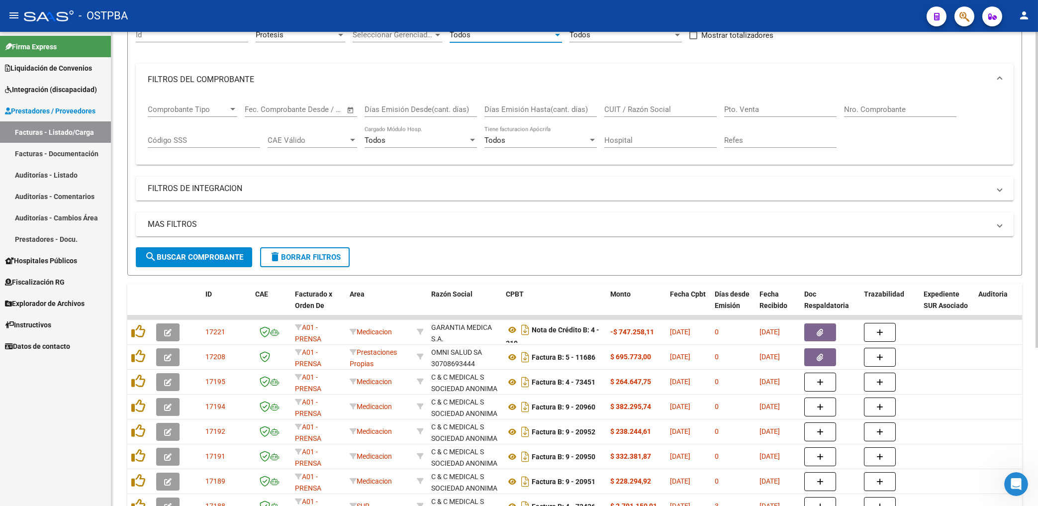
scroll to position [160, 0]
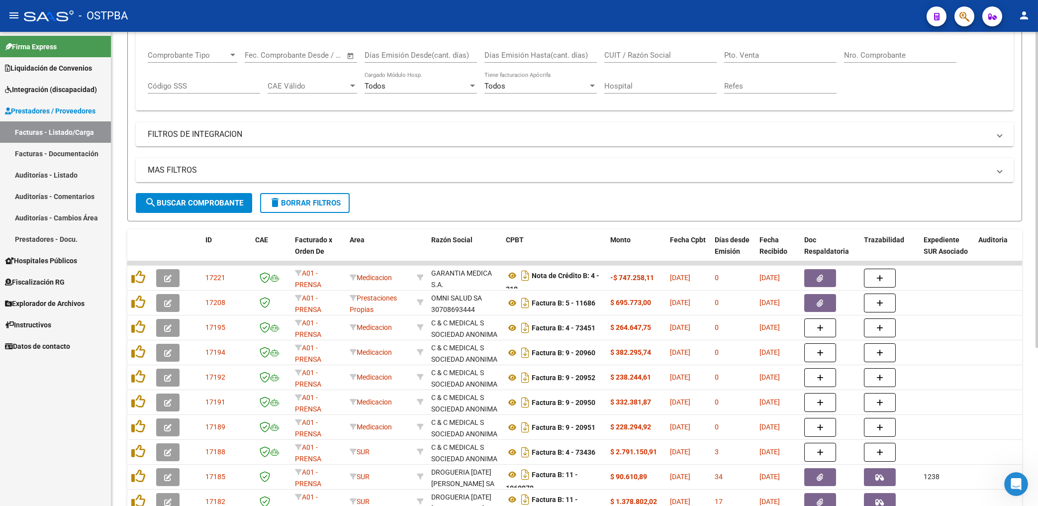
click at [186, 204] on span "search Buscar Comprobante" at bounding box center [194, 202] width 98 height 9
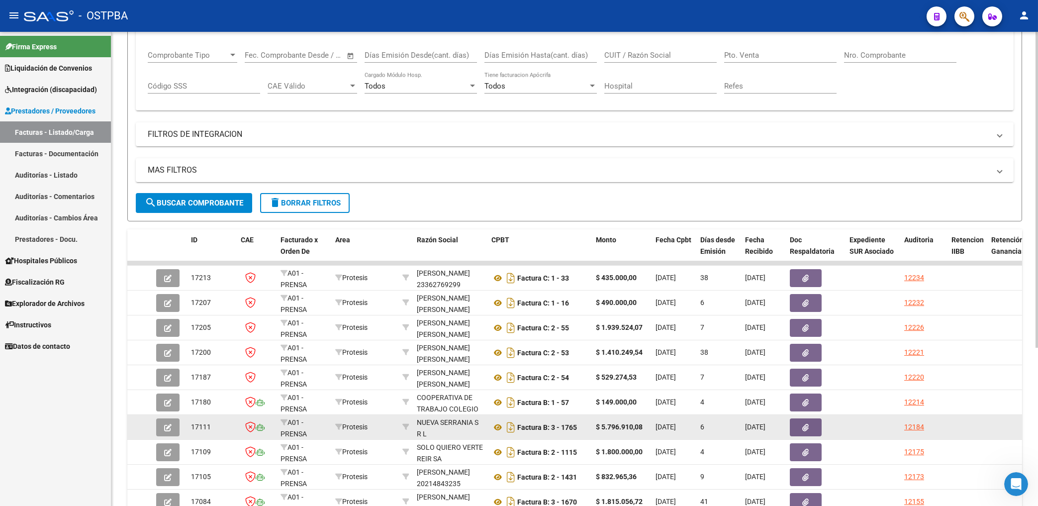
scroll to position [237, 0]
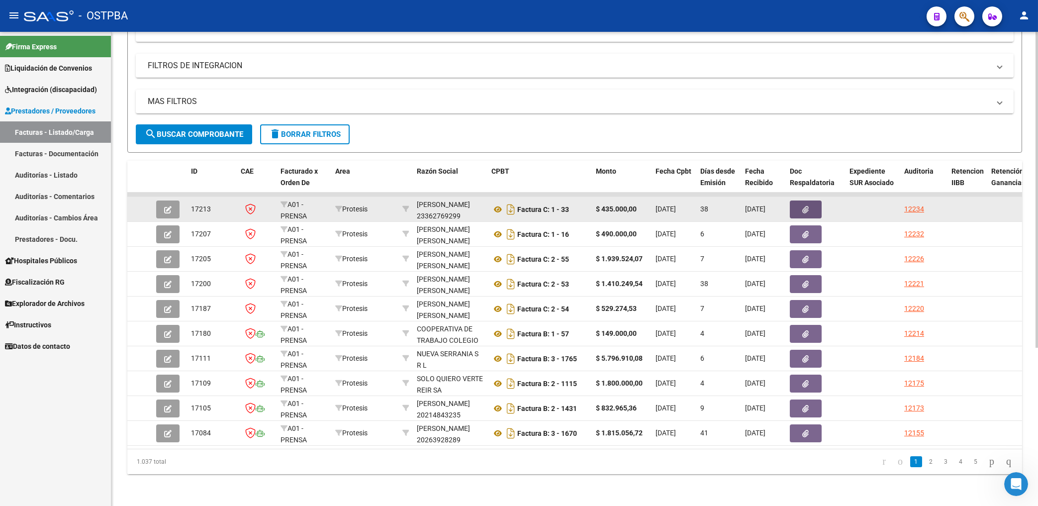
click at [802, 203] on button "button" at bounding box center [806, 209] width 32 height 18
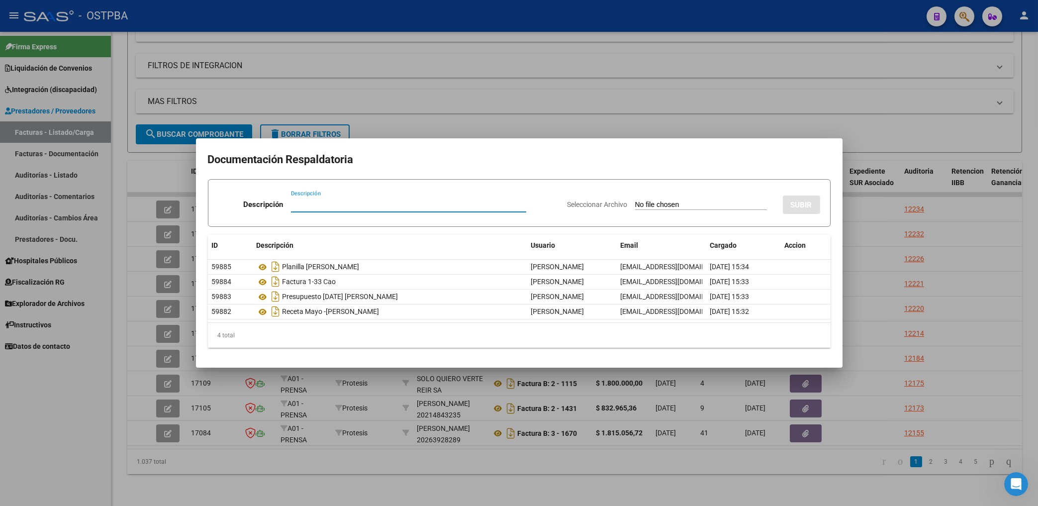
drag, startPoint x: 533, startPoint y: 85, endPoint x: 539, endPoint y: 99, distance: 15.1
click at [534, 85] on div at bounding box center [519, 253] width 1038 height 506
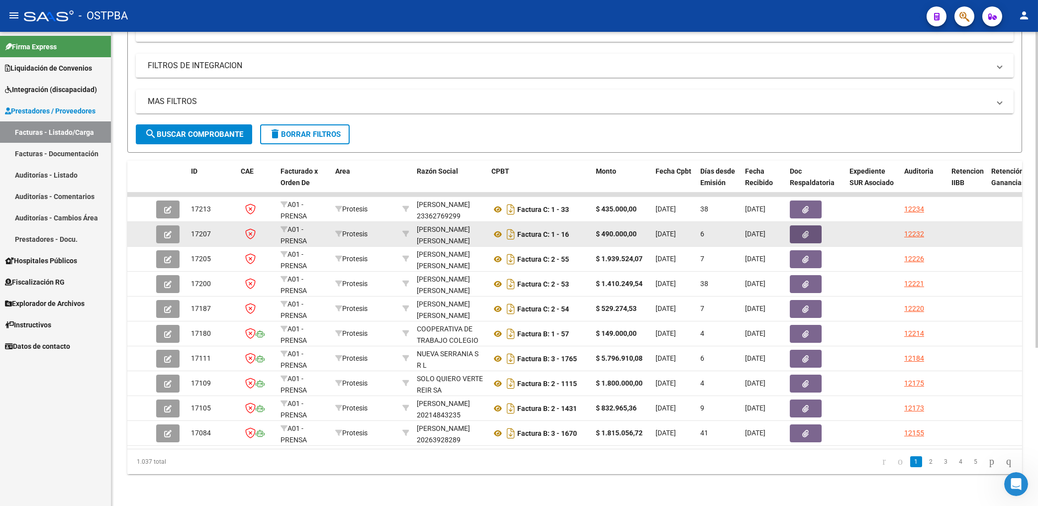
click at [812, 225] on button "button" at bounding box center [806, 234] width 32 height 18
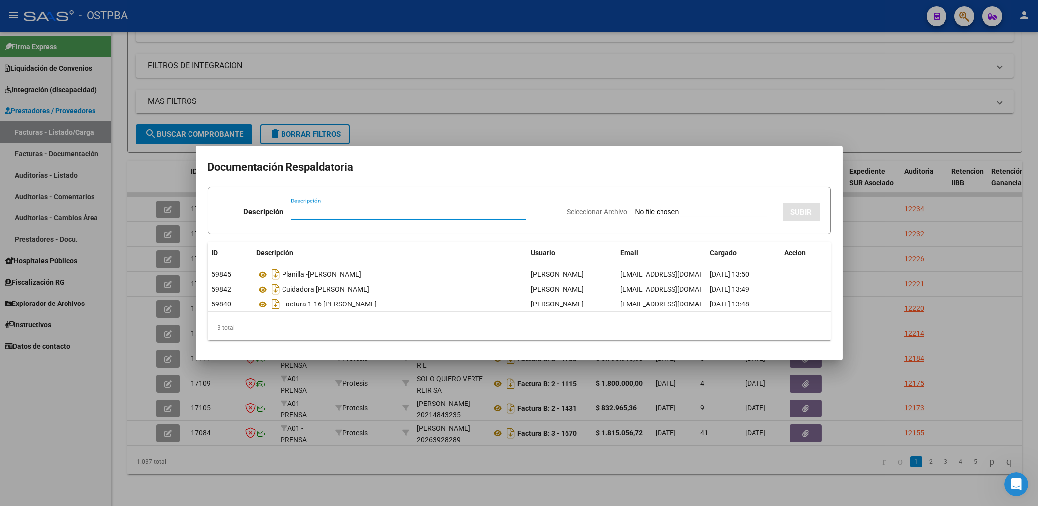
click at [591, 122] on div at bounding box center [519, 253] width 1038 height 506
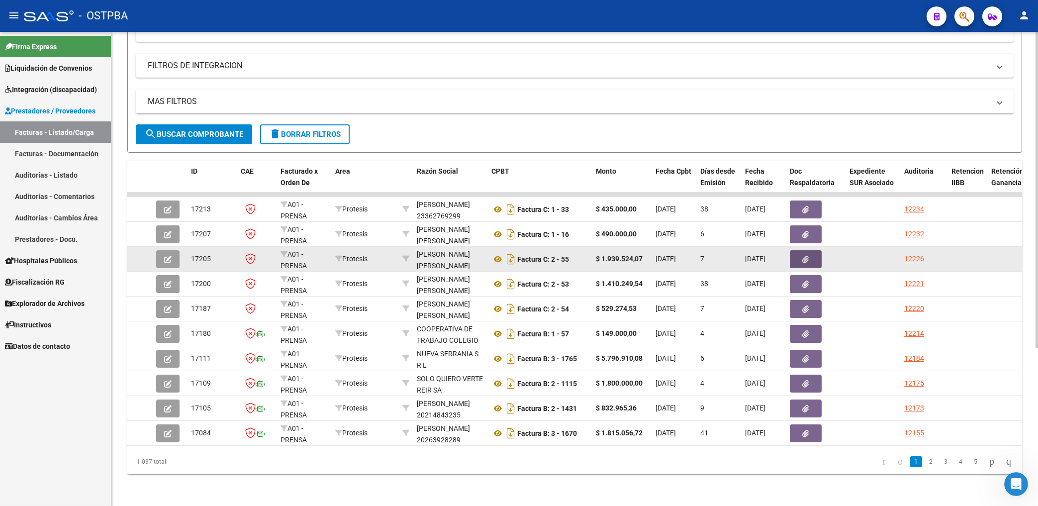
click at [810, 254] on button "button" at bounding box center [806, 259] width 32 height 18
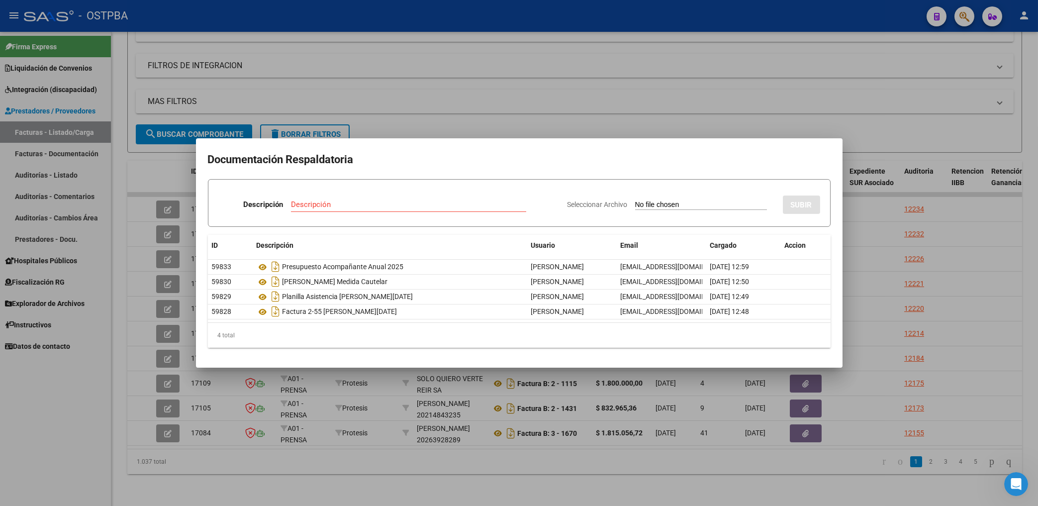
click at [528, 110] on div at bounding box center [519, 253] width 1038 height 506
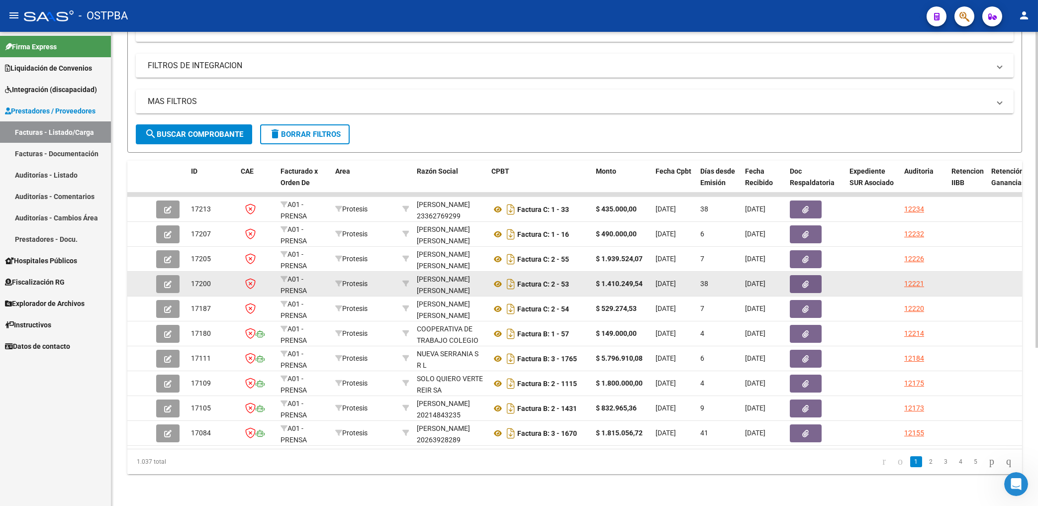
click at [803, 280] on icon "button" at bounding box center [806, 283] width 6 height 7
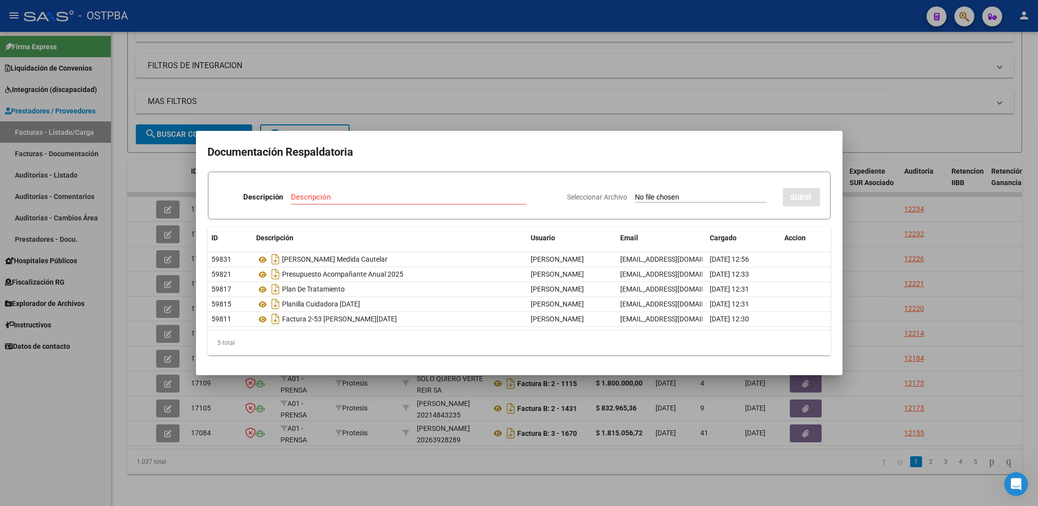
click at [555, 138] on mat-dialog-container "Documentación Respaldatoria Descripción Descripción Seleccionar Archivo SUBIR I…" at bounding box center [519, 253] width 646 height 244
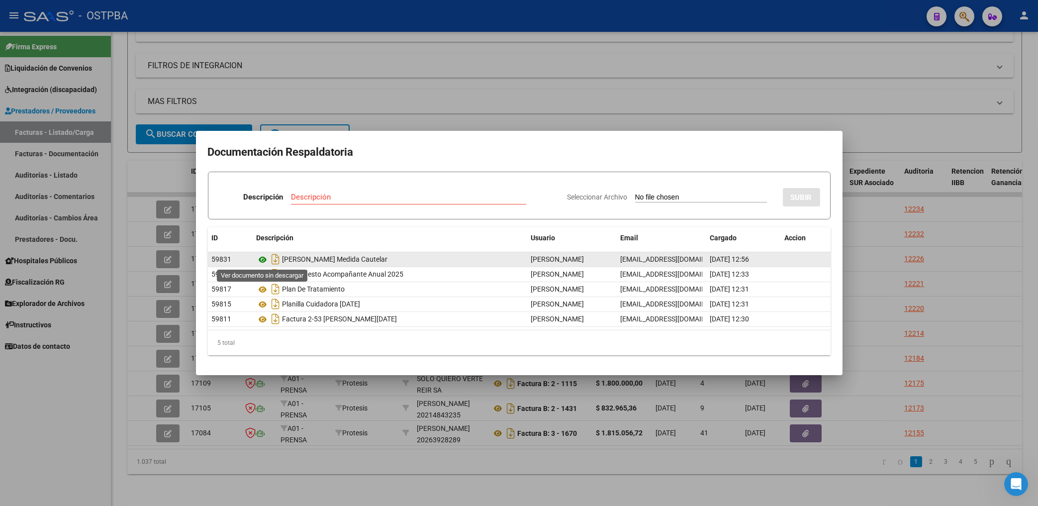
click at [261, 258] on icon at bounding box center [263, 260] width 13 height 12
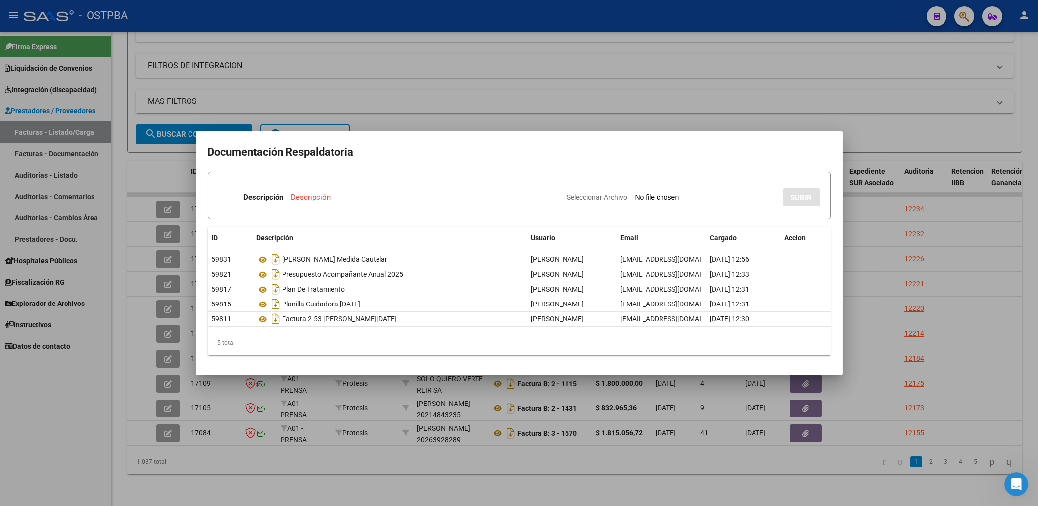
click at [543, 51] on div at bounding box center [519, 253] width 1038 height 506
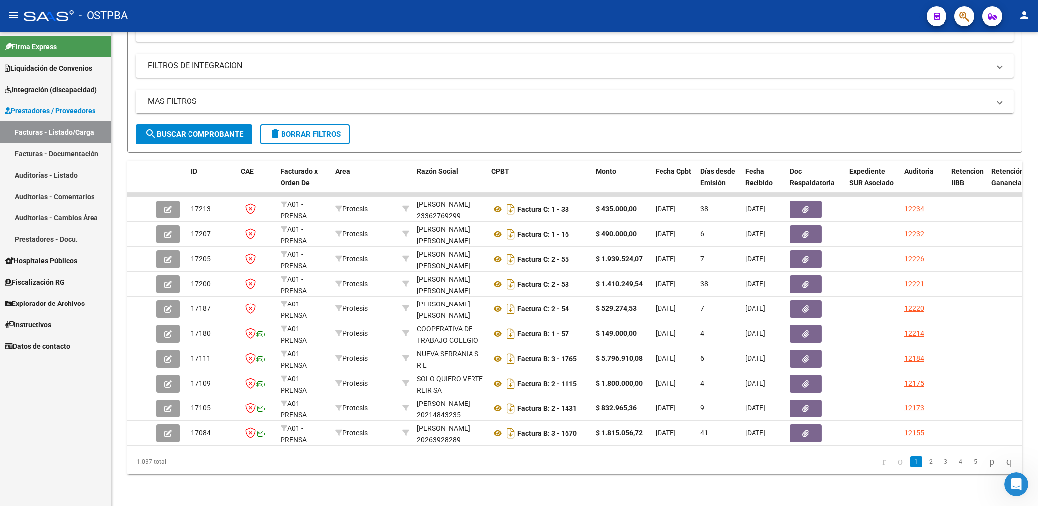
click at [1023, 14] on mat-icon "person" at bounding box center [1024, 15] width 12 height 12
click at [1010, 67] on button "exit_to_app Salir" at bounding box center [1003, 66] width 61 height 24
